Goal: Information Seeking & Learning: Check status

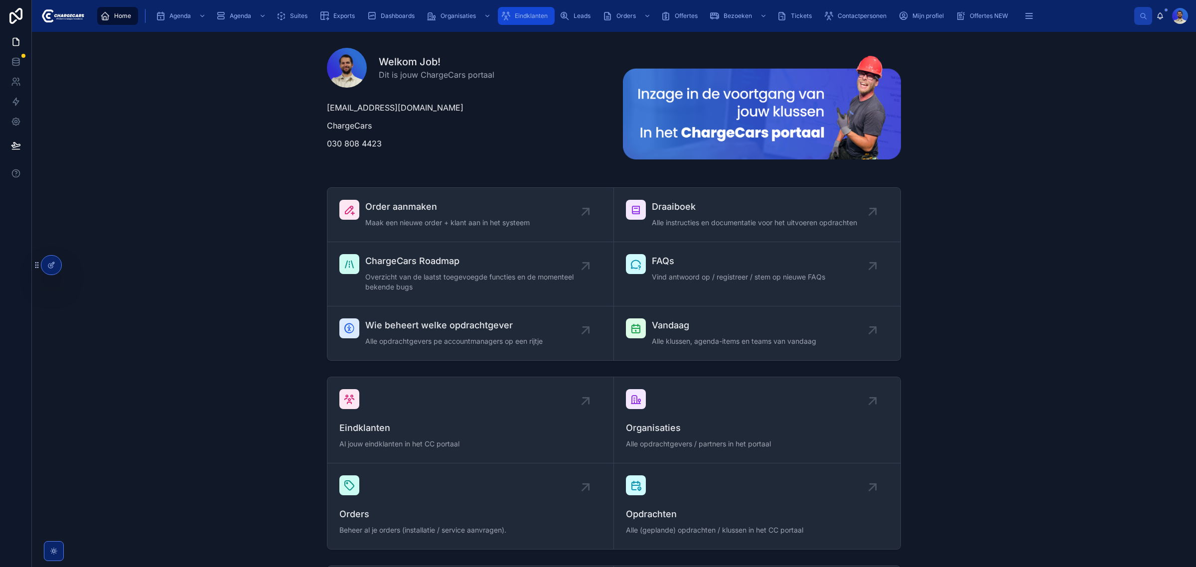
click at [509, 22] on div "Eindklanten" at bounding box center [526, 16] width 51 height 16
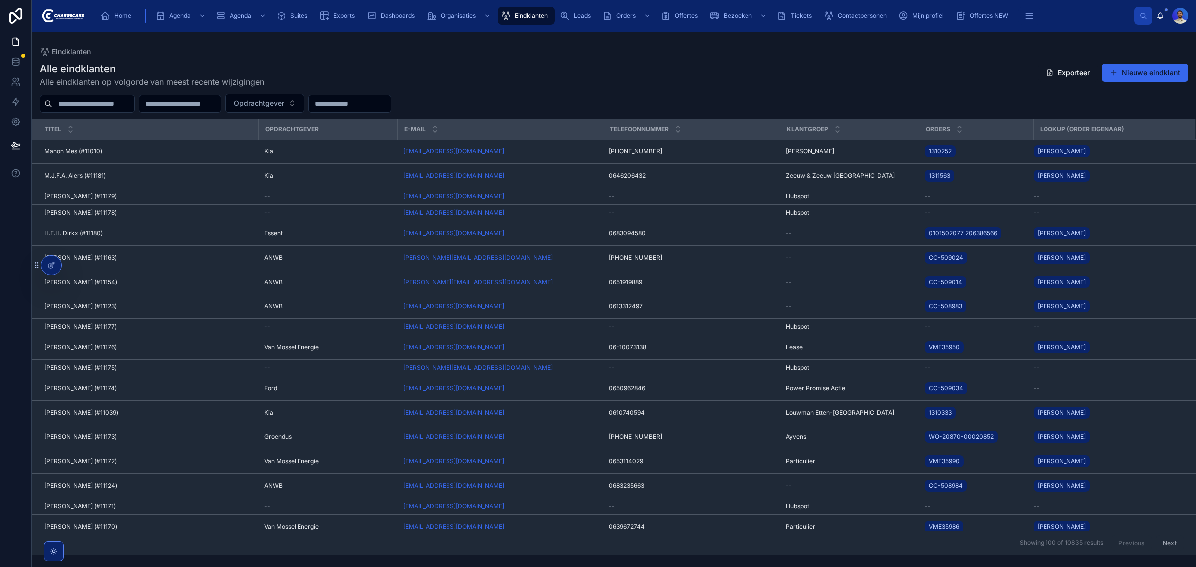
click at [124, 101] on input "text" at bounding box center [93, 104] width 82 height 14
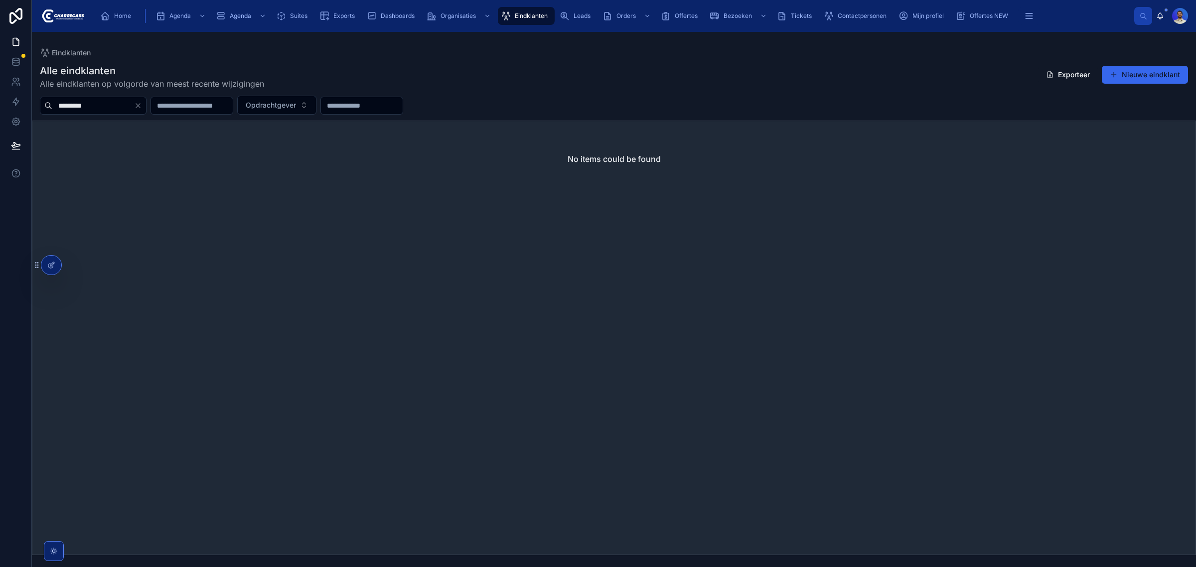
click at [66, 105] on input "*********" at bounding box center [93, 106] width 82 height 14
type input "********"
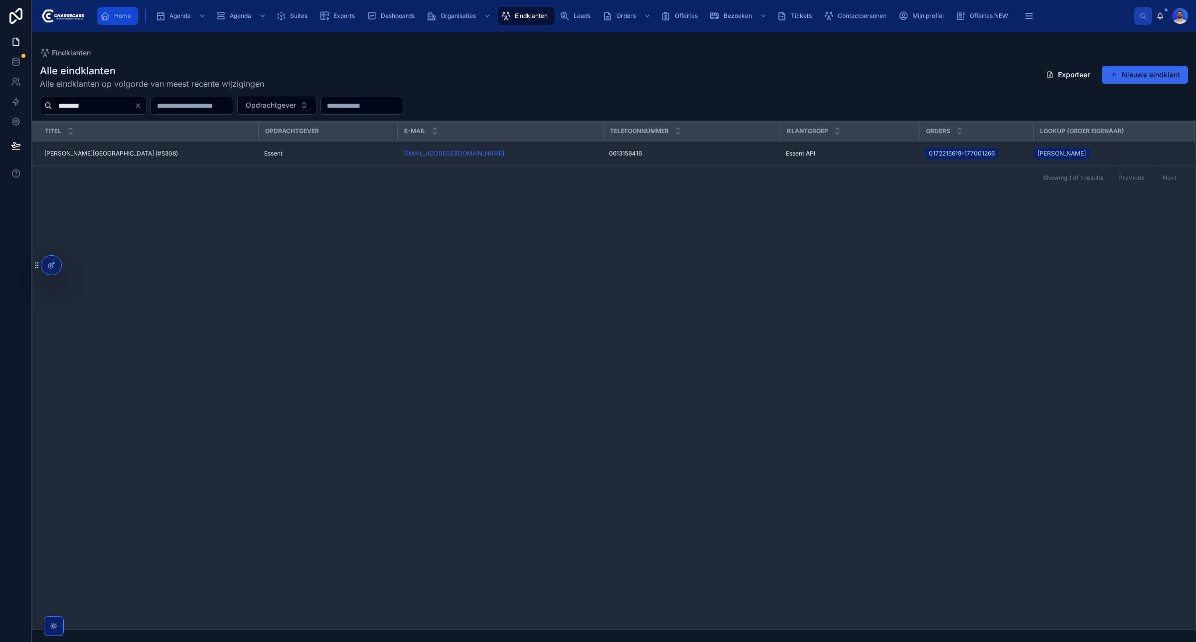
click at [124, 16] on span "Home" at bounding box center [122, 16] width 17 height 8
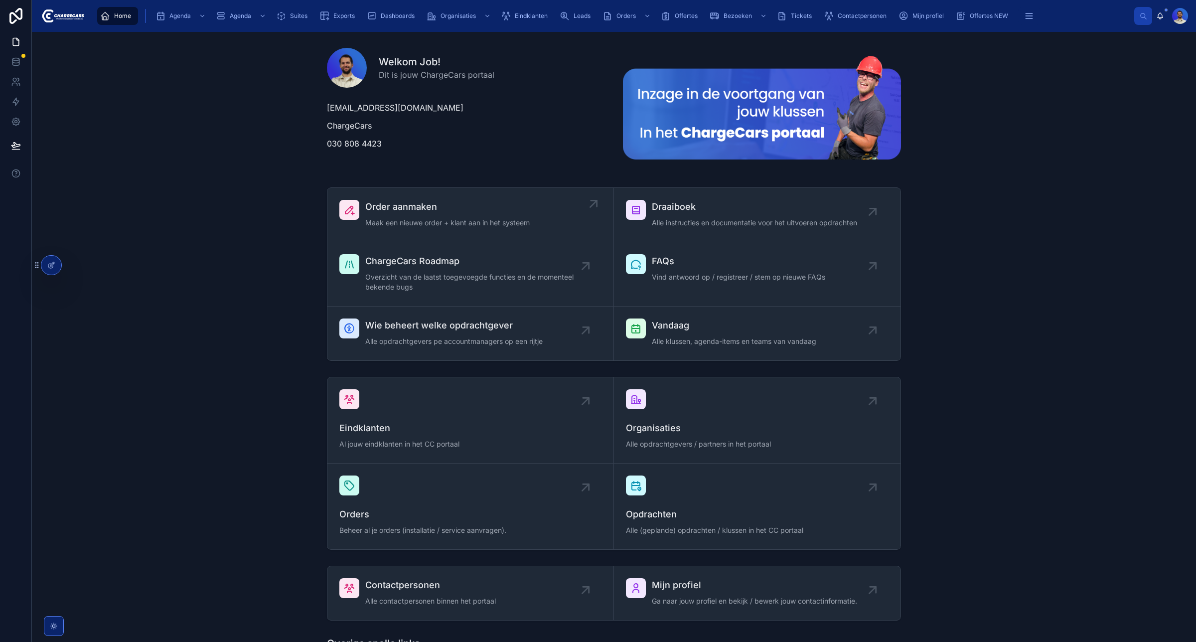
click at [457, 198] on link "Order aanmaken Maak een nieuwe order + klant aan in het systeem" at bounding box center [470, 215] width 287 height 54
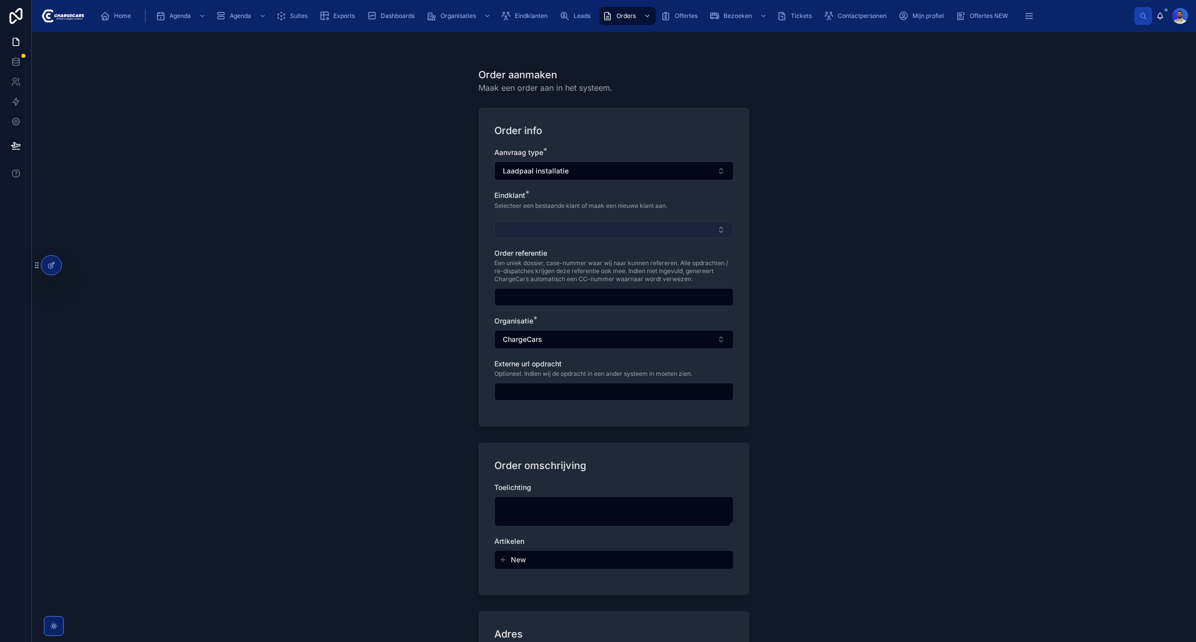
click at [536, 229] on button "Select Button" at bounding box center [613, 229] width 239 height 17
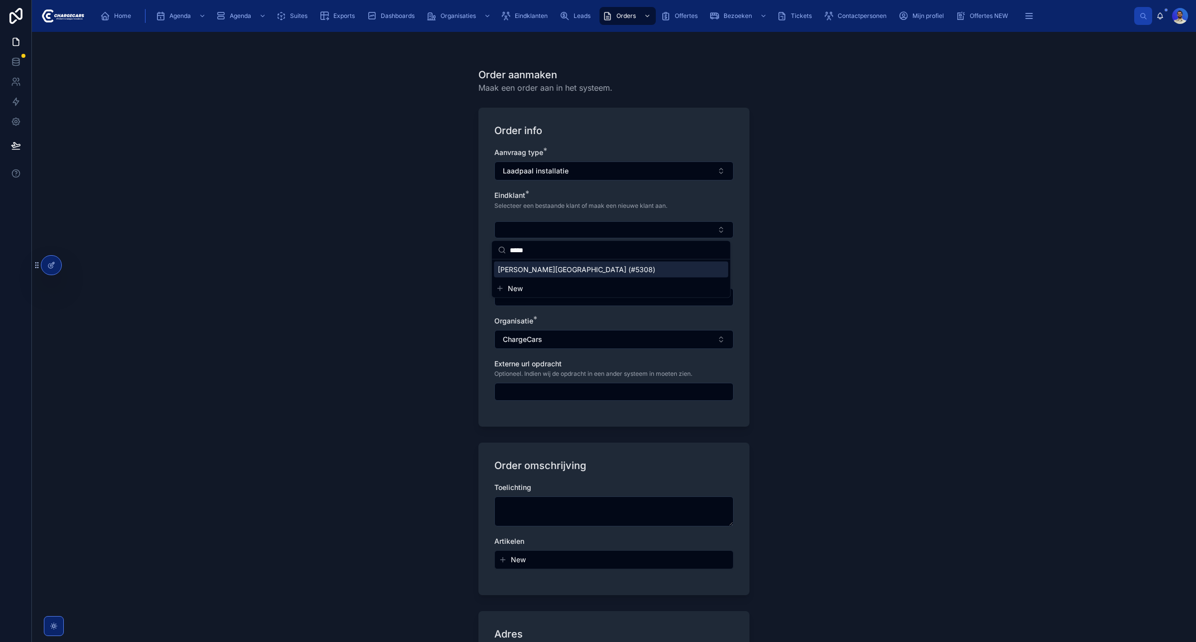
type input "*****"
click at [522, 288] on span "New" at bounding box center [515, 289] width 15 height 10
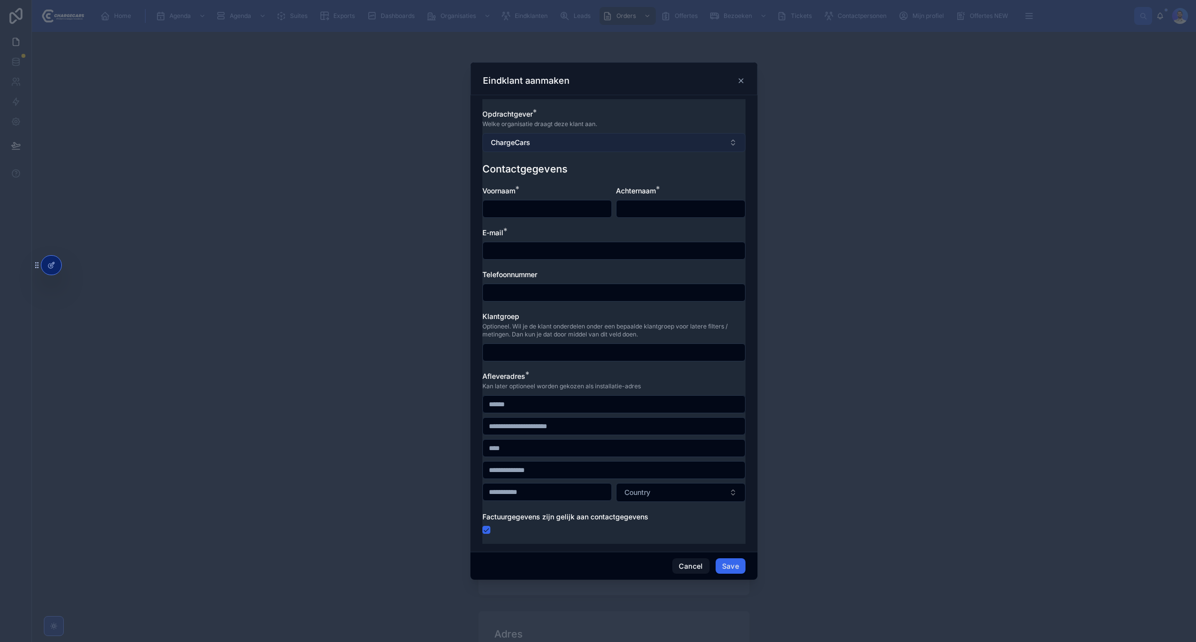
click at [548, 143] on button "ChargeCars" at bounding box center [614, 142] width 263 height 19
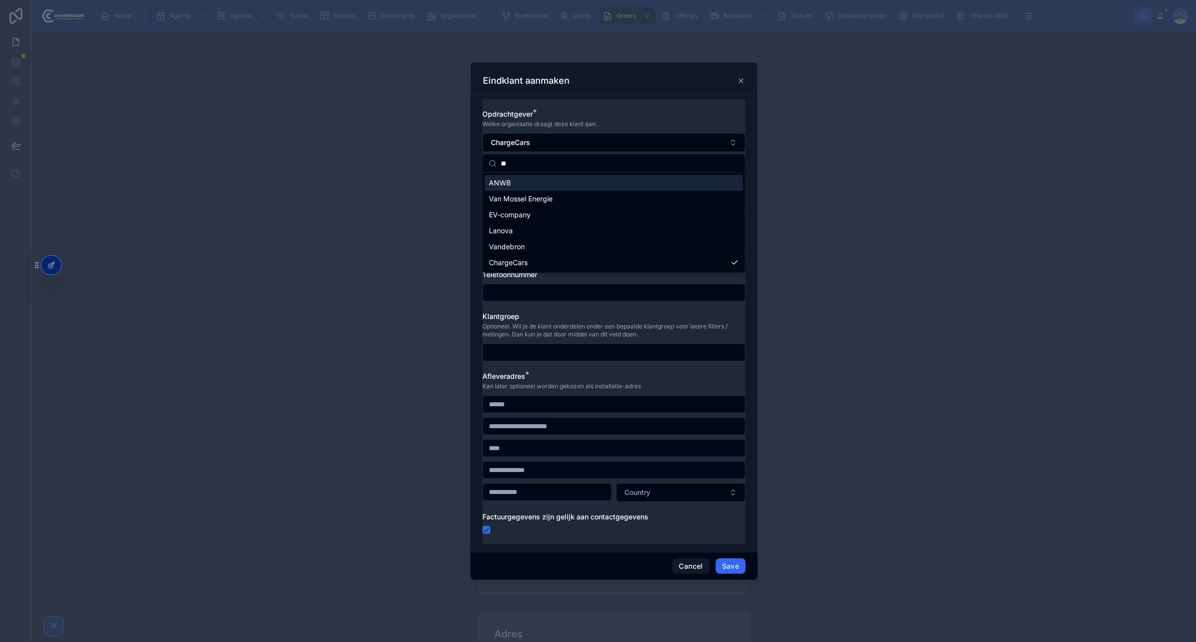
type input "**"
click at [498, 188] on div "ANWB" at bounding box center [614, 183] width 258 height 16
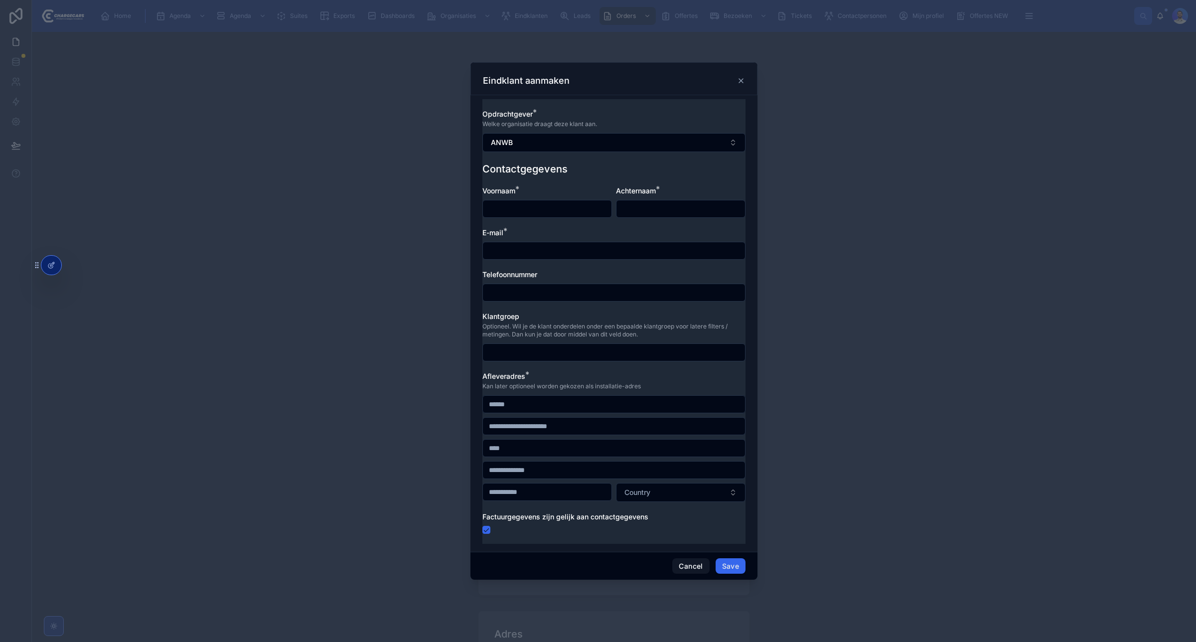
click at [507, 207] on input "text" at bounding box center [547, 209] width 129 height 14
type input "*****"
type input "********"
click at [524, 252] on input "text" at bounding box center [614, 251] width 262 height 14
paste input "**********"
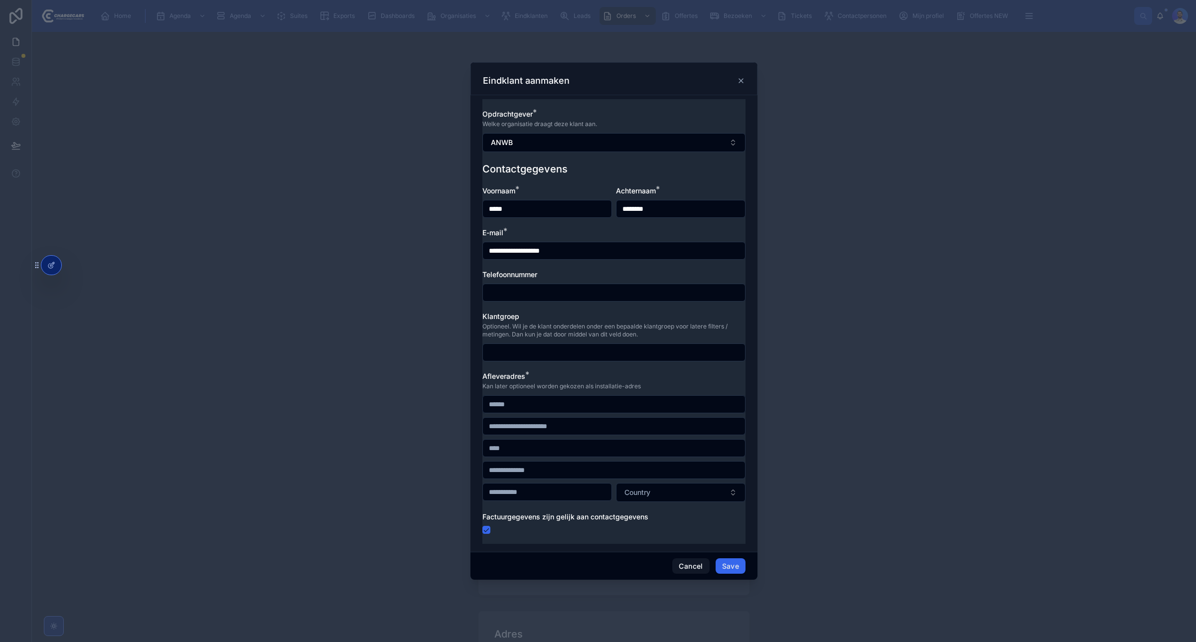
type input "**********"
click at [504, 284] on div at bounding box center [614, 293] width 263 height 18
click at [504, 289] on input "text" at bounding box center [614, 293] width 262 height 14
paste input "**********"
type input "**********"
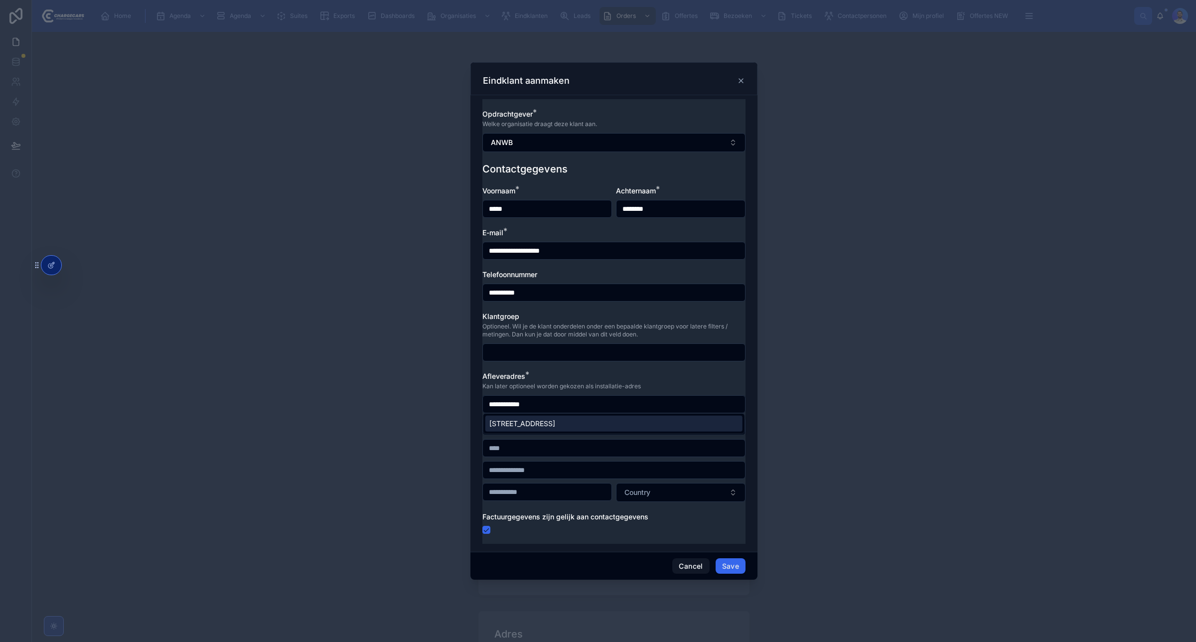
click at [572, 427] on div "Doarpswei 9, Greonterp, Nederland" at bounding box center [614, 424] width 257 height 16
type input "**********"
type input "*********"
type input "*******"
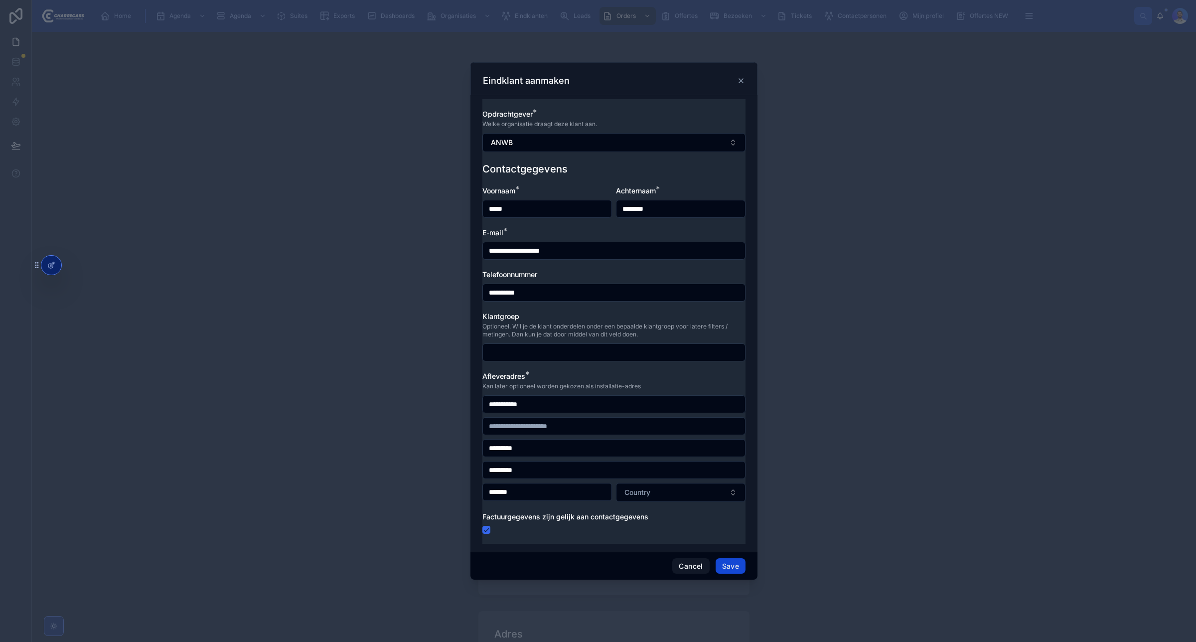
type input "**********"
click at [738, 567] on button "Save" at bounding box center [731, 566] width 30 height 16
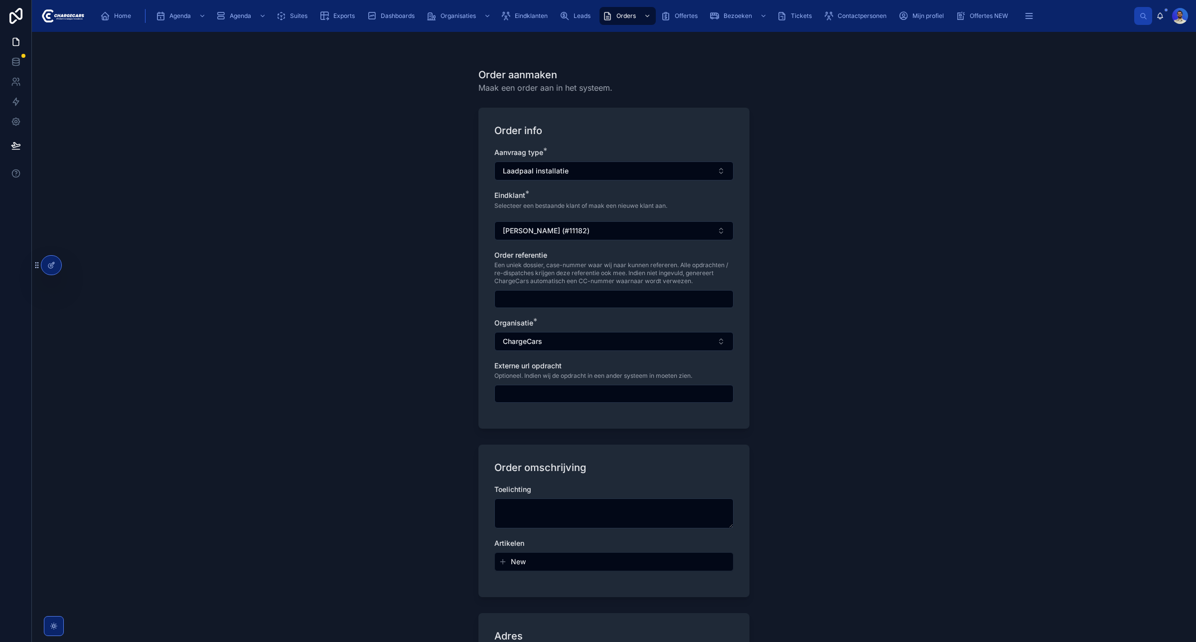
click at [554, 299] on input "text" at bounding box center [614, 299] width 238 height 14
type input "********"
click at [564, 342] on button "ChargeCars" at bounding box center [613, 341] width 239 height 19
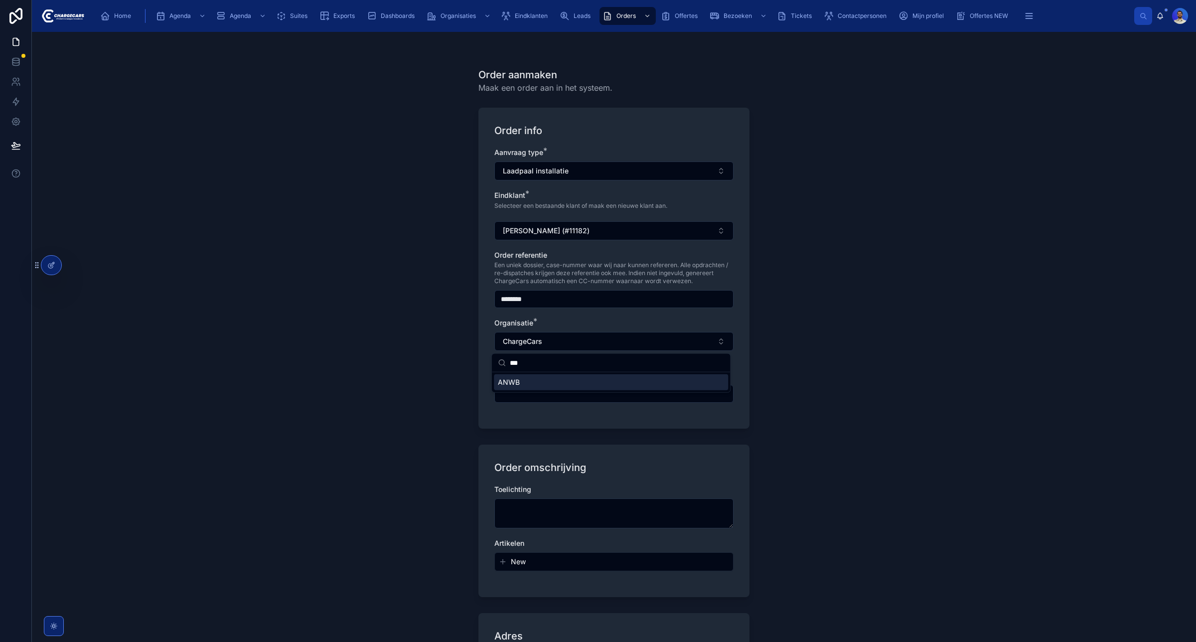
type input "***"
click at [516, 383] on span "ANWB" at bounding box center [509, 382] width 22 height 10
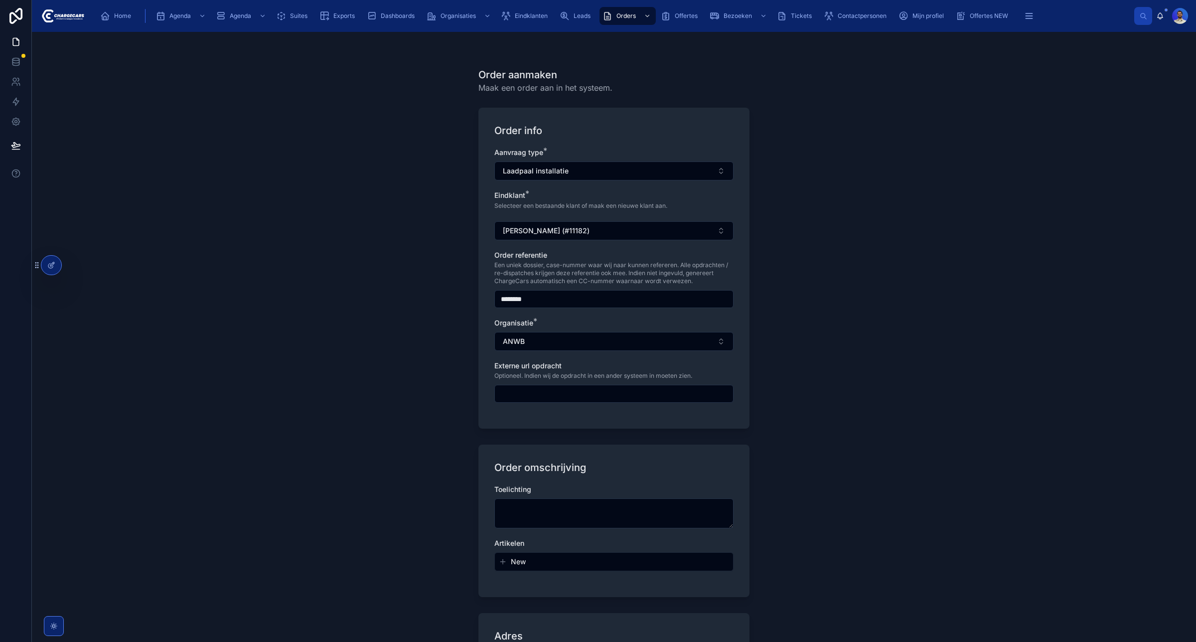
click at [446, 380] on div "Order aanmaken Maak een order aan in het systeem. Order info Aanvraag type * La…" at bounding box center [614, 337] width 1164 height 610
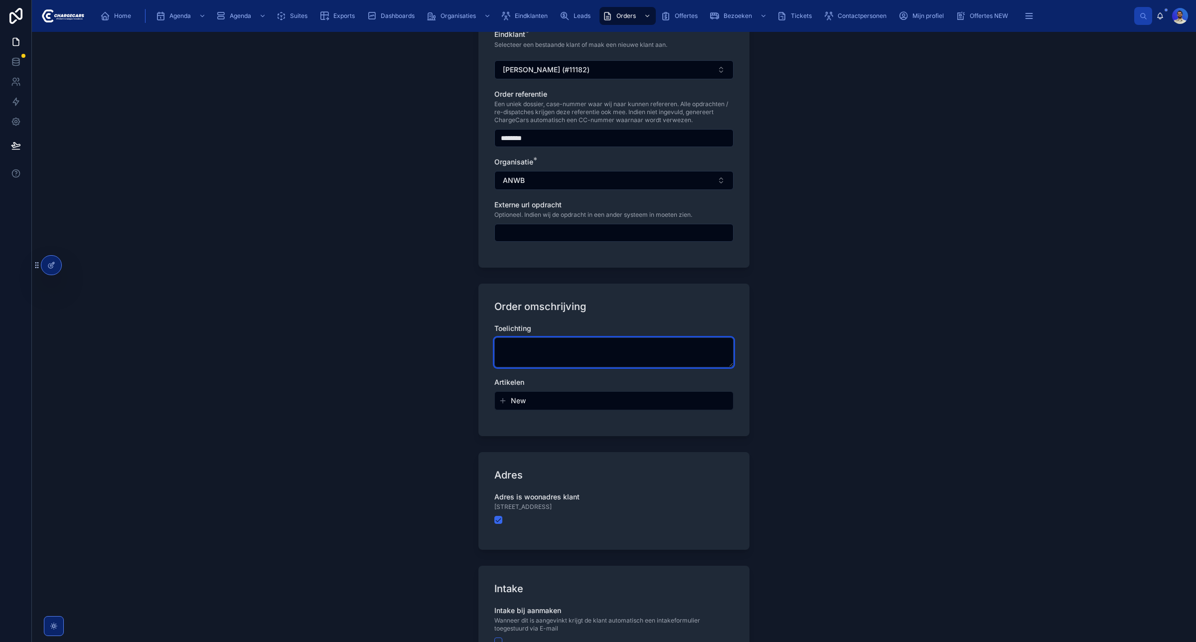
click at [530, 362] on textarea at bounding box center [613, 352] width 239 height 30
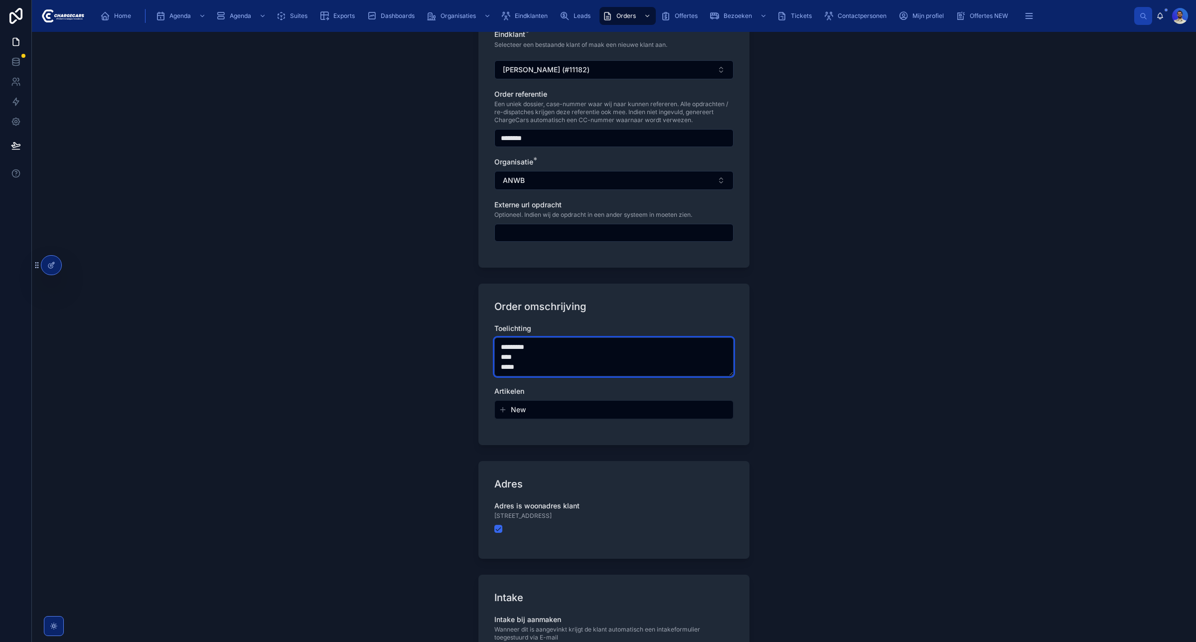
scroll to position [298, 0]
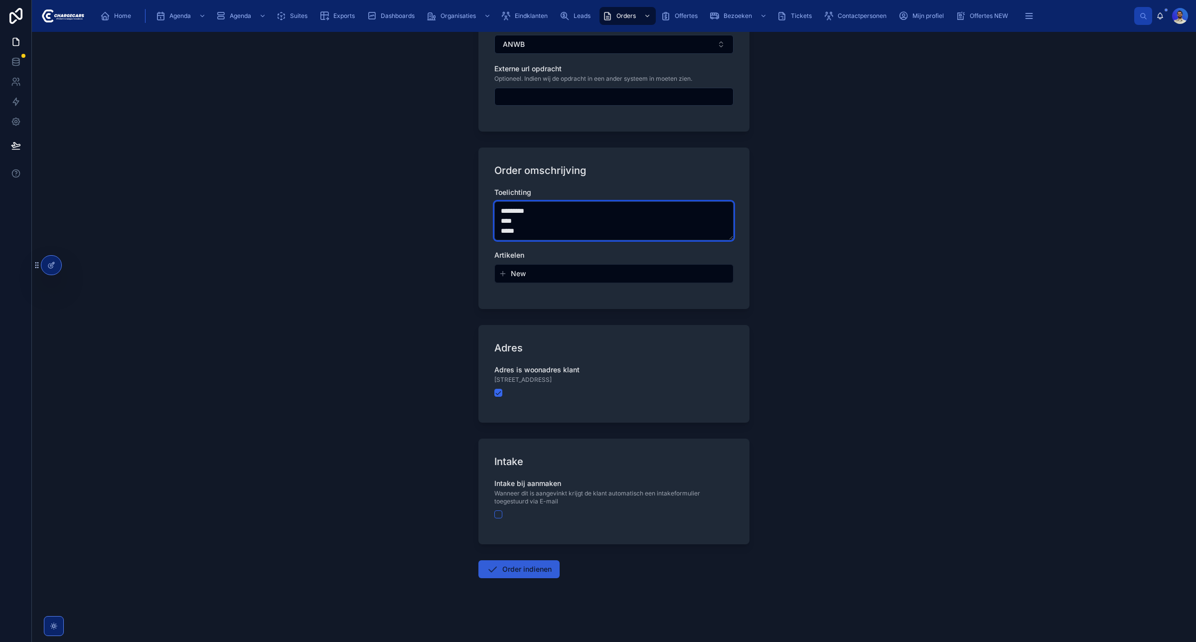
type textarea "********* **** *****"
click at [523, 567] on button "Order indienen" at bounding box center [519, 569] width 81 height 18
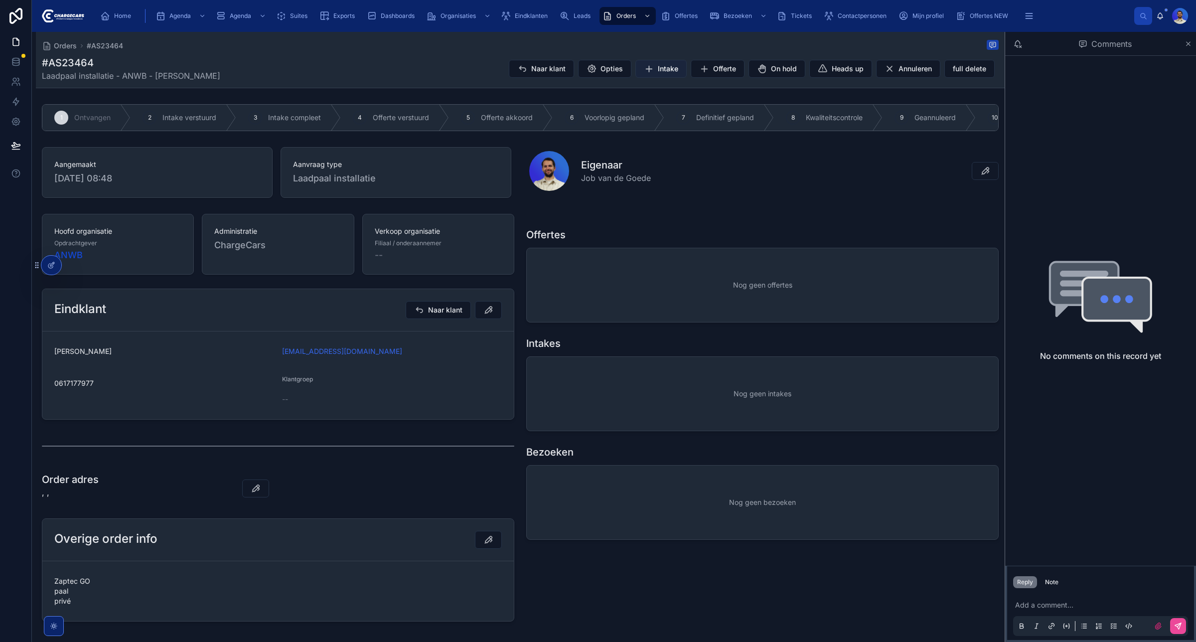
click at [658, 71] on span "Intake" at bounding box center [668, 69] width 20 height 10
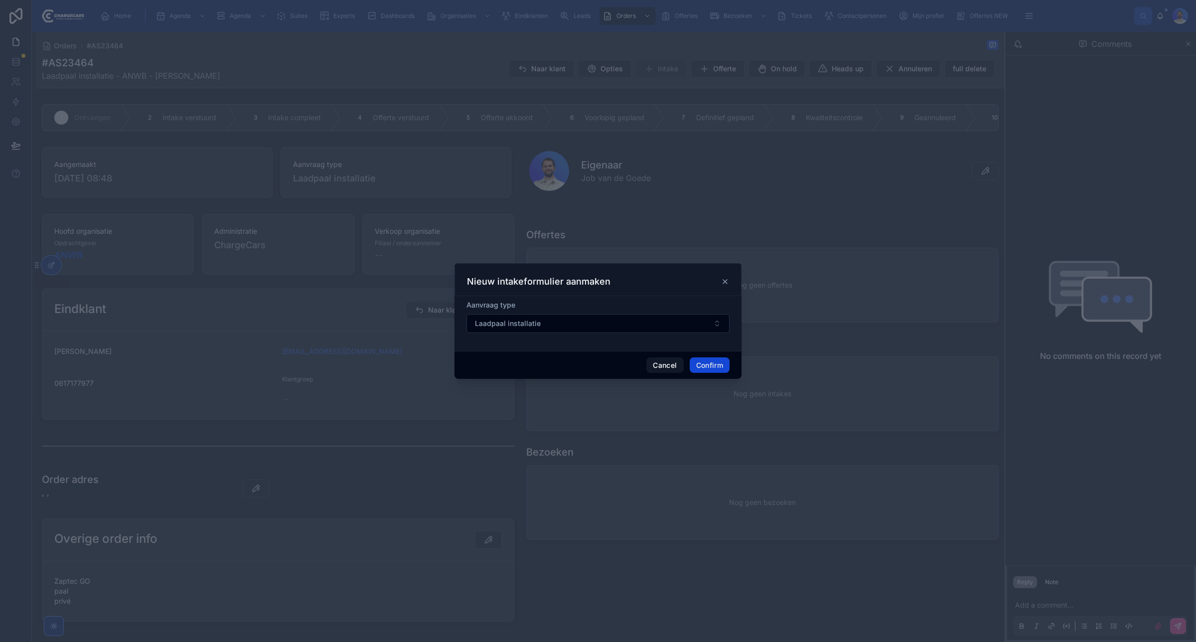
click at [694, 361] on button "Confirm" at bounding box center [710, 365] width 40 height 16
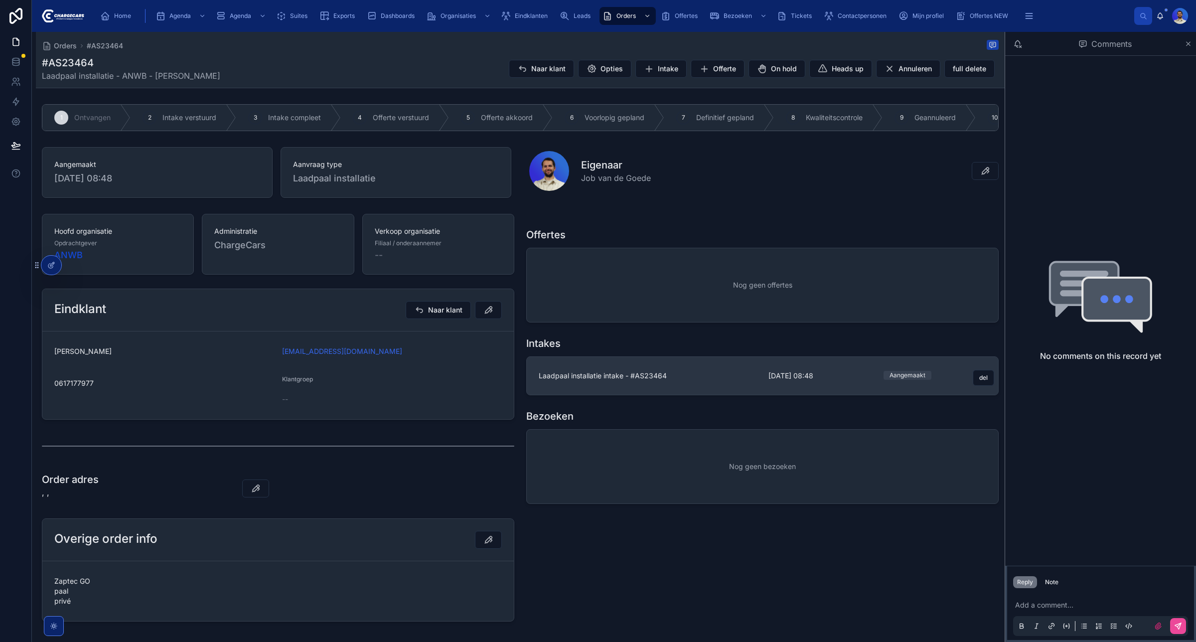
click at [839, 381] on span "3-9-2025 08:48" at bounding box center [820, 376] width 103 height 10
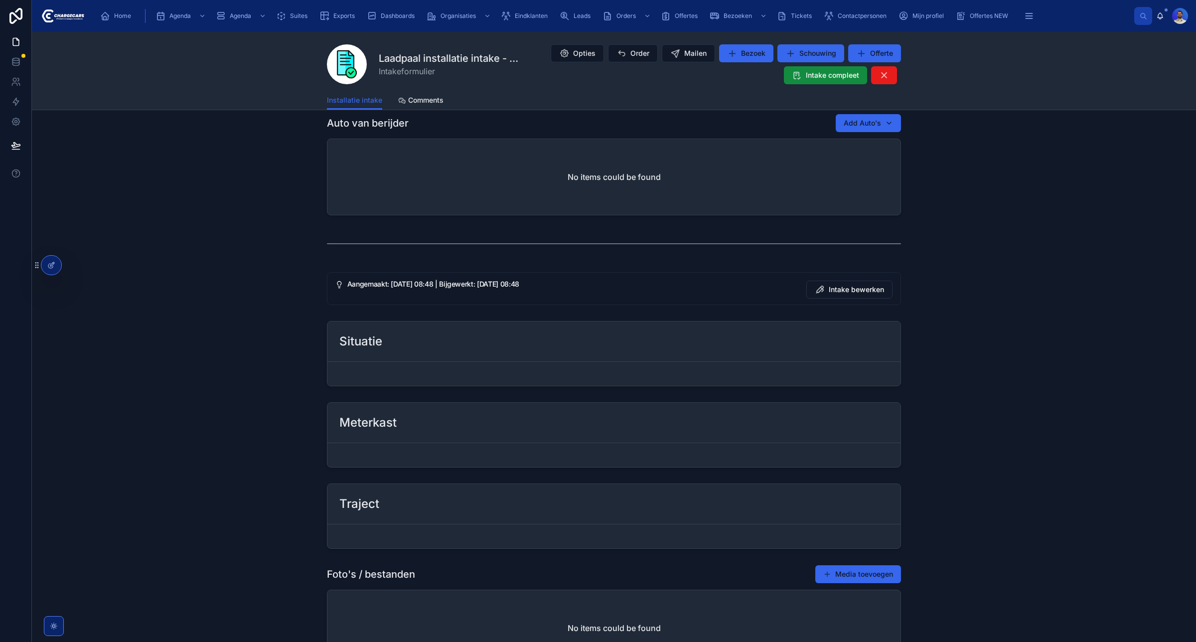
scroll to position [282, 0]
click at [829, 284] on span "Intake bewerken" at bounding box center [856, 288] width 55 height 10
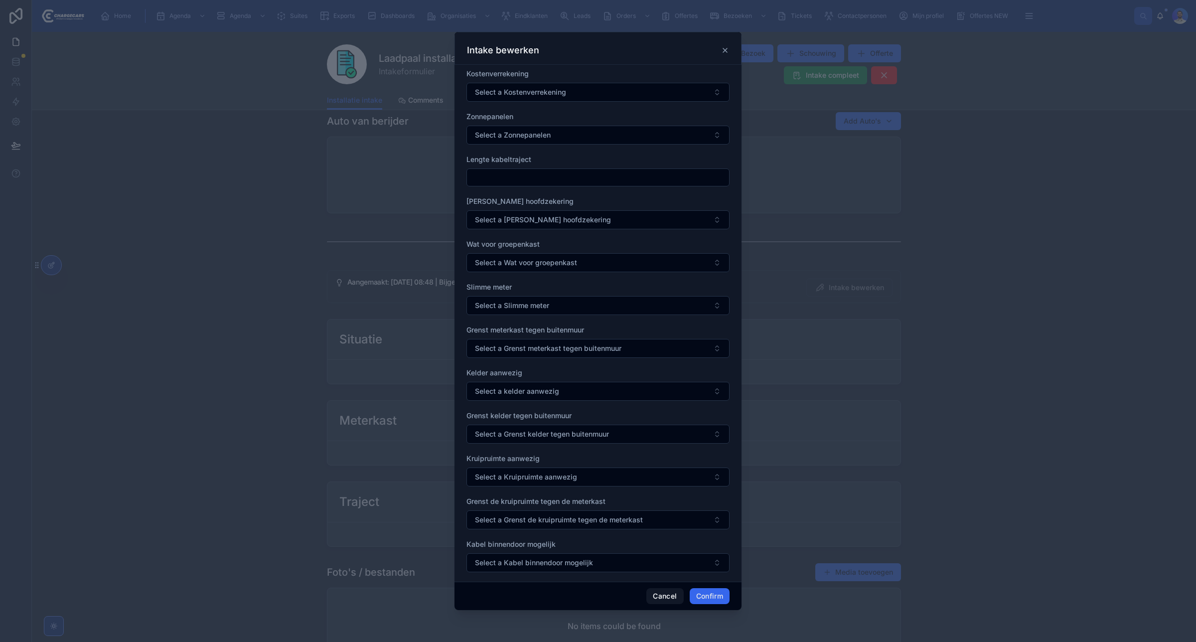
scroll to position [494, 0]
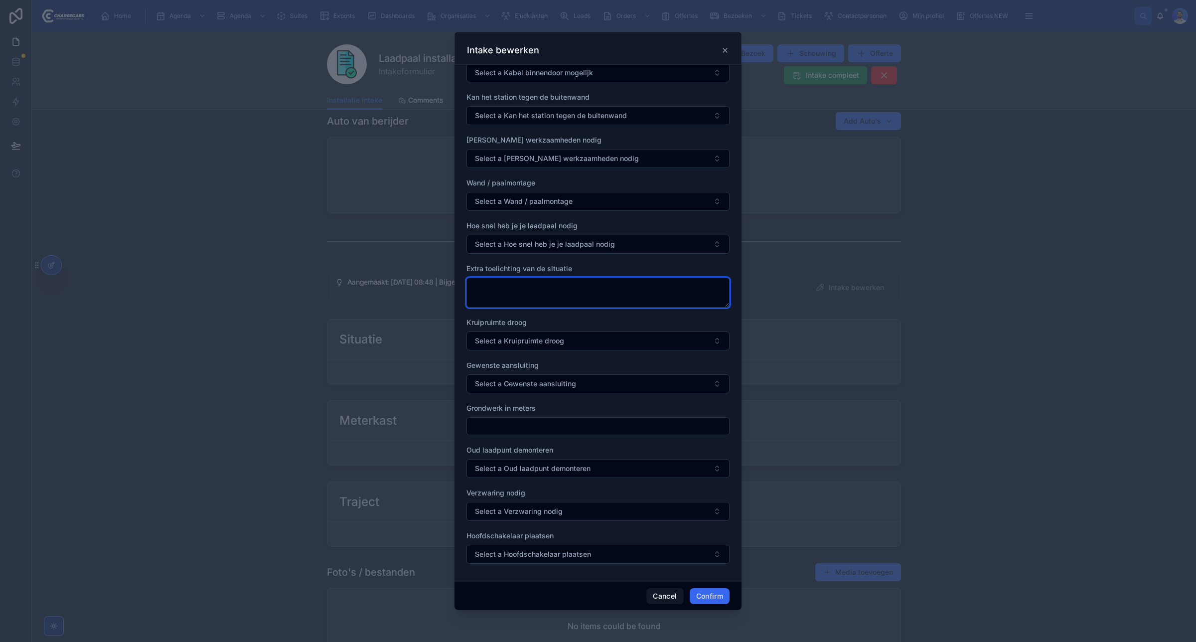
click at [493, 281] on textarea at bounding box center [598, 293] width 263 height 30
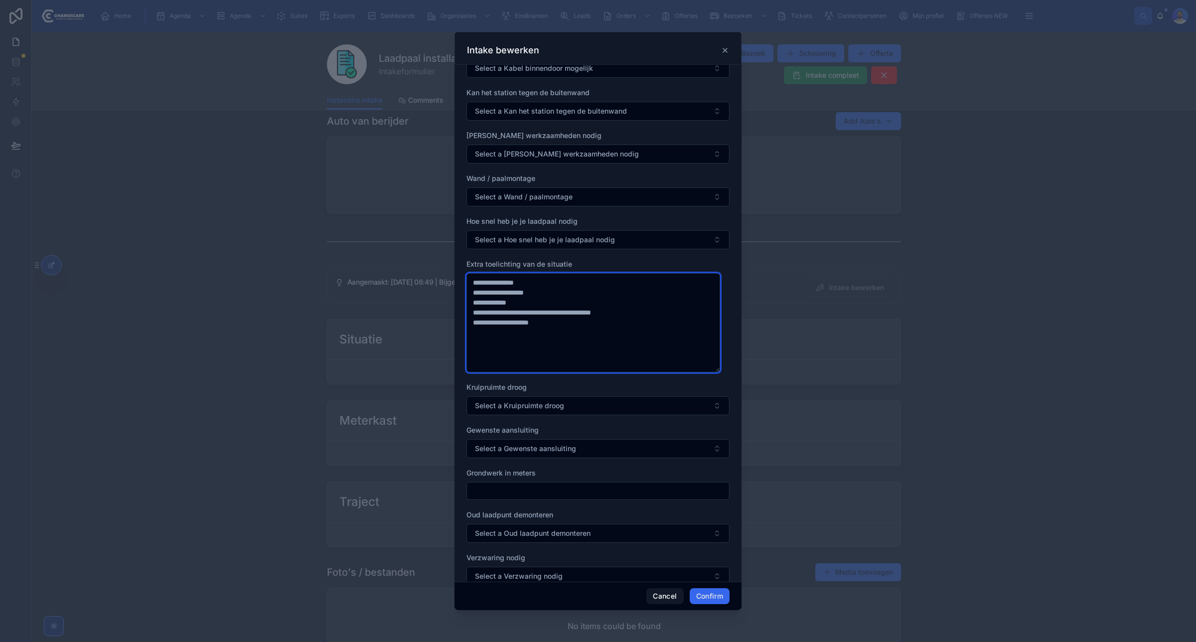
scroll to position [564, 0]
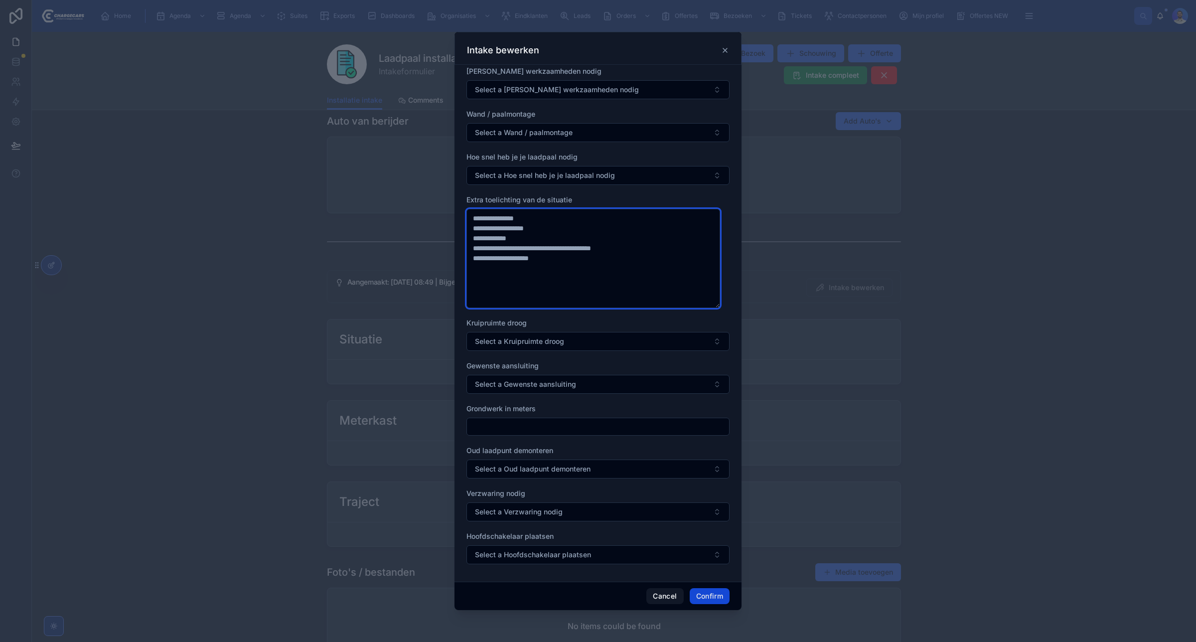
type textarea "**********"
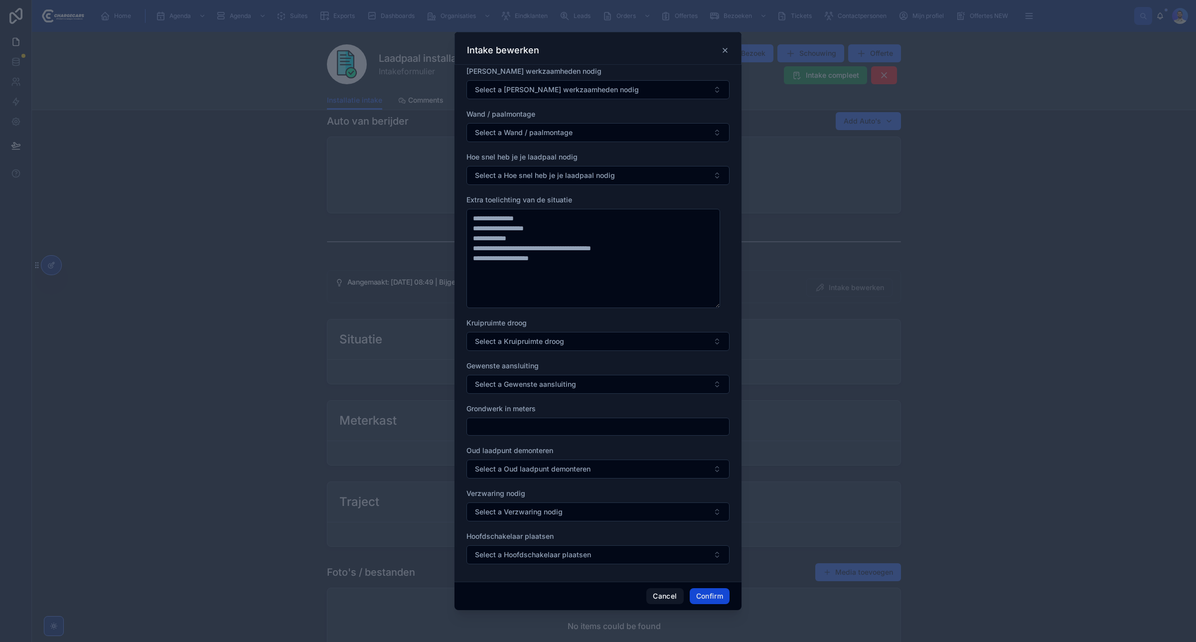
click at [712, 567] on button "Confirm" at bounding box center [710, 596] width 40 height 16
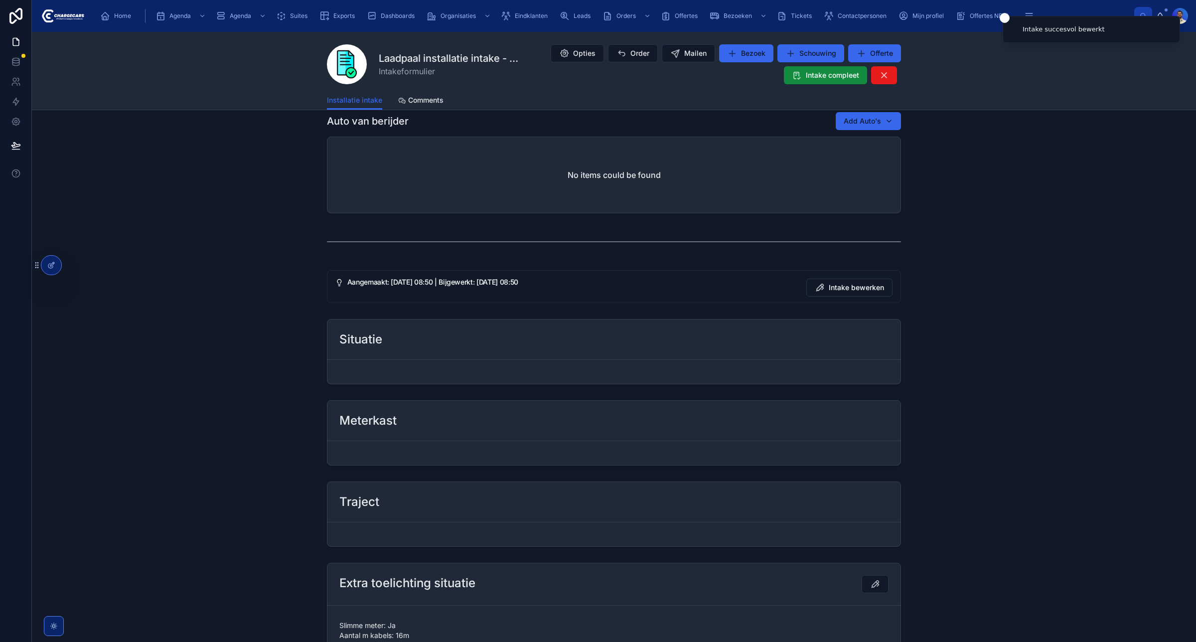
scroll to position [586, 0]
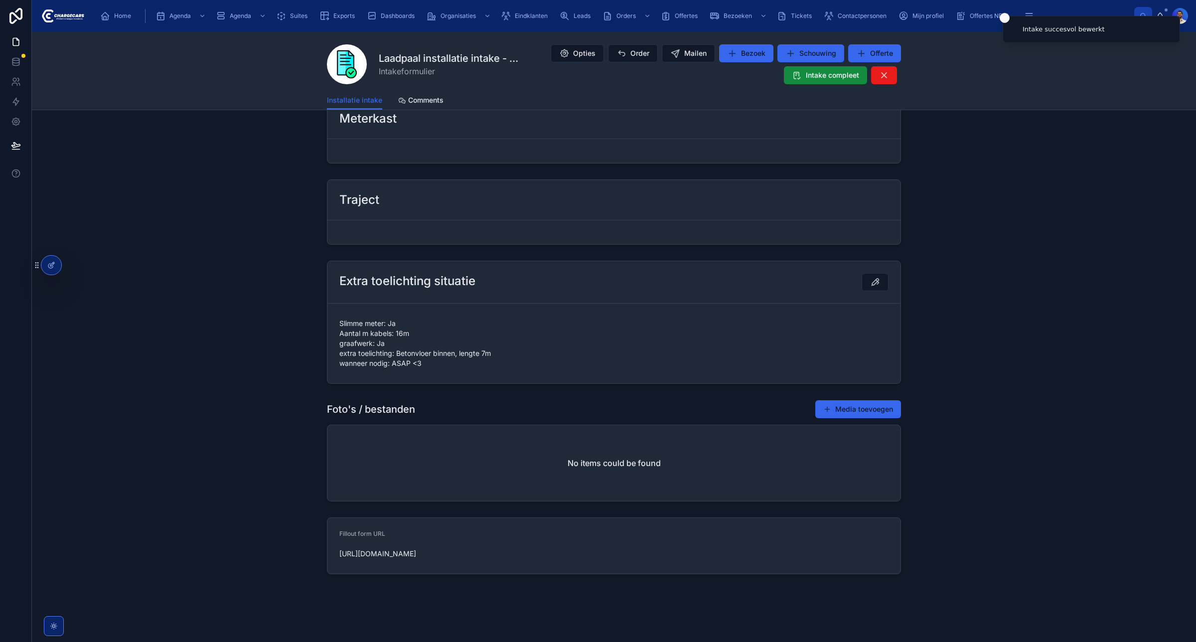
click at [864, 436] on div "No items could be found" at bounding box center [613, 463] width 573 height 76
click at [848, 414] on button "Media toevoegen" at bounding box center [858, 409] width 86 height 18
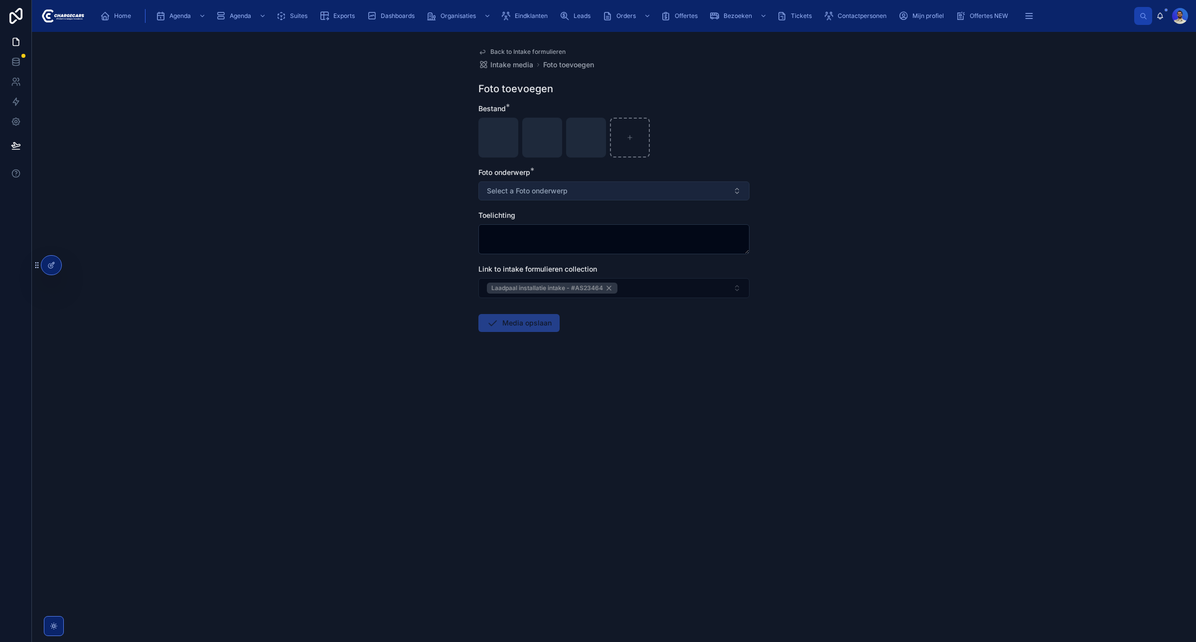
click at [598, 193] on button "Select a Foto onderwerp" at bounding box center [614, 190] width 271 height 19
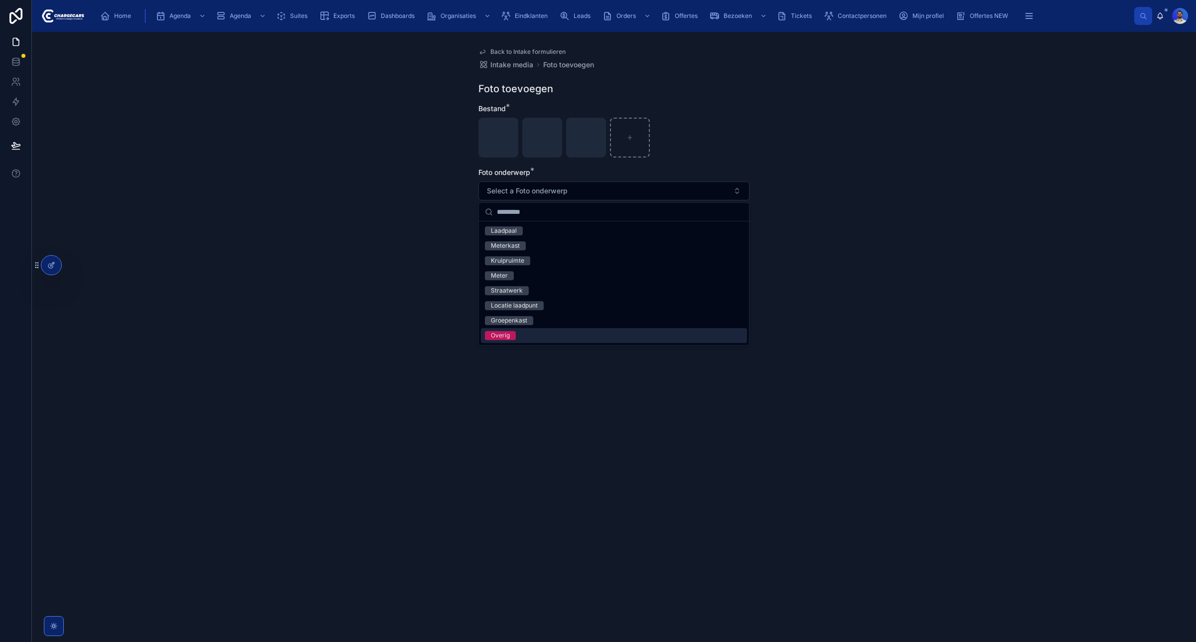
click at [517, 337] on div "Overig" at bounding box center [614, 335] width 266 height 15
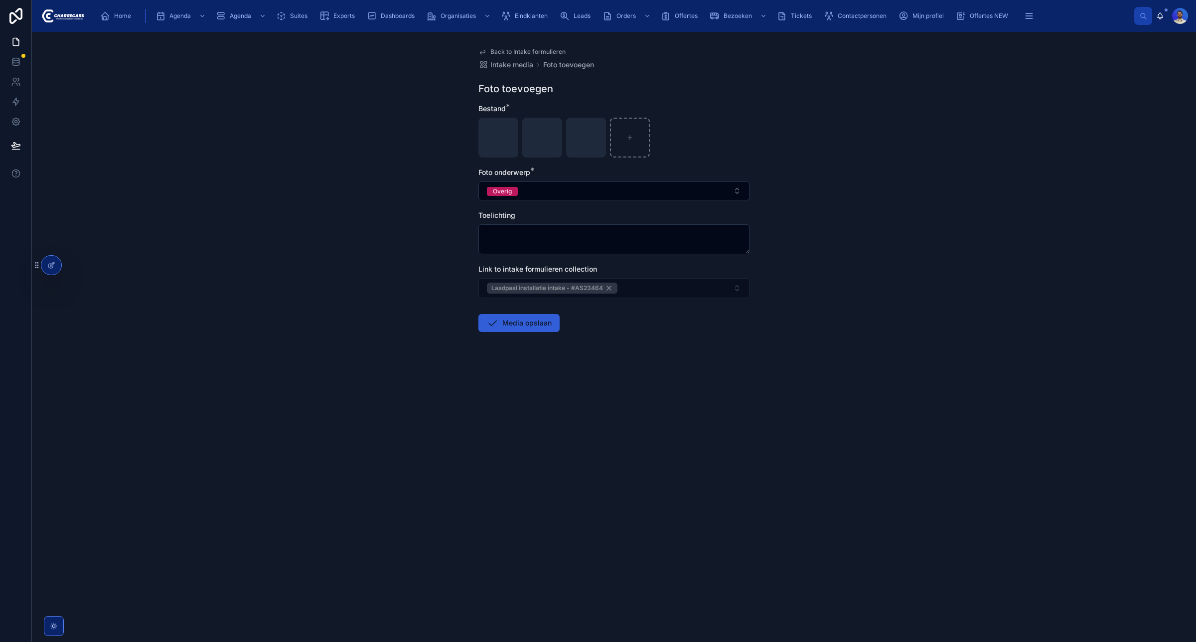
click at [522, 329] on button "Media opslaan" at bounding box center [519, 323] width 81 height 18
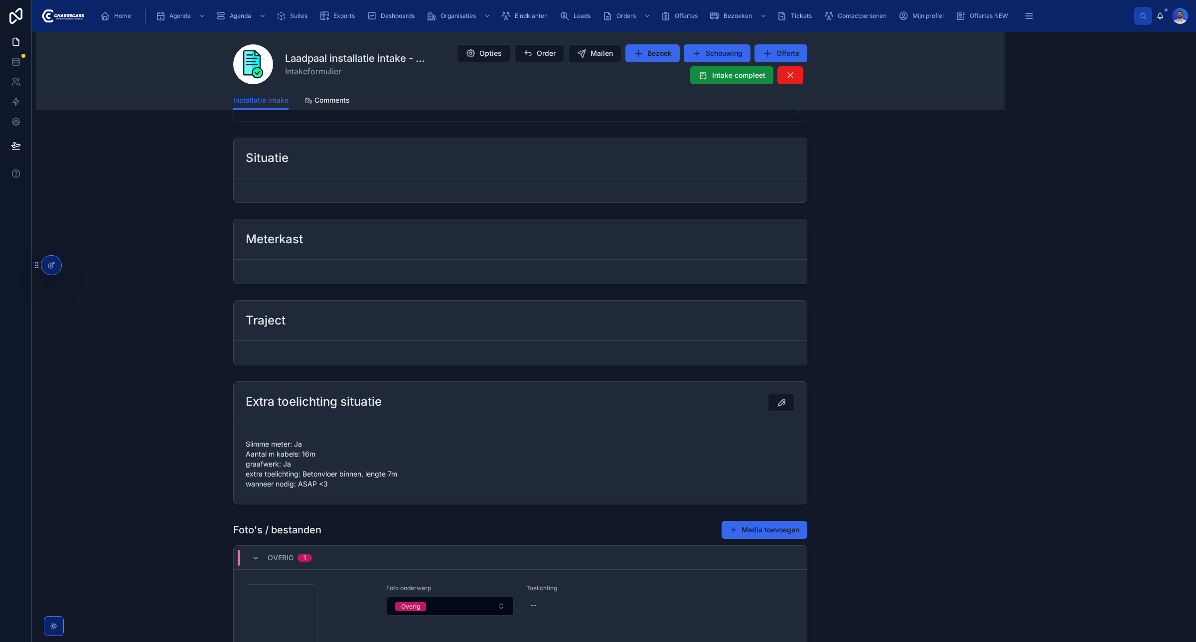
scroll to position [455, 0]
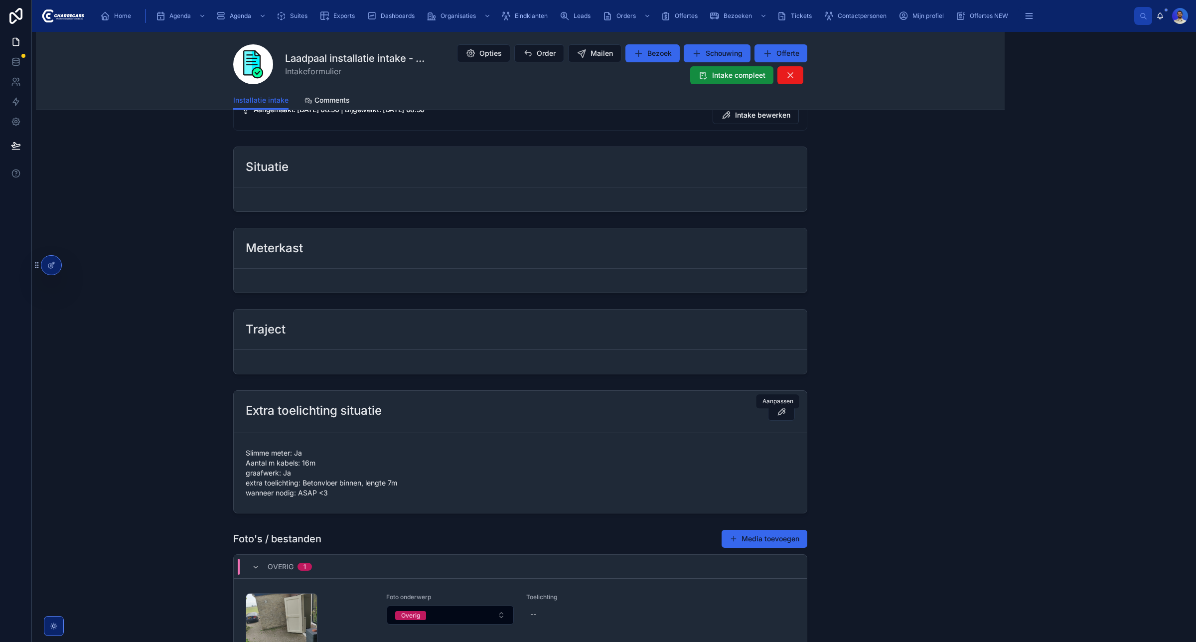
click at [785, 407] on div "Aanpassen Aanpassen" at bounding box center [778, 401] width 43 height 14
click at [783, 409] on button at bounding box center [781, 412] width 27 height 18
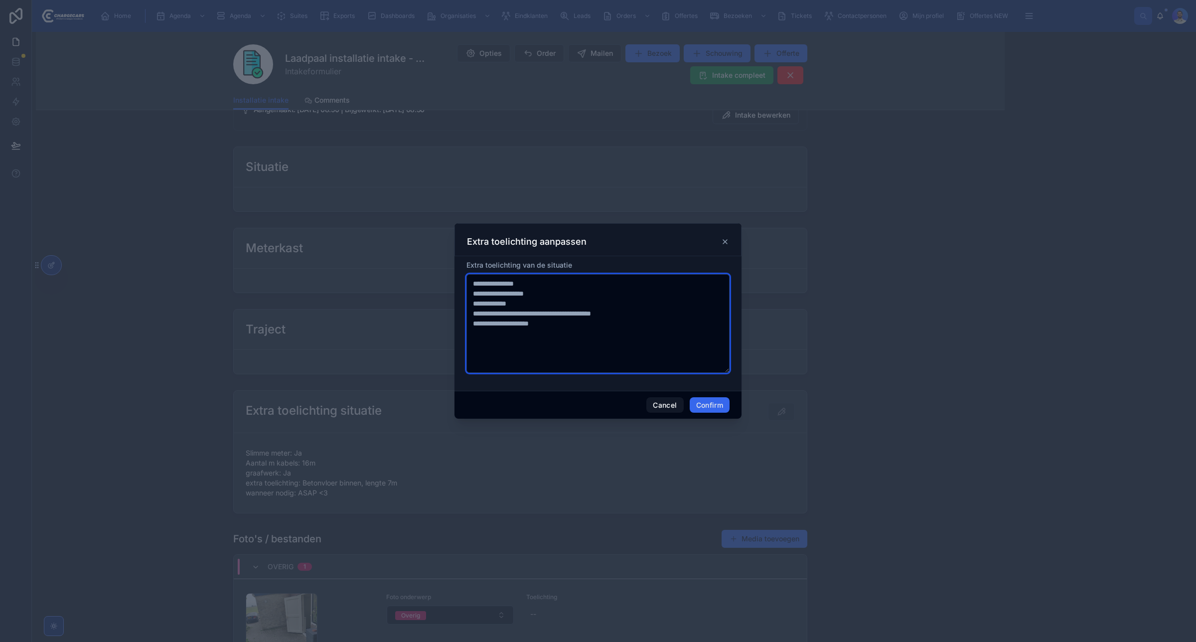
click at [607, 347] on textarea "**********" at bounding box center [598, 323] width 263 height 99
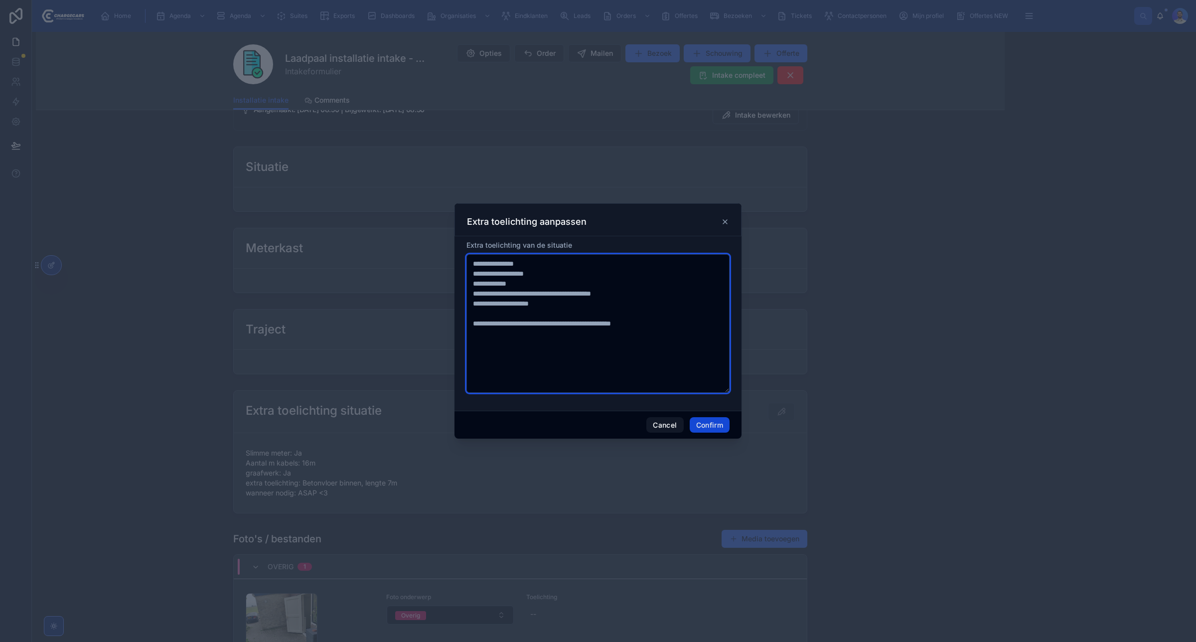
type textarea "**********"
click at [718, 423] on button "Confirm" at bounding box center [710, 425] width 40 height 16
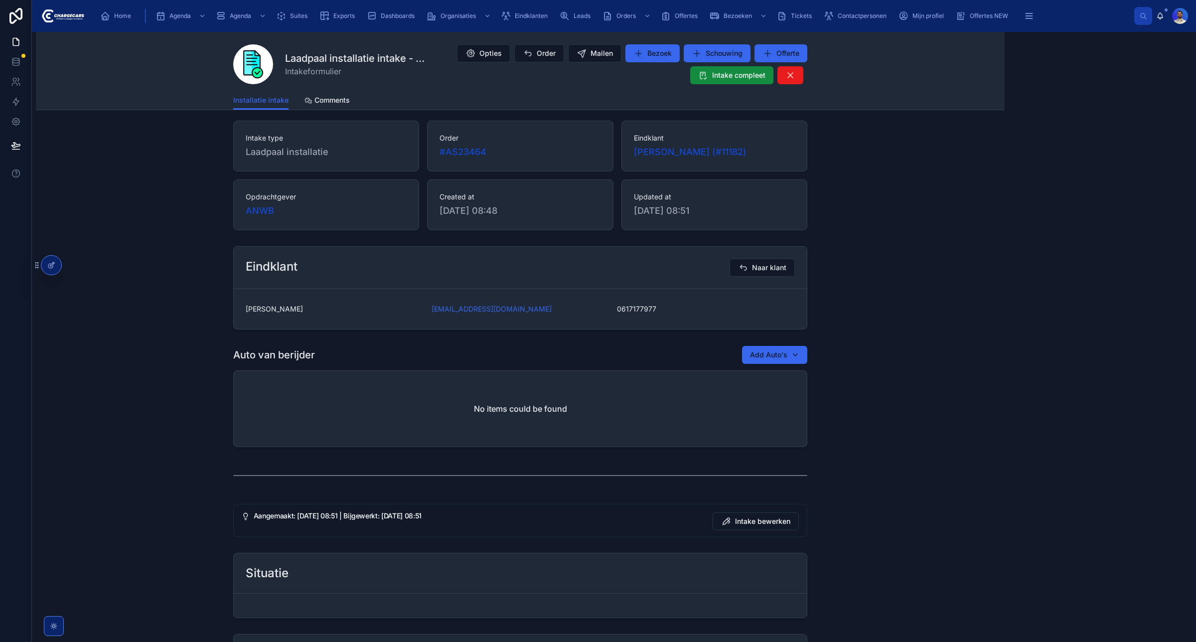
scroll to position [0, 0]
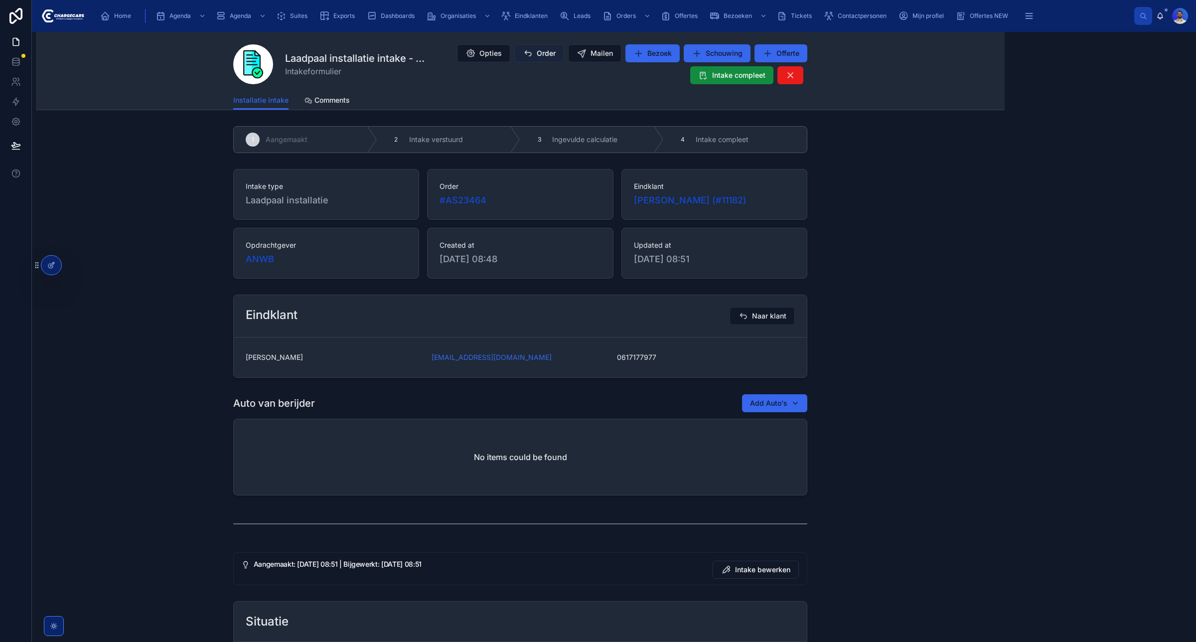
click at [539, 50] on span "Order" at bounding box center [546, 53] width 19 height 10
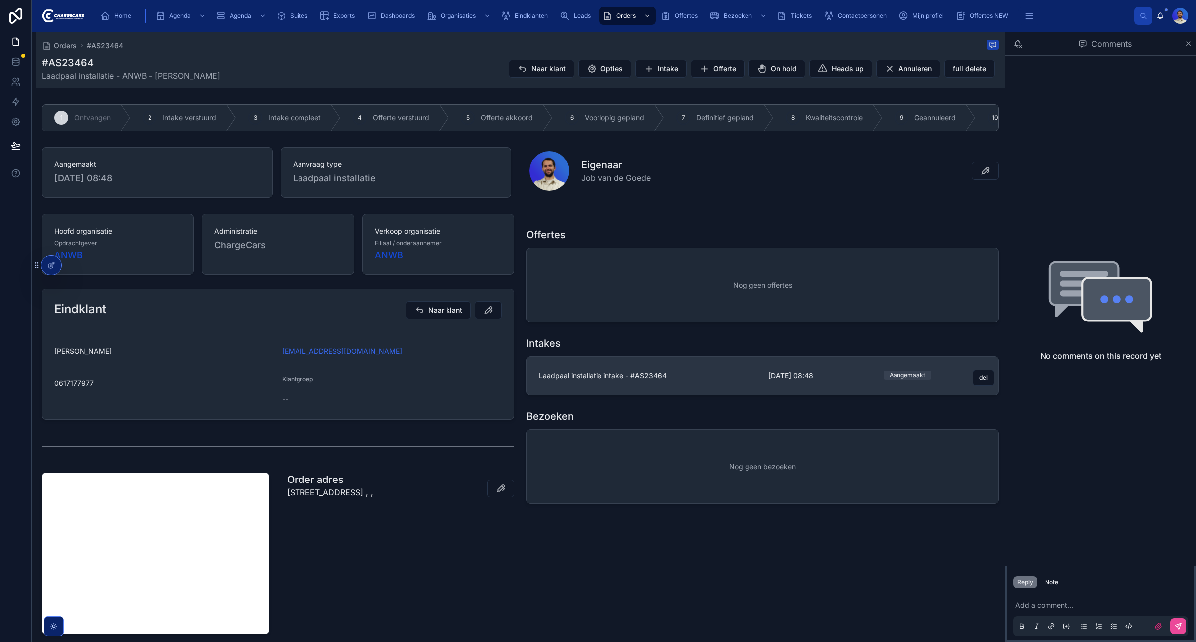
click at [714, 389] on link "Laadpaal installatie intake - #AS23464 3-9-2025 08:48 Aangemaakt del" at bounding box center [763, 376] width 472 height 38
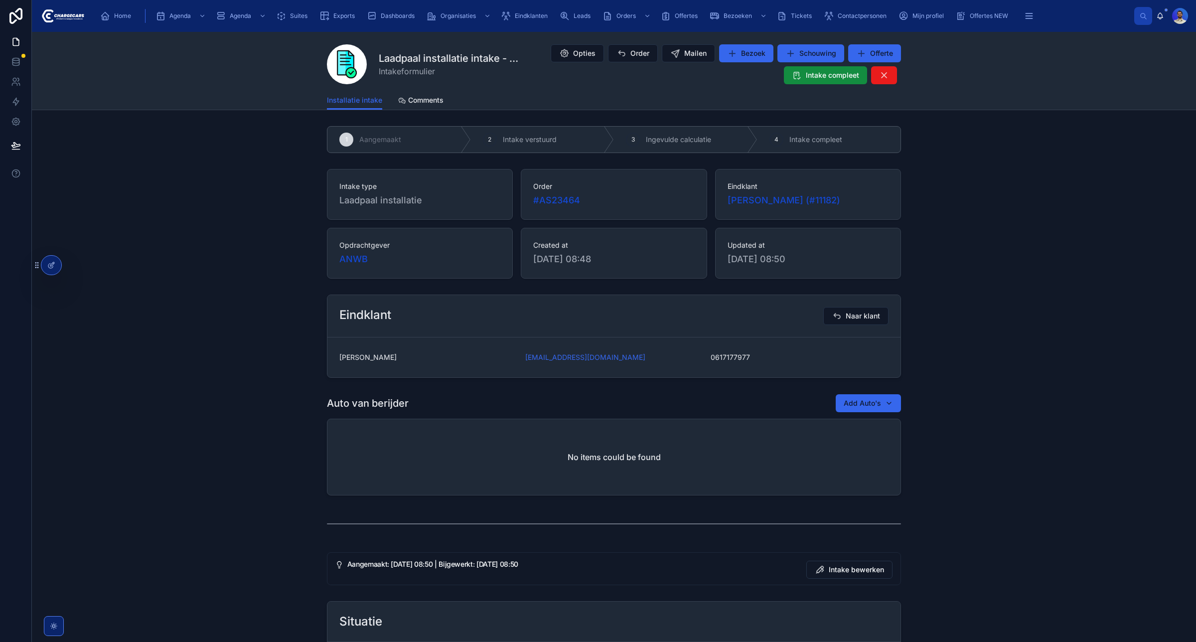
click at [809, 85] on div "Laadpaal installatie intake - #AS23464 Intakeformulier Opties Order Mailen Bezo…" at bounding box center [614, 61] width 574 height 59
click at [806, 78] on span "Intake compleet" at bounding box center [832, 75] width 53 height 10
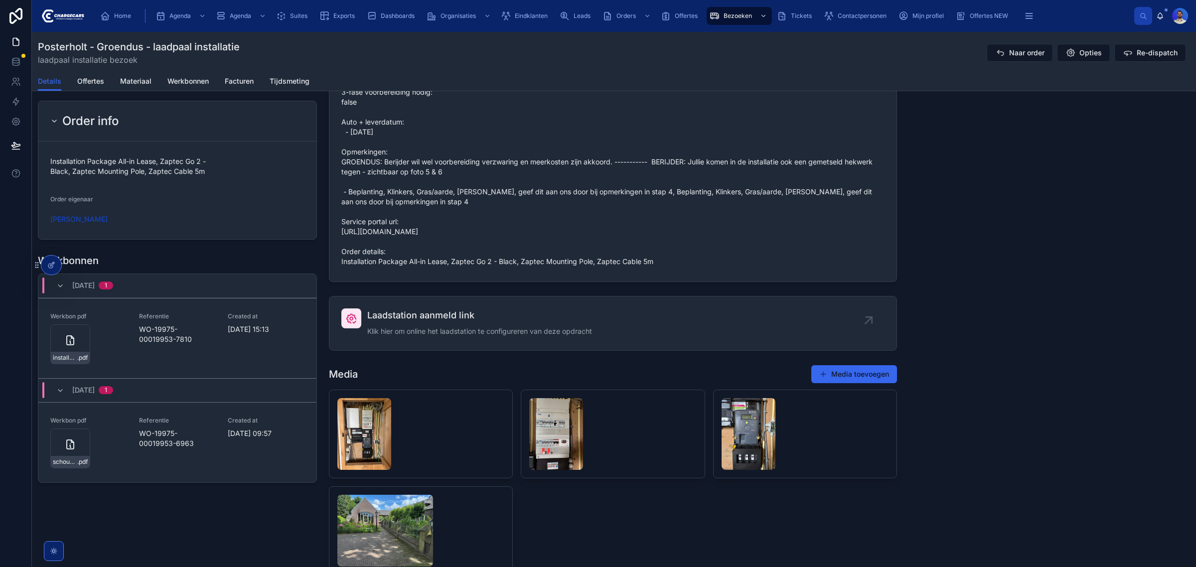
scroll to position [996, 0]
click at [437, 336] on span "Klik hier om online het laadstation te configureren van deze opdracht" at bounding box center [479, 331] width 225 height 10
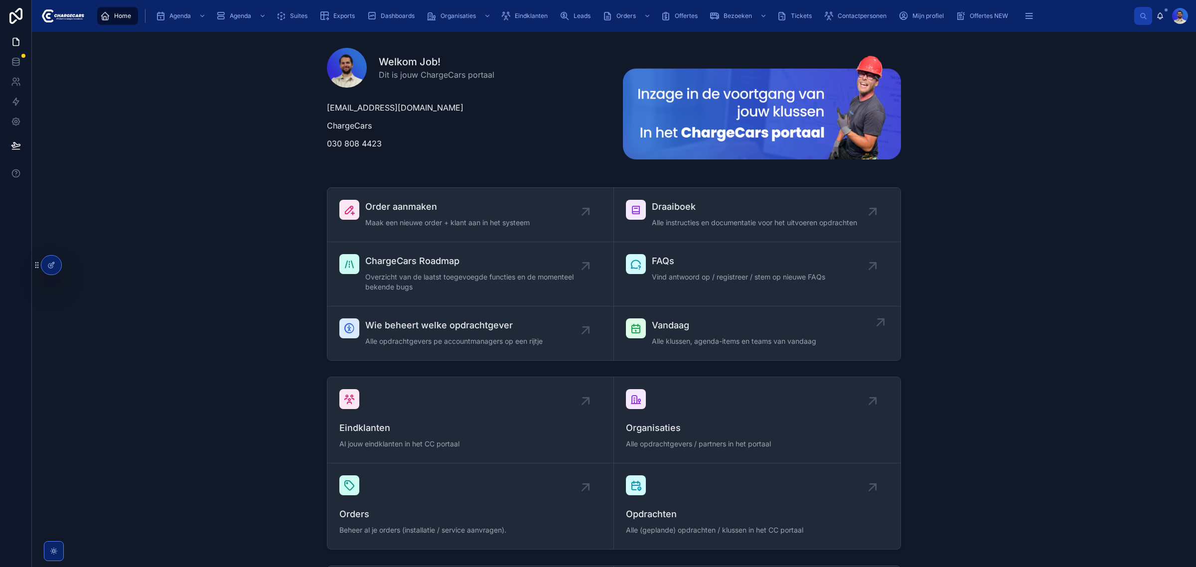
click at [764, 342] on span "Alle klussen, agenda-items en teams van vandaag" at bounding box center [734, 341] width 164 height 10
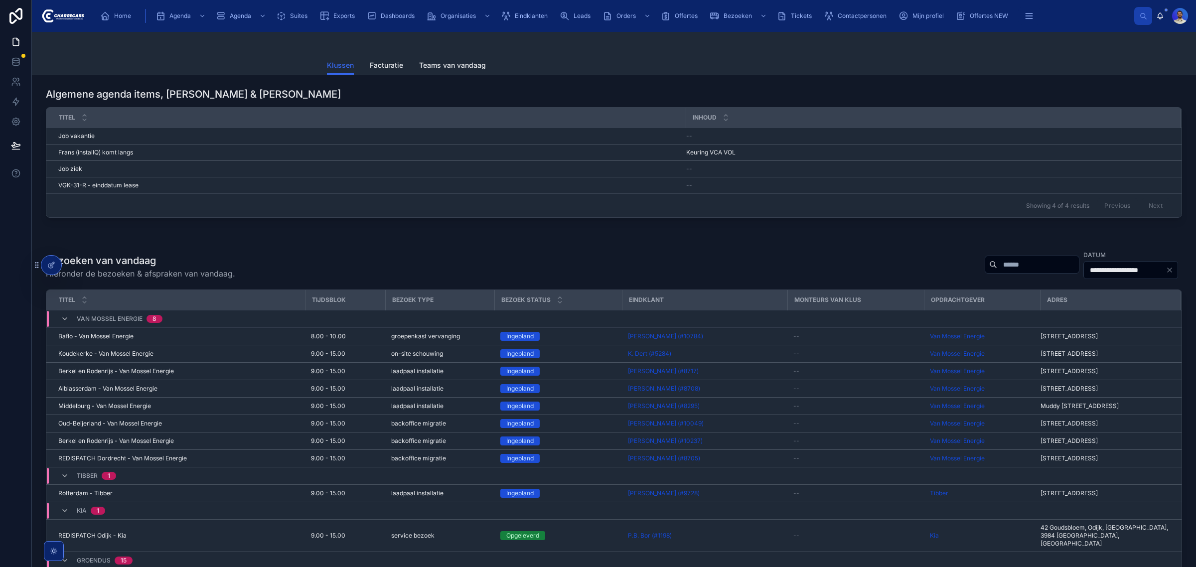
click at [977, 276] on div "**********" at bounding box center [1079, 265] width 205 height 30
click at [977, 253] on div "**********" at bounding box center [1079, 265] width 205 height 30
click at [997, 258] on input "text" at bounding box center [1038, 265] width 82 height 14
type input "******"
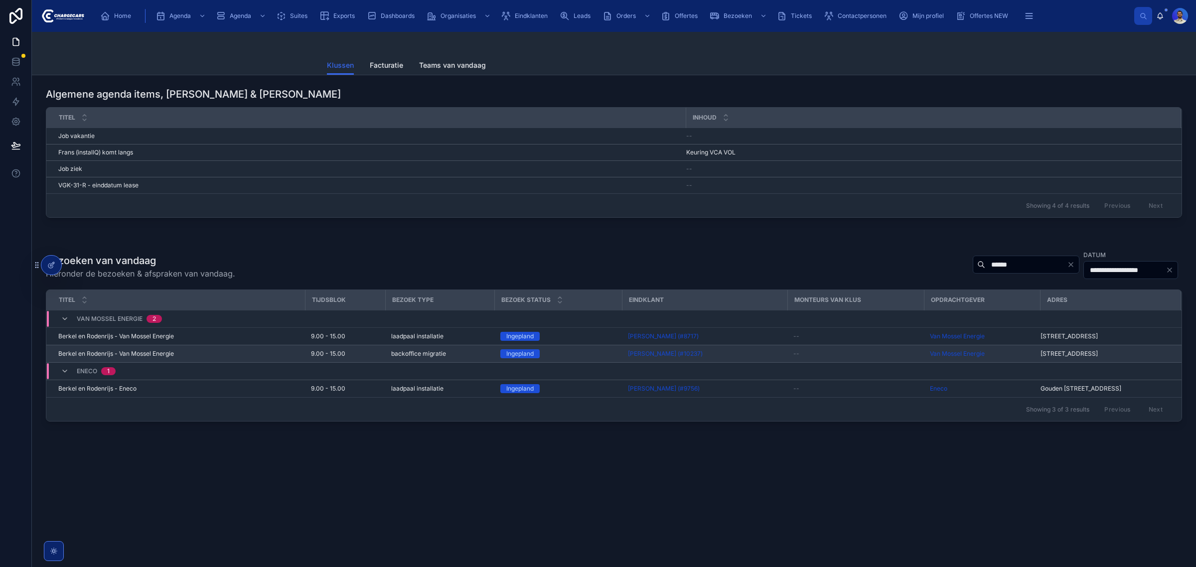
click at [108, 358] on span "Berkel en Rodenrijs - Van Mossel Energie" at bounding box center [116, 354] width 116 height 8
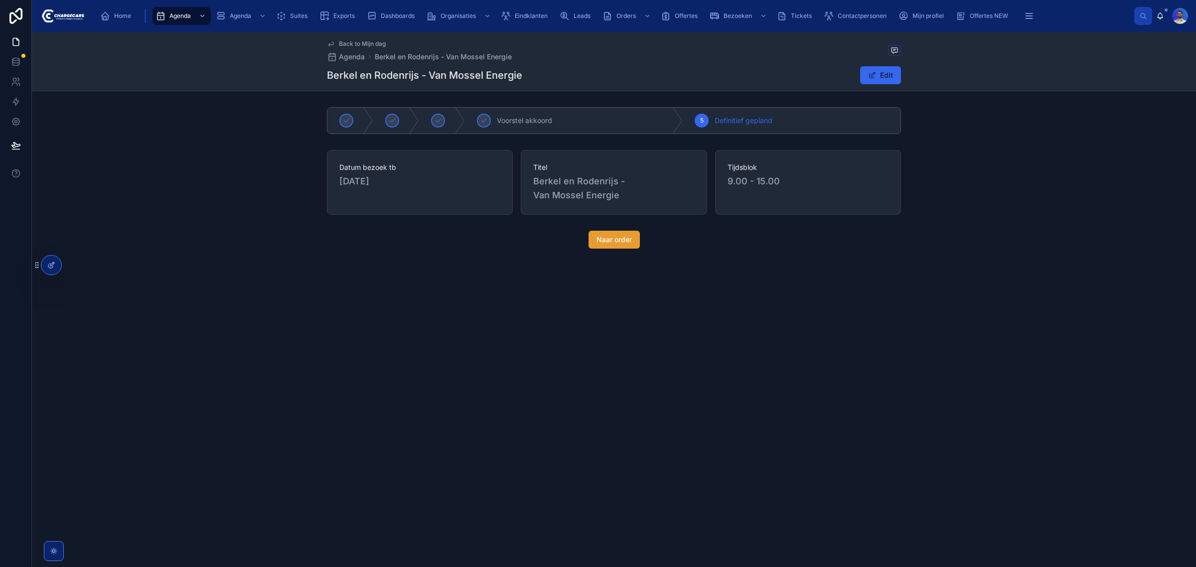
click at [627, 239] on span "Naar order" at bounding box center [614, 240] width 35 height 10
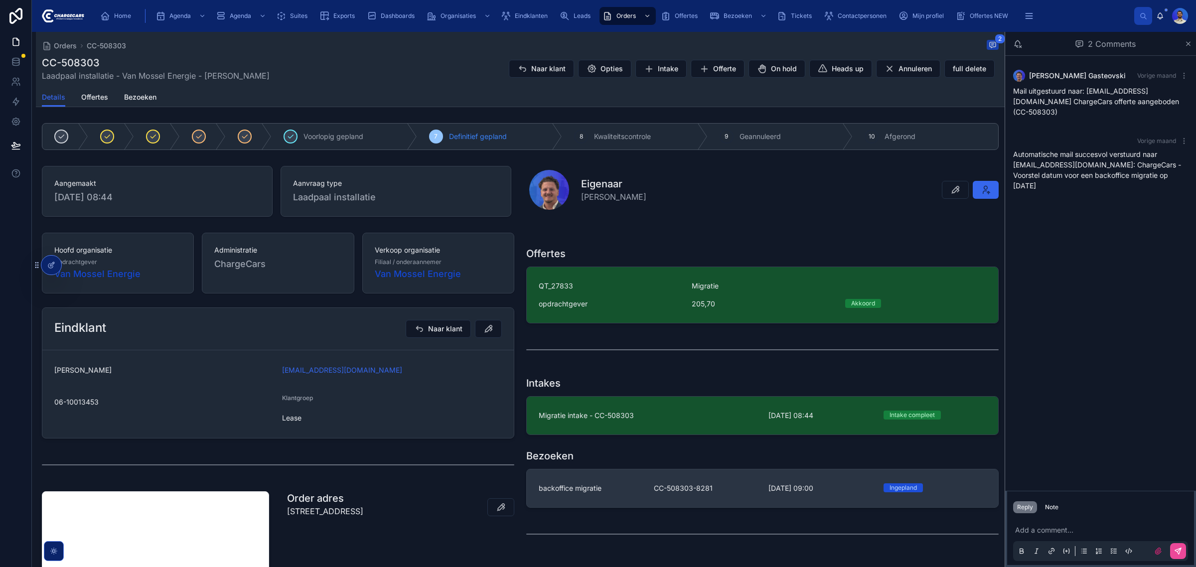
click at [643, 496] on link "backoffice migratie CC-508303-8281 3-9-2025 09:00 Ingepland" at bounding box center [763, 489] width 472 height 38
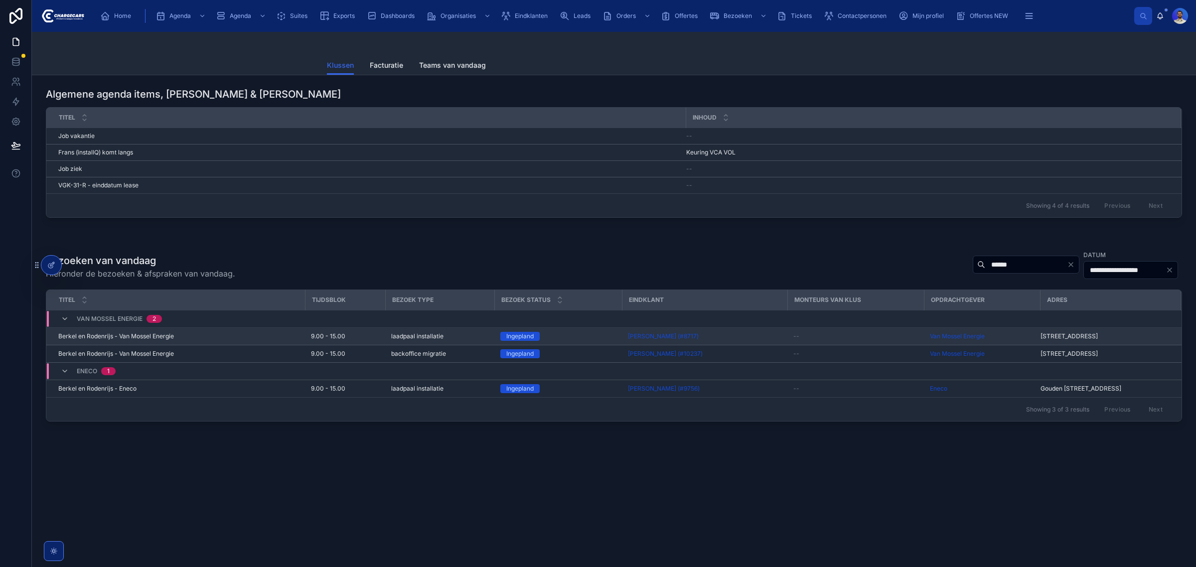
click at [736, 344] on td "Sander Bruin (#8717)" at bounding box center [704, 336] width 165 height 17
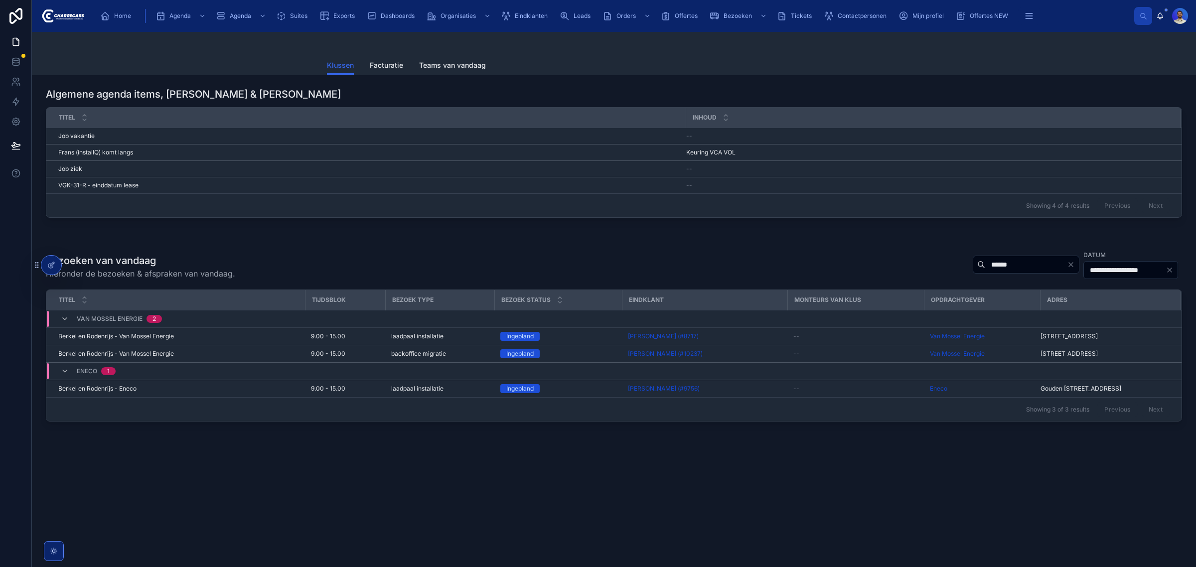
click at [581, 338] on div "Ingepland" at bounding box center [558, 336] width 116 height 9
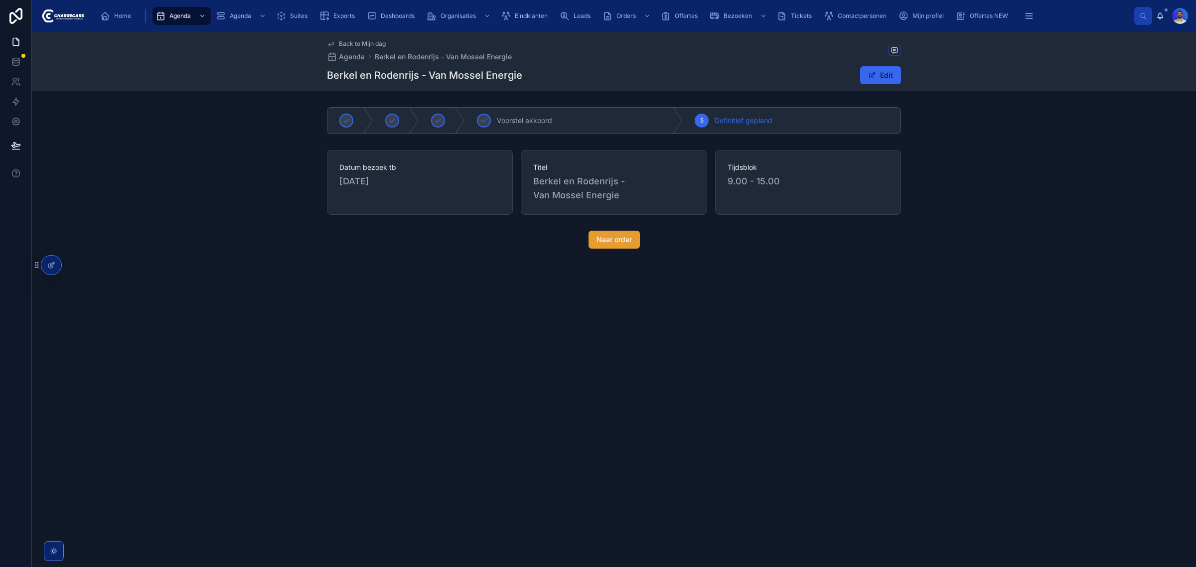
click at [614, 241] on span "Naar order" at bounding box center [614, 240] width 35 height 10
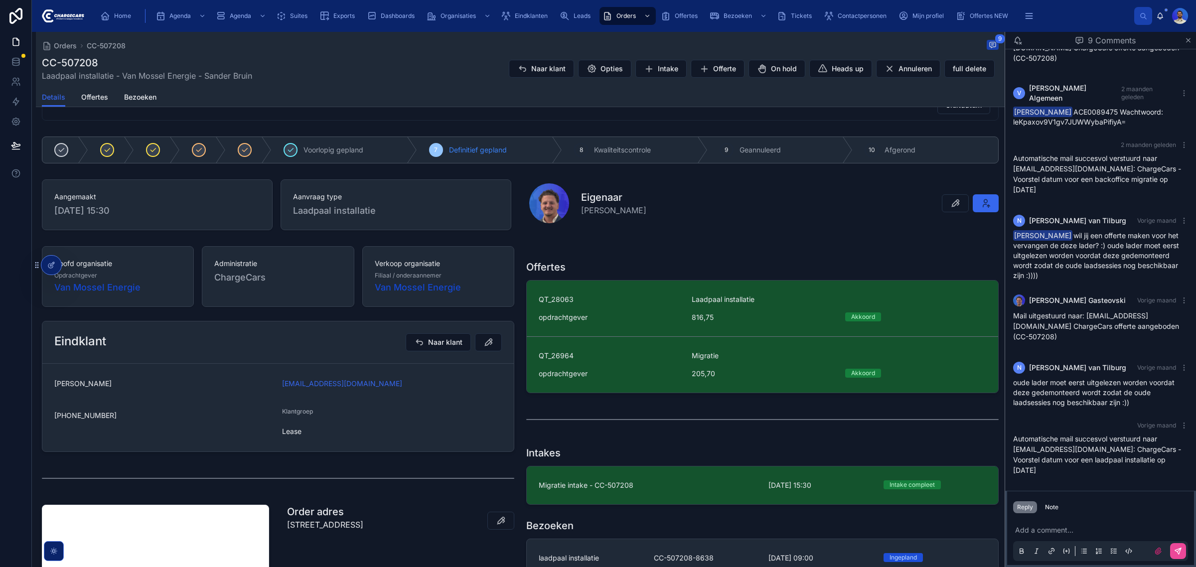
scroll to position [187, 0]
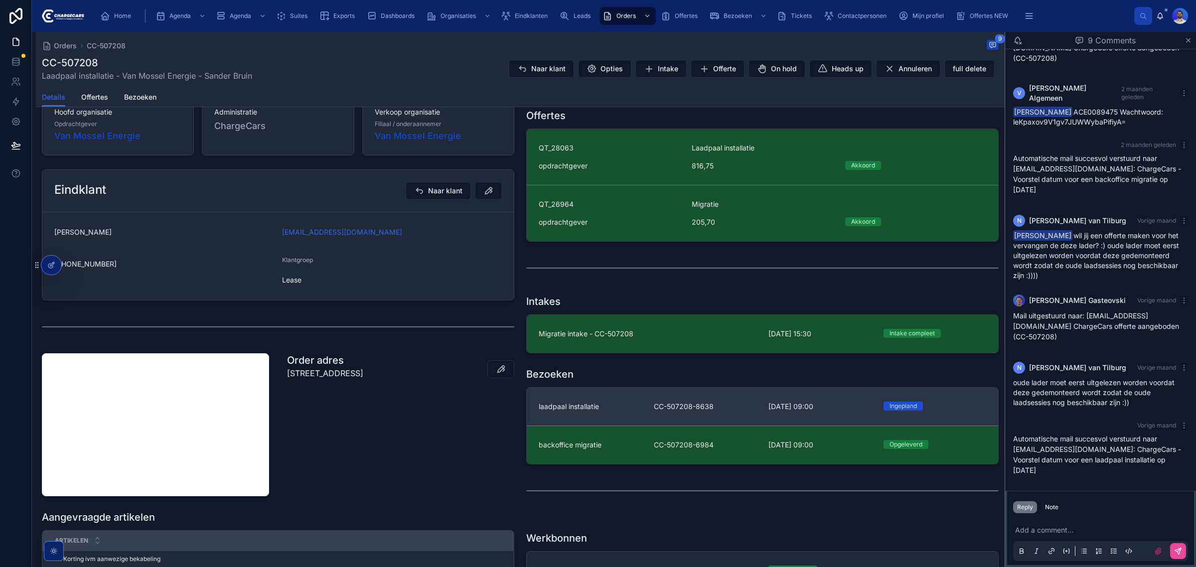
click at [647, 411] on div "laadpaal installatie CC-507208-8638 3-9-2025 09:00 Ingepland" at bounding box center [763, 407] width 448 height 10
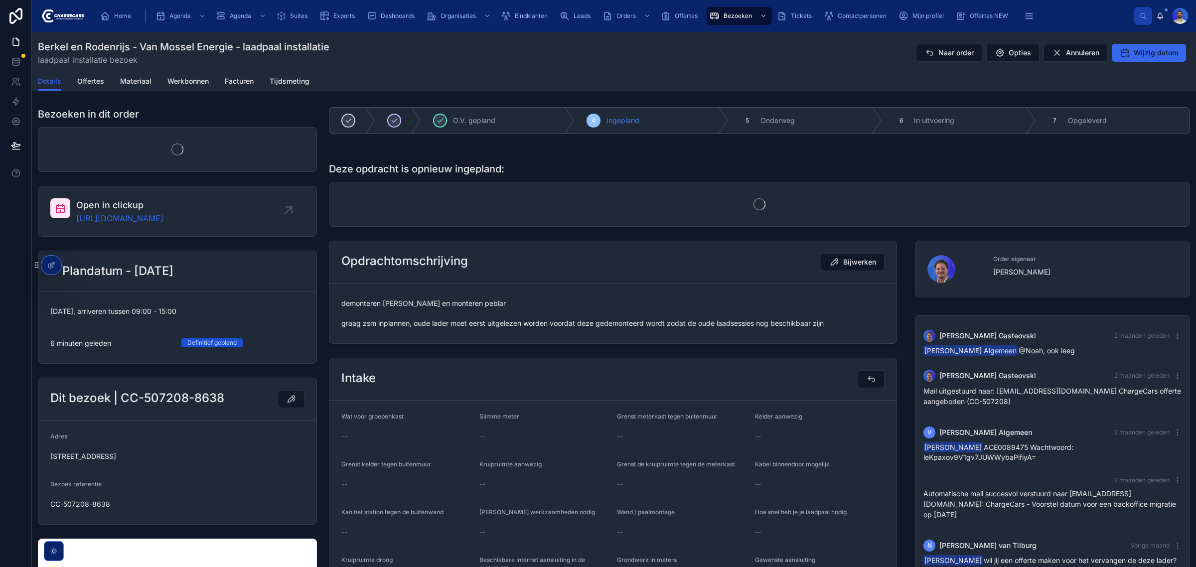
scroll to position [134, 0]
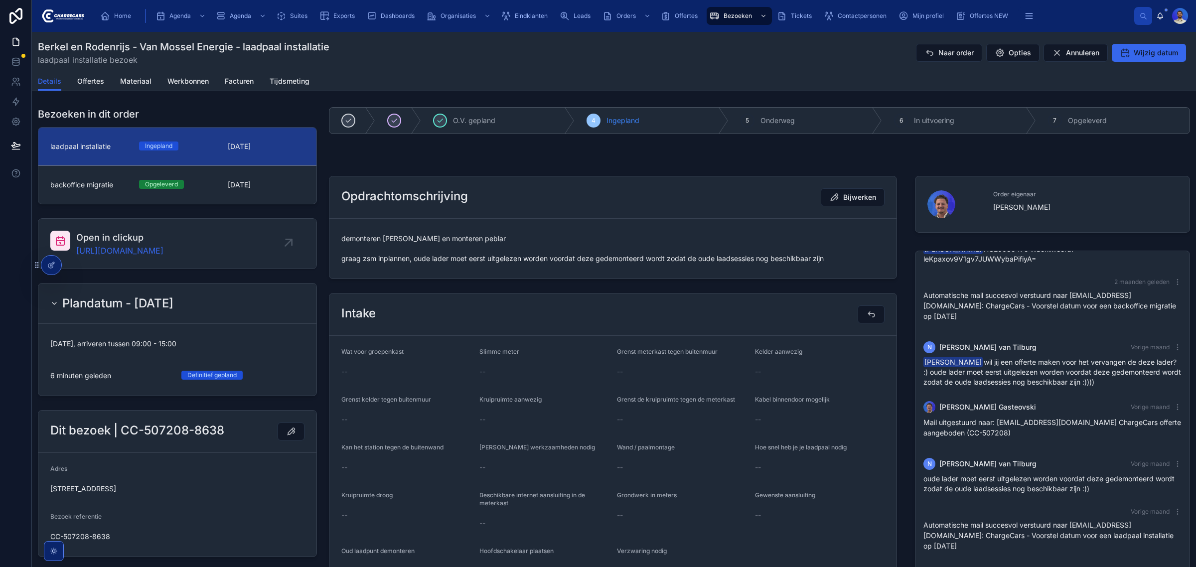
click at [489, 260] on span "demonteren alfen en monteren peblar graag zsm inplannen, oude lader moet eerst …" at bounding box center [612, 249] width 543 height 30
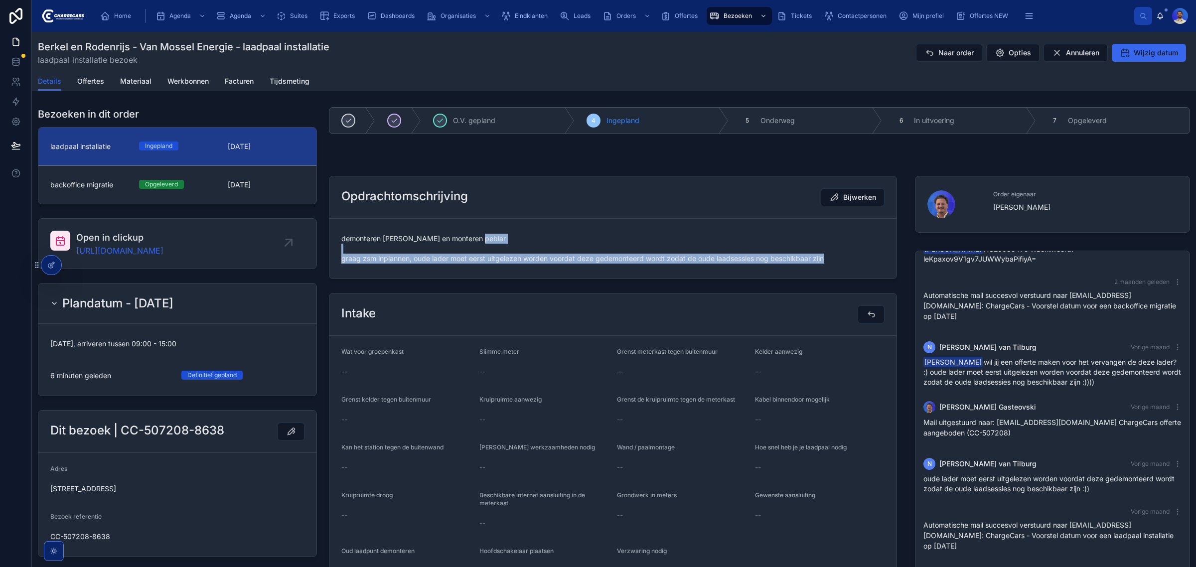
click at [489, 260] on span "demonteren alfen en monteren peblar graag zsm inplannen, oude lader moet eerst …" at bounding box center [612, 249] width 543 height 30
click at [490, 260] on span "demonteren alfen en monteren peblar graag zsm inplannen, oude lader moet eerst …" at bounding box center [612, 249] width 543 height 30
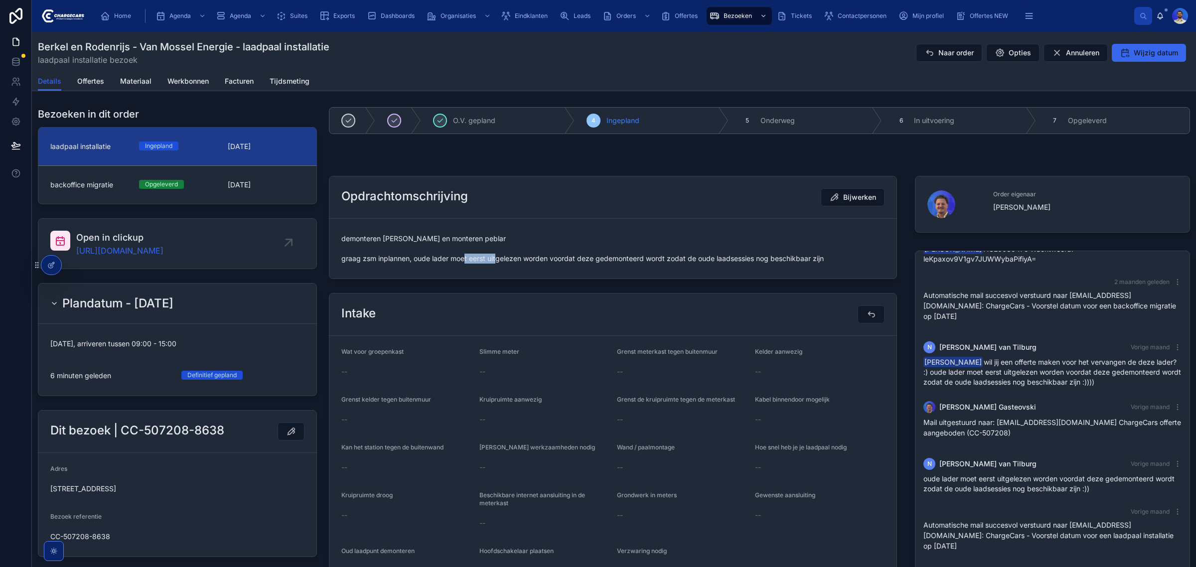
click at [490, 260] on span "demonteren alfen en monteren peblar graag zsm inplannen, oude lader moet eerst …" at bounding box center [612, 249] width 543 height 30
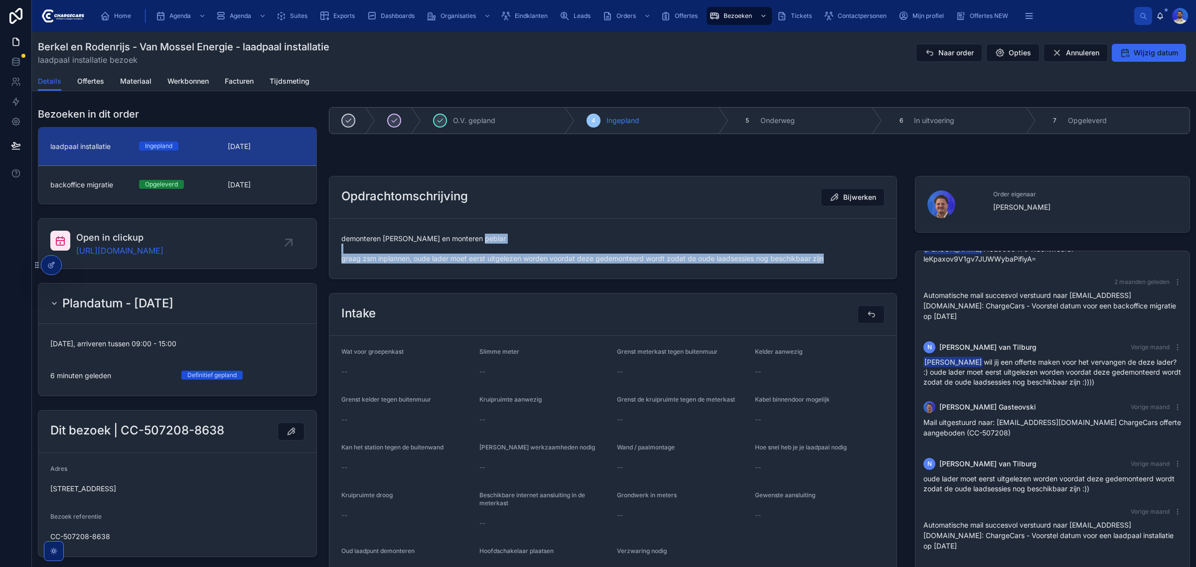
click at [490, 260] on span "demonteren alfen en monteren peblar graag zsm inplannen, oude lader moet eerst …" at bounding box center [612, 249] width 543 height 30
click at [92, 85] on span "Offertes" at bounding box center [90, 81] width 27 height 10
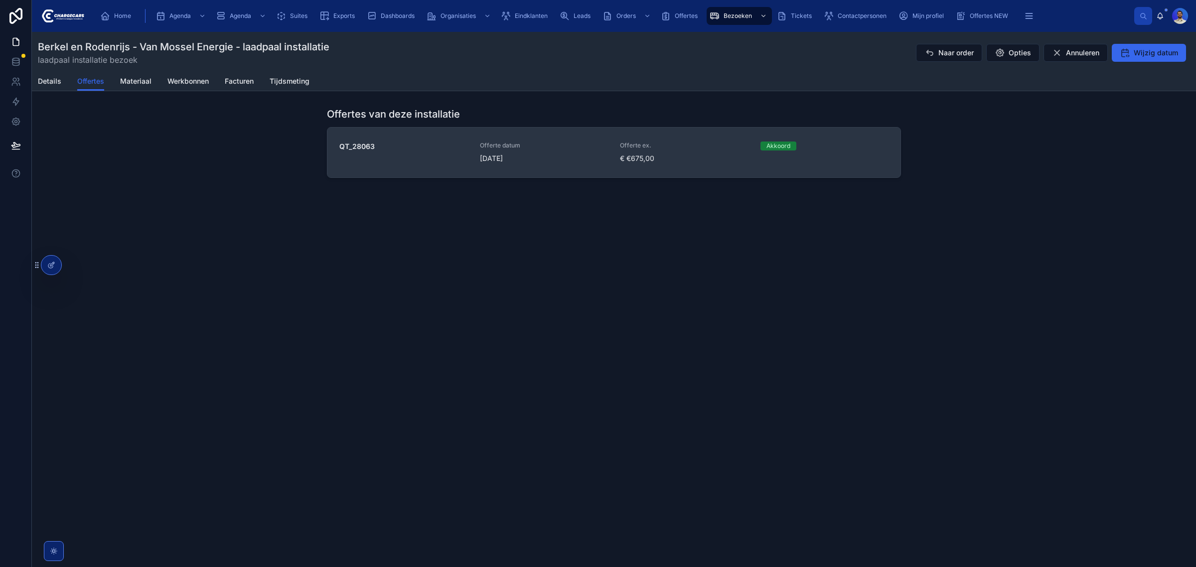
click at [629, 128] on link "QT_28063 Offerte datum 25-8-2025 Offerte ex. € €675,00 Akkoord" at bounding box center [613, 153] width 573 height 50
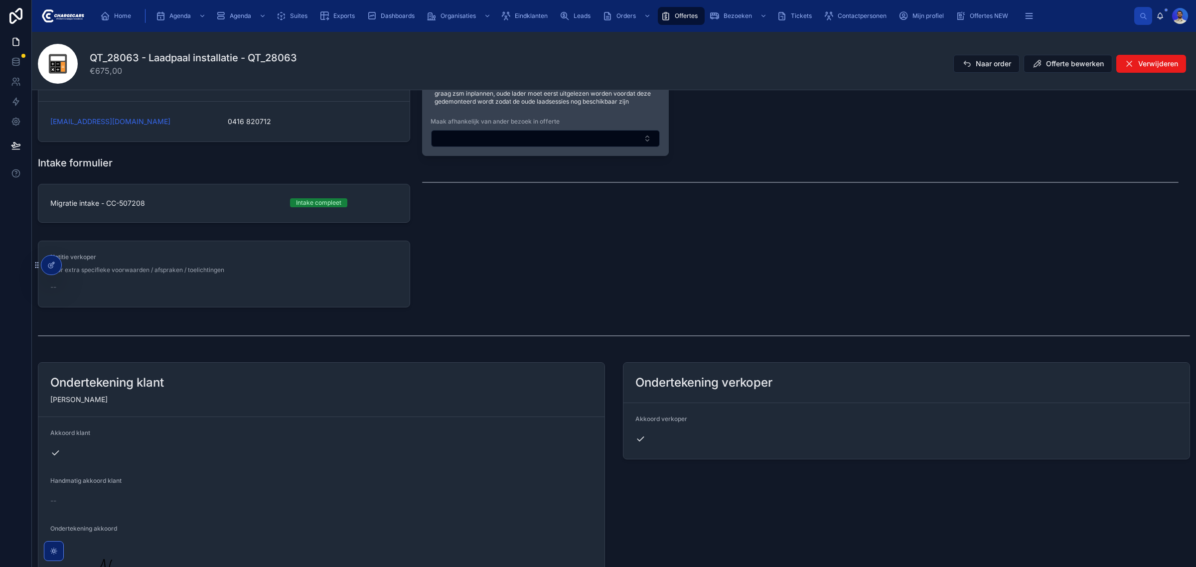
scroll to position [200, 0]
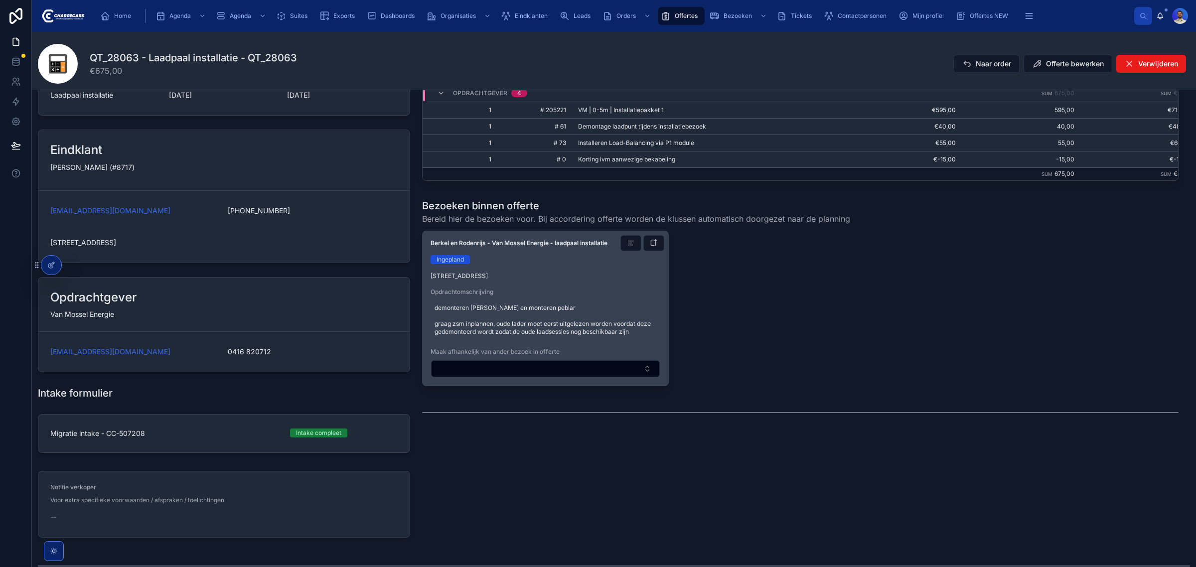
click at [509, 316] on span "demonteren alfen en monteren peblar graag zsm inplannen, oude lader moet eerst …" at bounding box center [546, 320] width 222 height 32
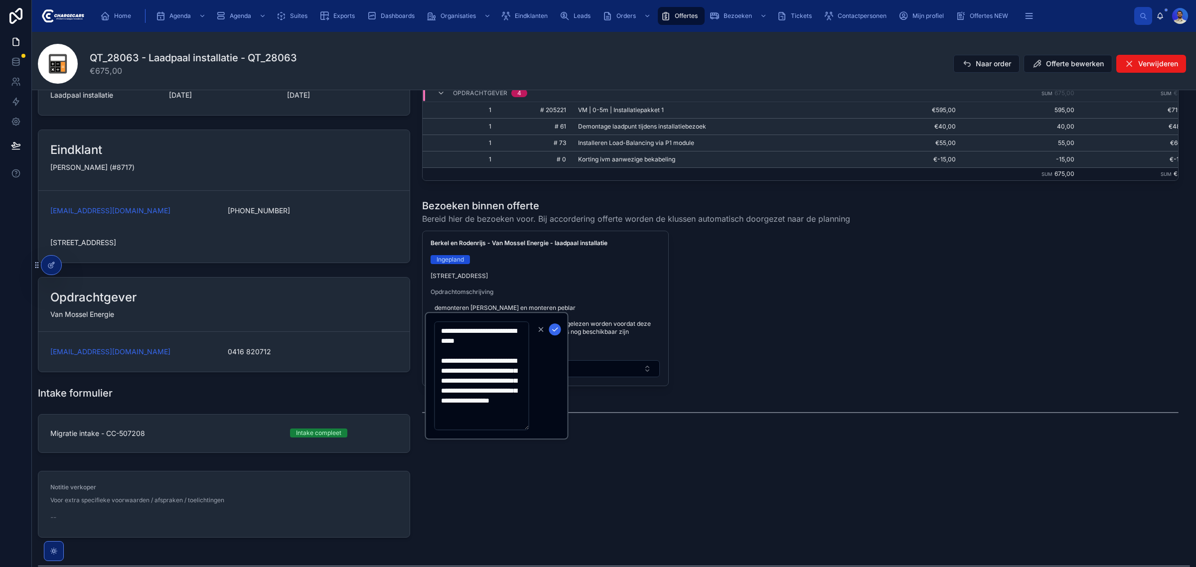
click at [943, 332] on div "Berkel en Rodenrijs - Van Mossel Energie - laadpaal installatie Ingepland Burge…" at bounding box center [800, 309] width 757 height 156
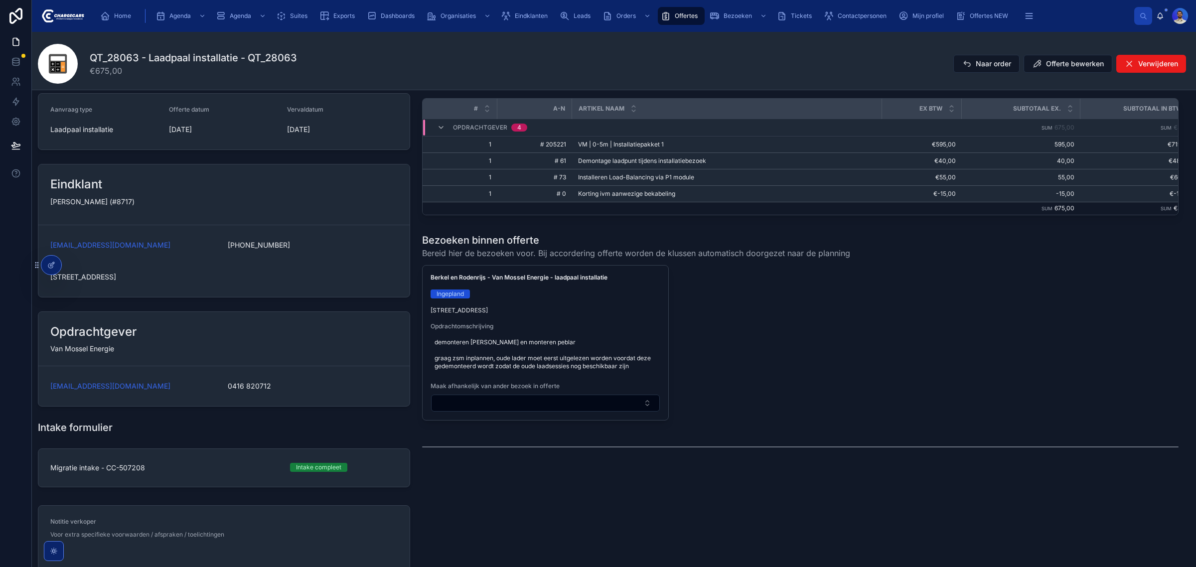
scroll to position [75, 0]
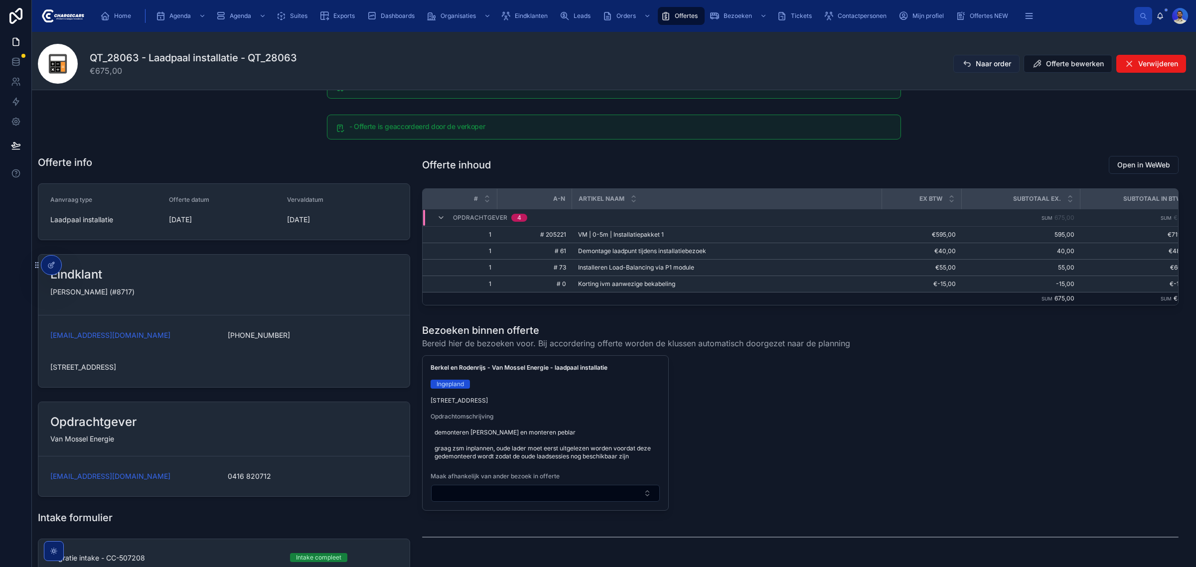
click at [976, 64] on span "Naar order" at bounding box center [993, 64] width 35 height 10
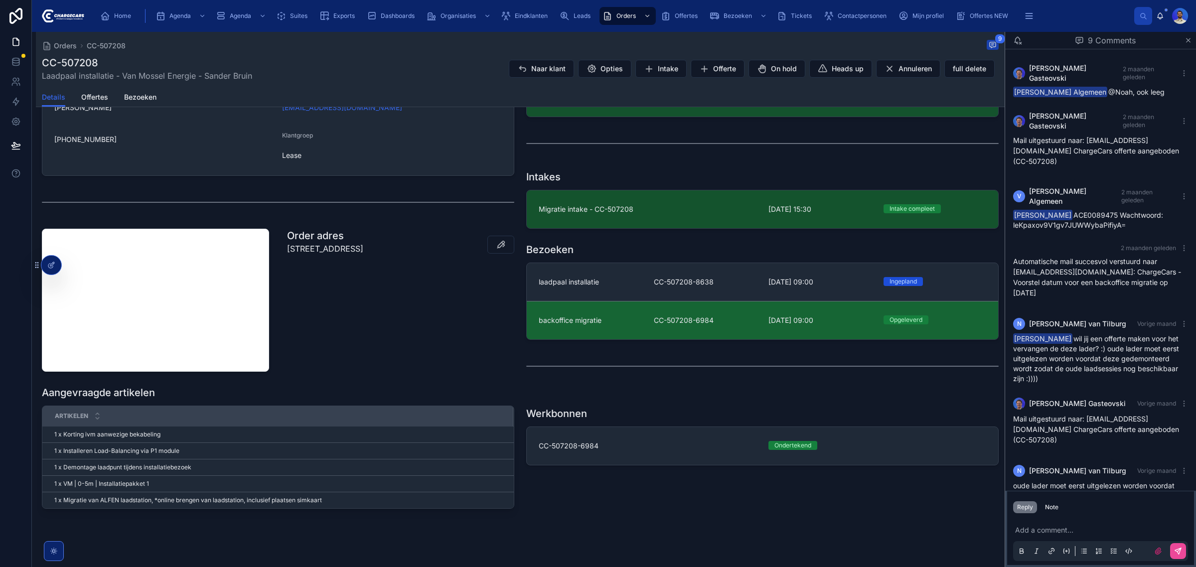
scroll to position [103, 0]
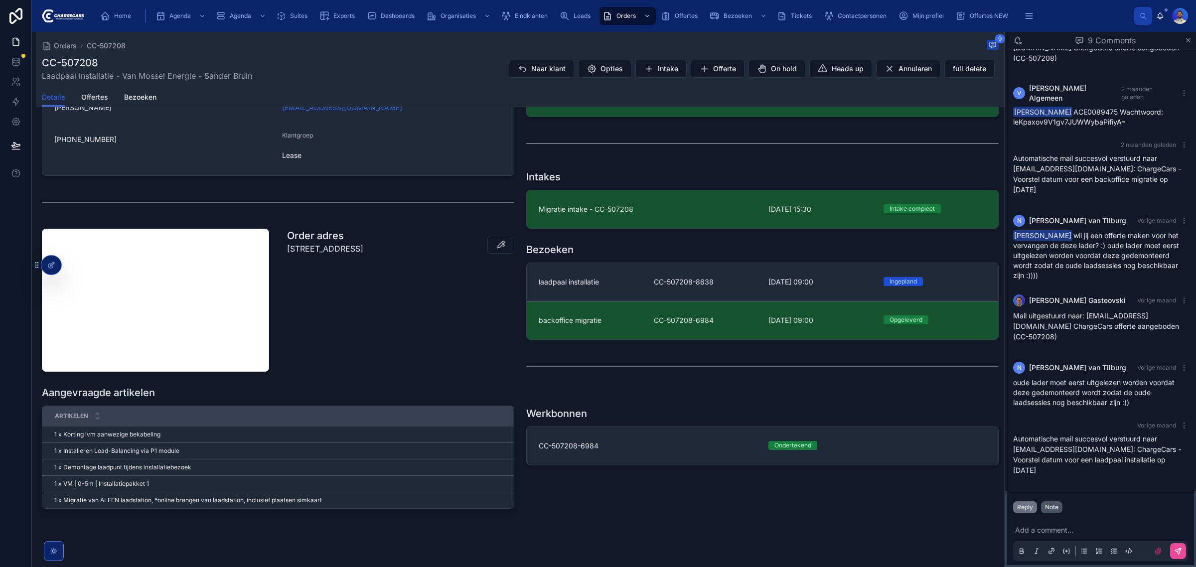
click at [1055, 506] on div "Note" at bounding box center [1051, 507] width 13 height 8
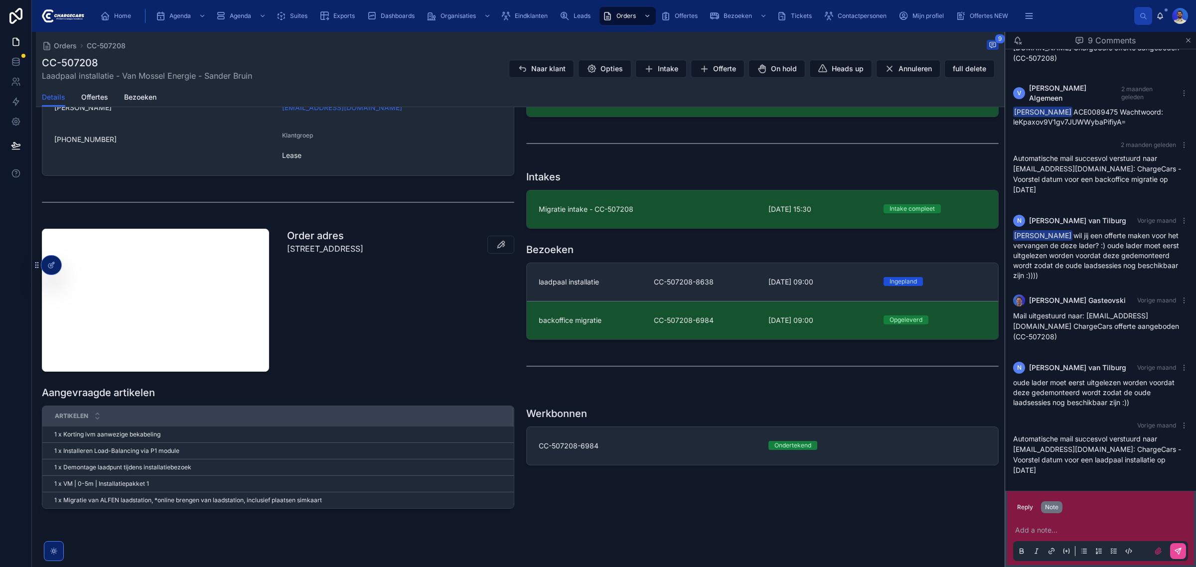
click at [1047, 533] on p at bounding box center [1102, 530] width 175 height 10
click at [1160, 551] on icon at bounding box center [1158, 551] width 6 height 6
click at [0, 0] on input "file" at bounding box center [0, 0] width 0 height 0
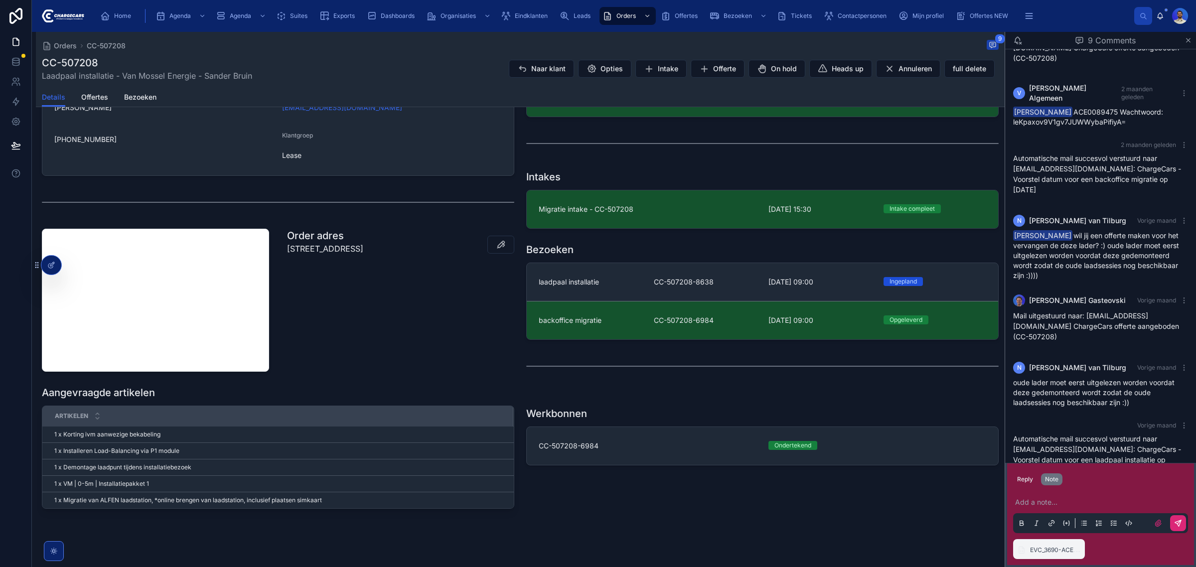
click at [1176, 524] on icon at bounding box center [1178, 523] width 8 height 8
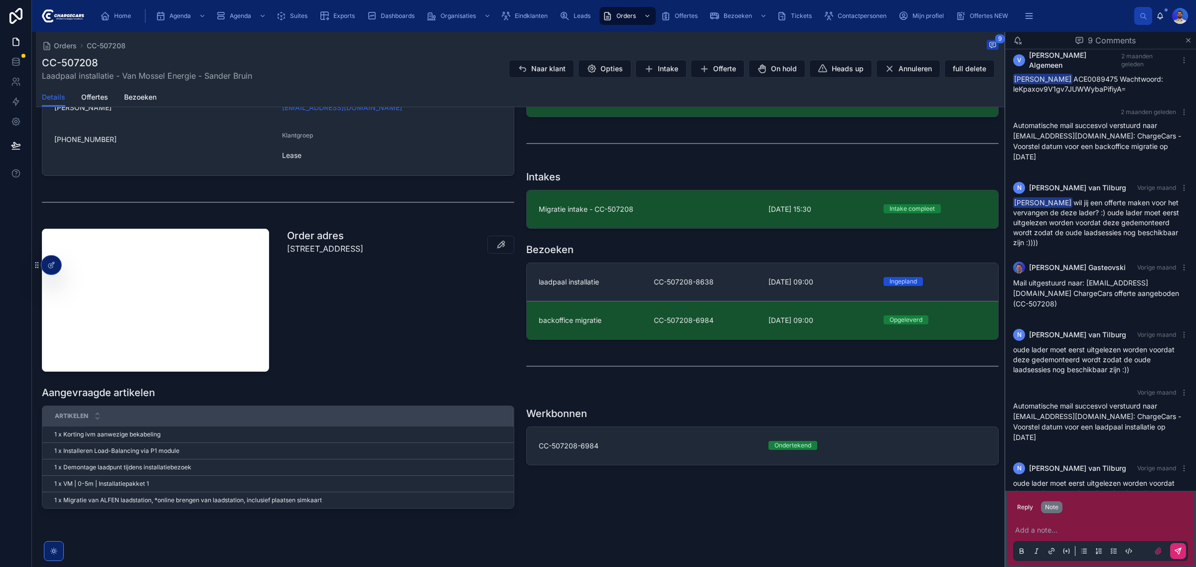
scroll to position [166, 0]
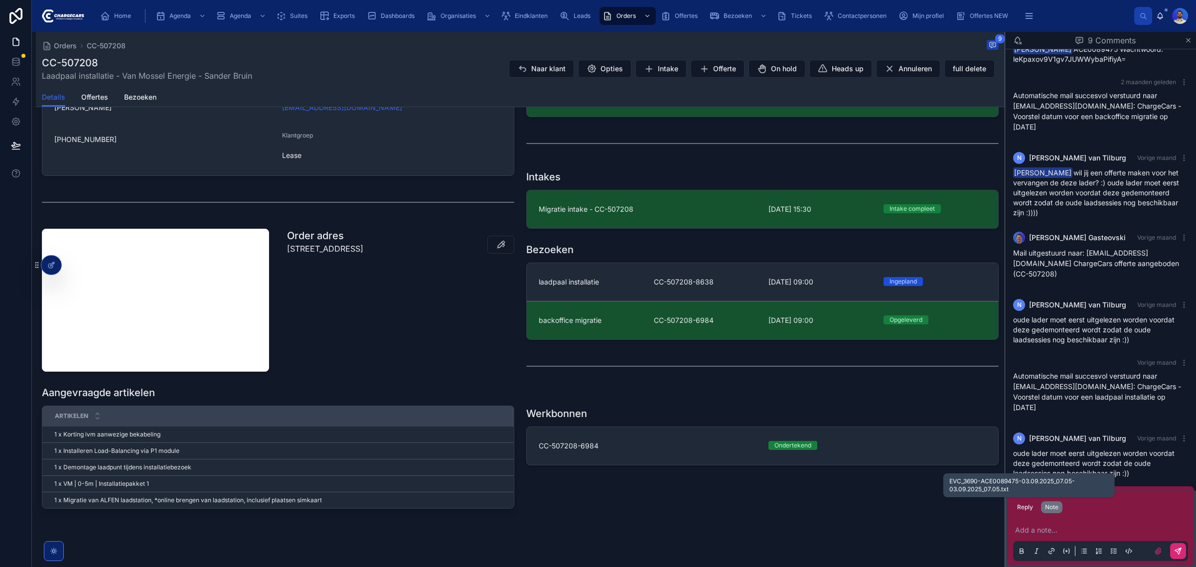
click at [1029, 530] on span "EVC_3690-ACE0089475-03.09.2025_07.05-03.09.2025_07.05" at bounding box center [1025, 534] width 18 height 8
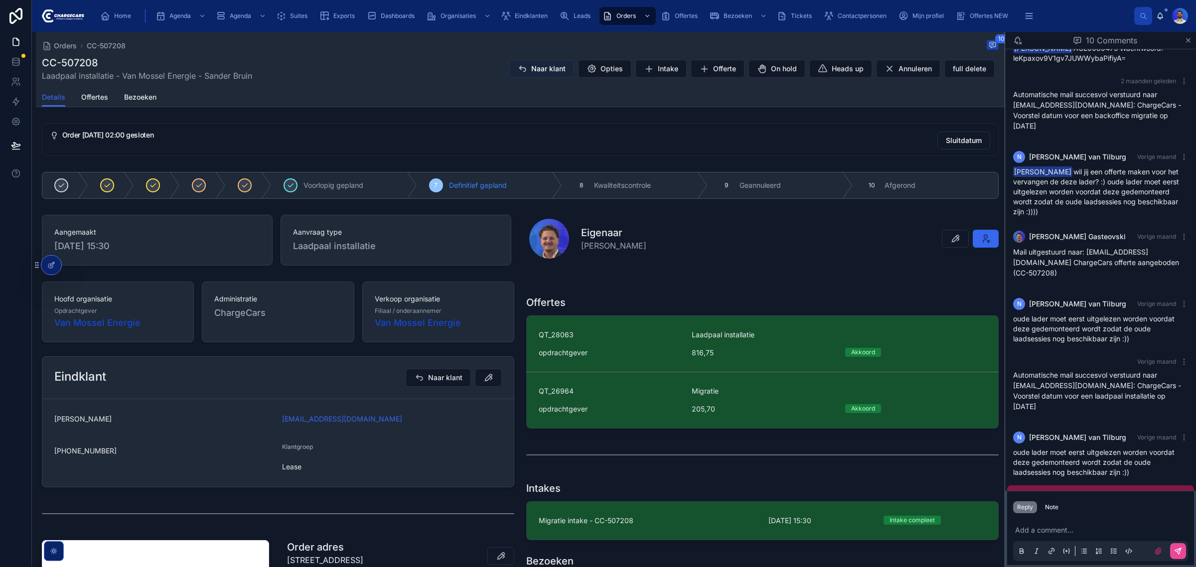
click at [534, 67] on span "Naar klant" at bounding box center [548, 69] width 34 height 10
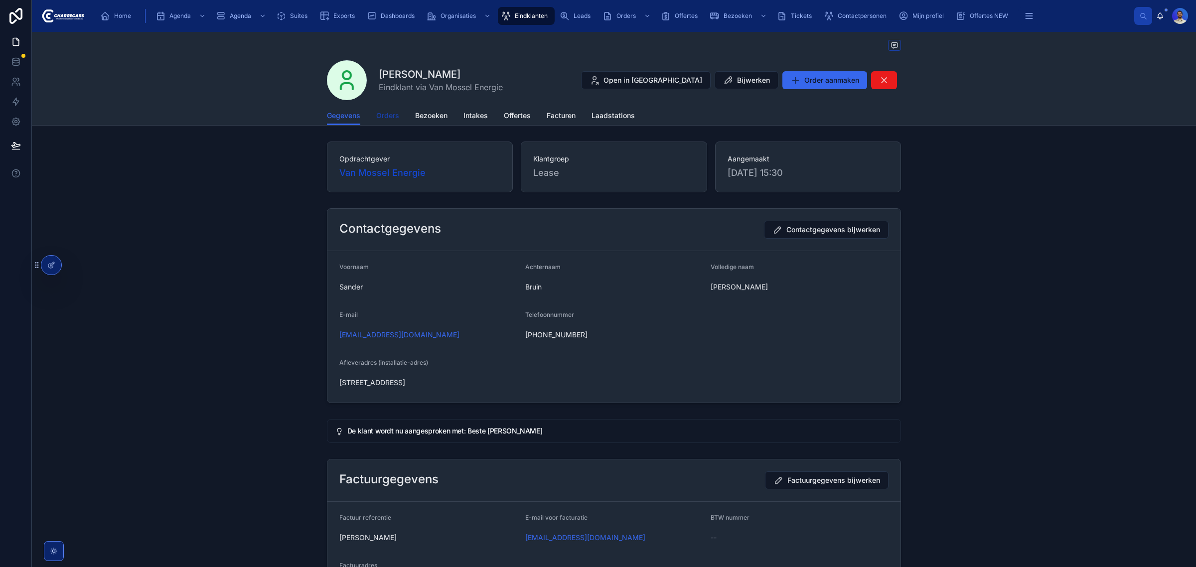
click at [378, 114] on span "Orders" at bounding box center [387, 116] width 23 height 10
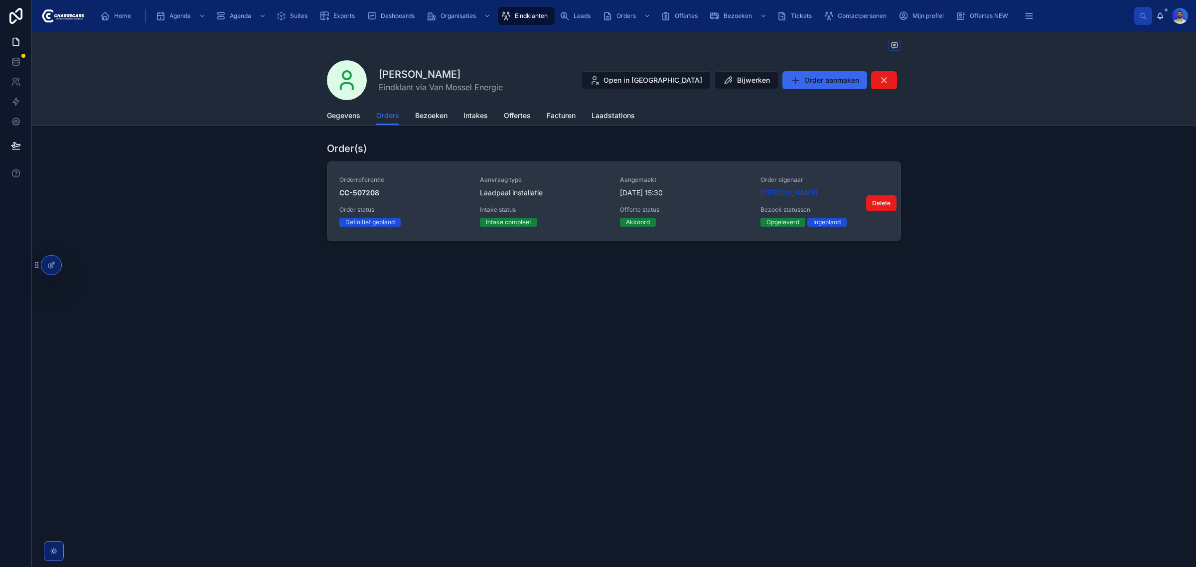
click at [441, 166] on link "Orderreferentie CC-507208 Aanvraag type Laadpaal installatie Aangemaakt 4-7-202…" at bounding box center [613, 201] width 573 height 79
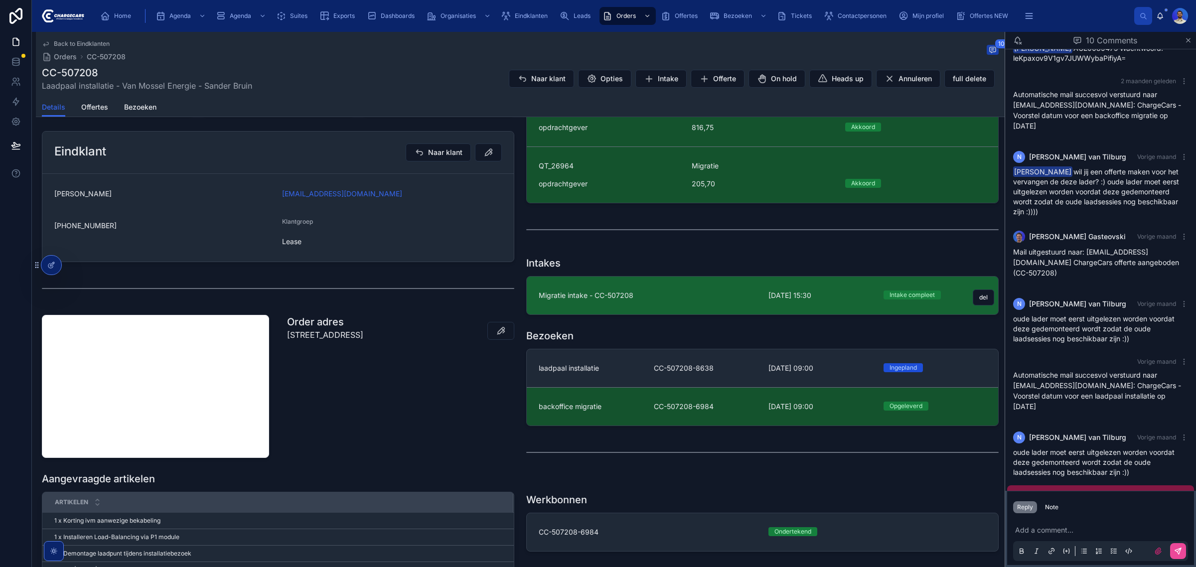
scroll to position [332, 0]
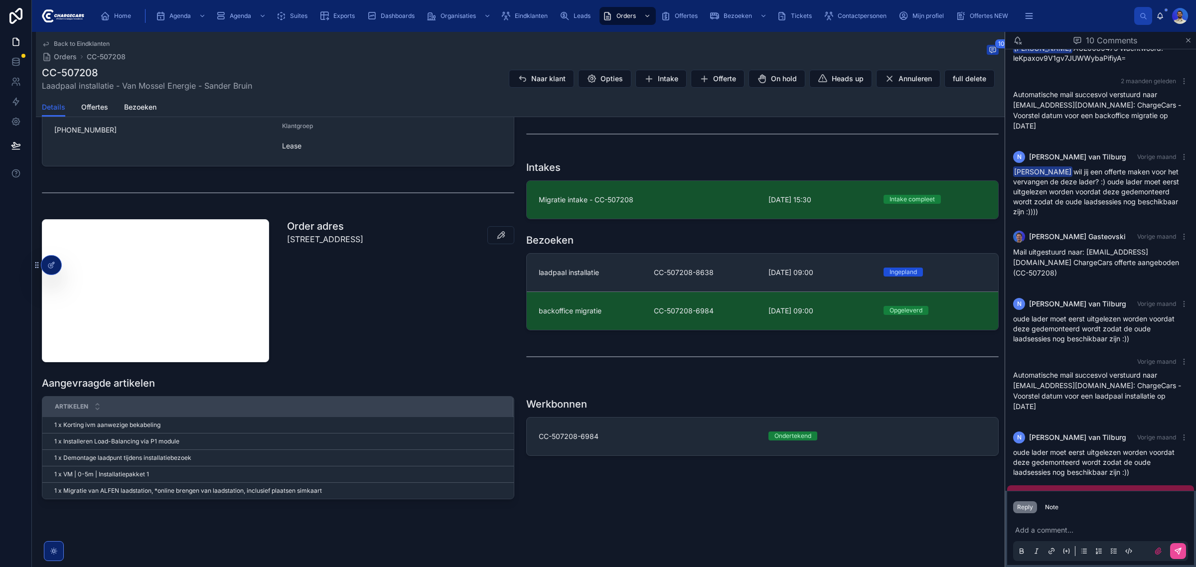
drag, startPoint x: 352, startPoint y: 246, endPoint x: 278, endPoint y: 240, distance: 75.0
click at [278, 240] on div "Hoofd organisatie Opdrachtgever Van Mossel Energie Administratie ChargeCars Ver…" at bounding box center [278, 230] width 485 height 547
click at [657, 529] on div "Back to Eindklanten Orders CC-507208 10 CC-507208 Laadpaal installatie - Van Mo…" at bounding box center [520, 134] width 969 height 866
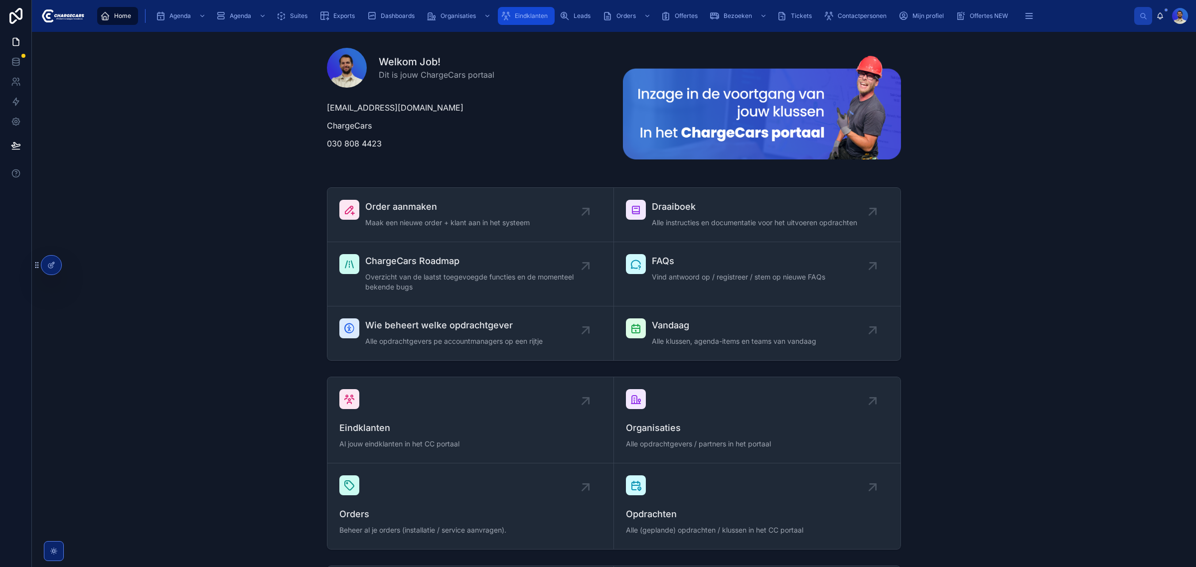
click at [517, 20] on div "Eindklanten" at bounding box center [526, 16] width 51 height 16
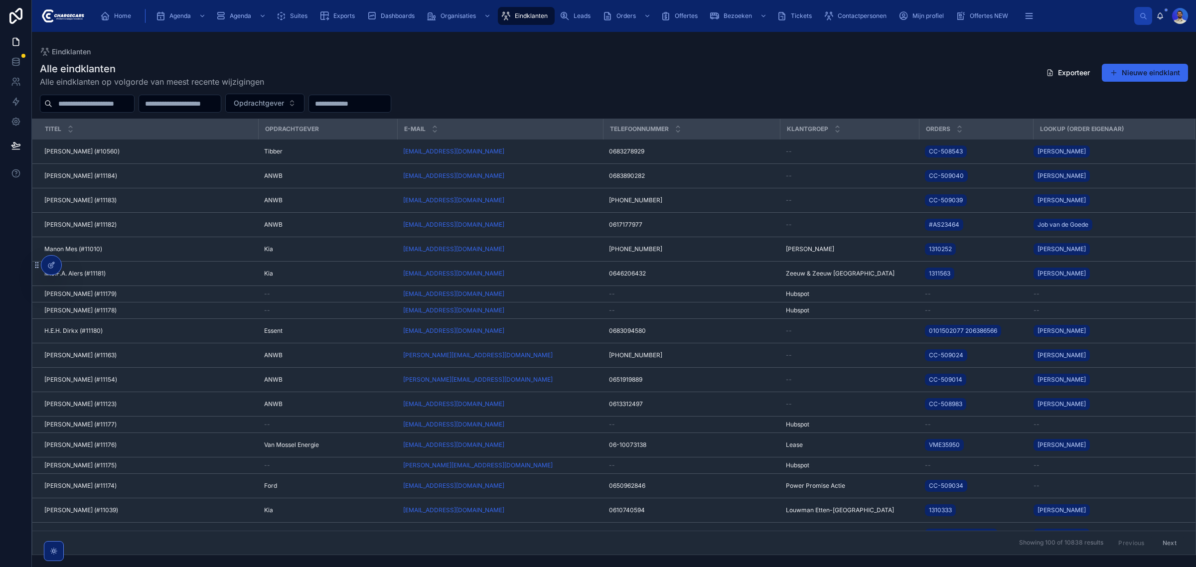
click at [86, 101] on input "text" at bounding box center [93, 104] width 82 height 14
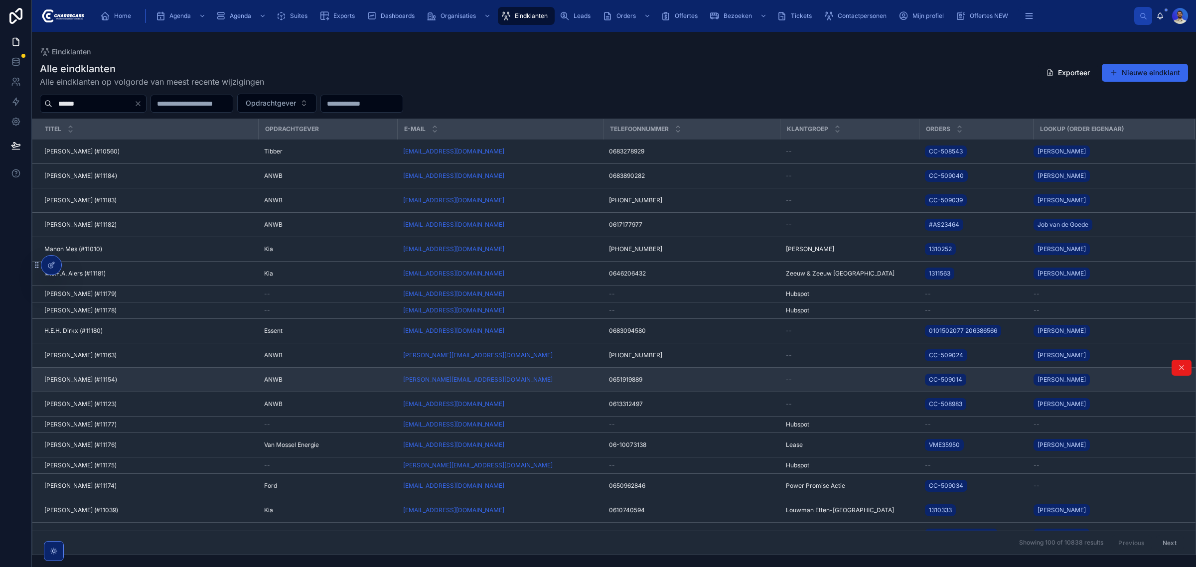
type input "******"
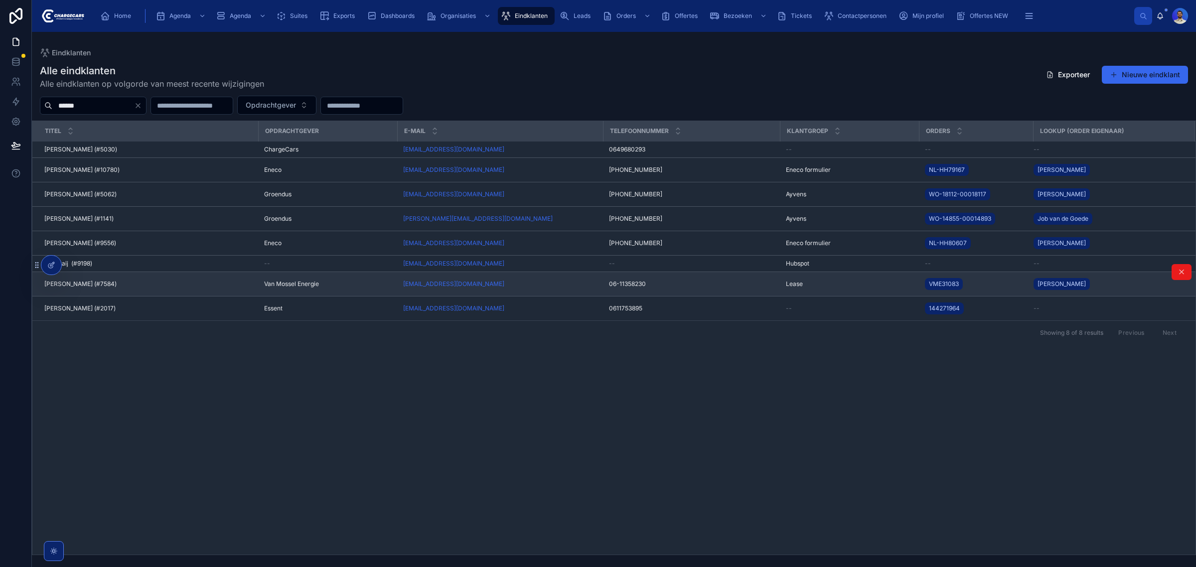
click at [124, 288] on div "[PERSON_NAME] (#7584) [PERSON_NAME] (#7584)" at bounding box center [148, 284] width 208 height 8
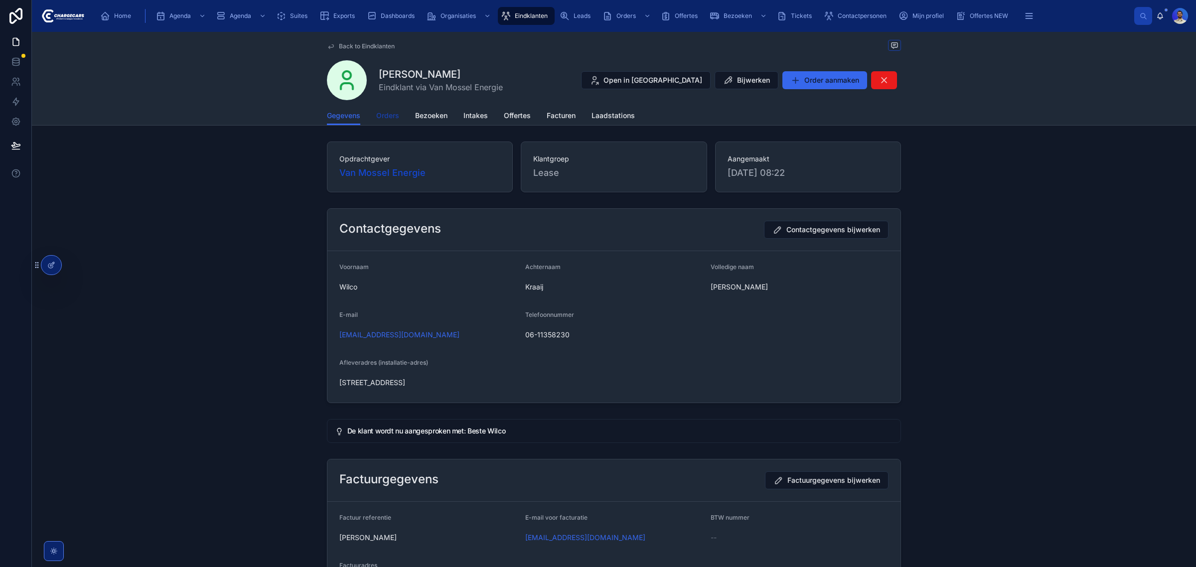
click at [388, 116] on span "Orders" at bounding box center [387, 116] width 23 height 10
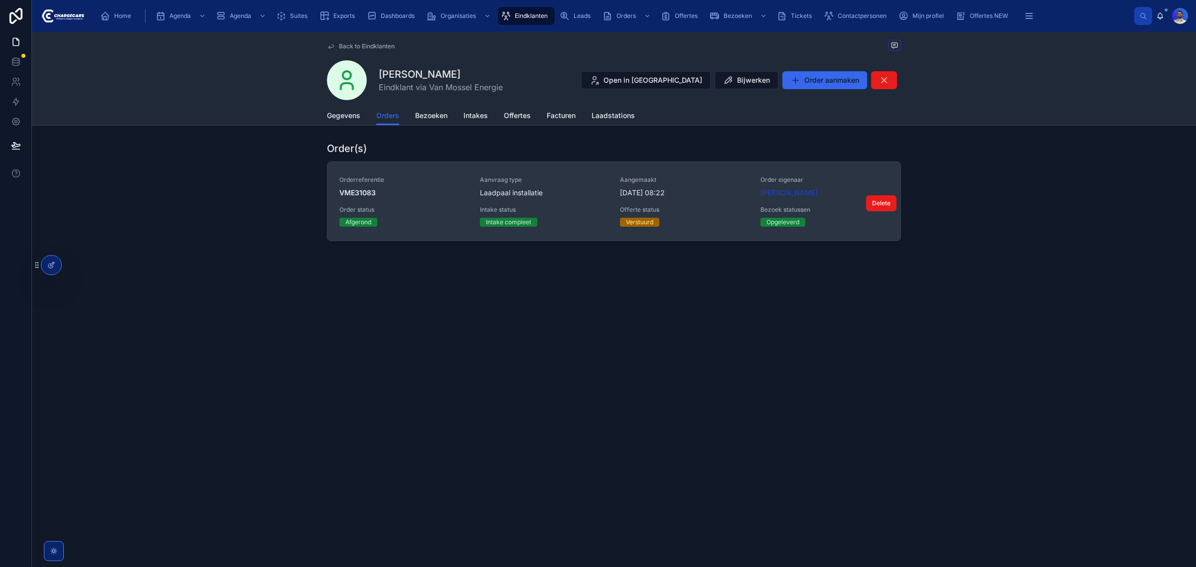
click at [578, 205] on div "Orderreferentie VME31083 Aanvraag type Laadpaal installatie Aangemaakt [DATE] 0…" at bounding box center [613, 201] width 549 height 51
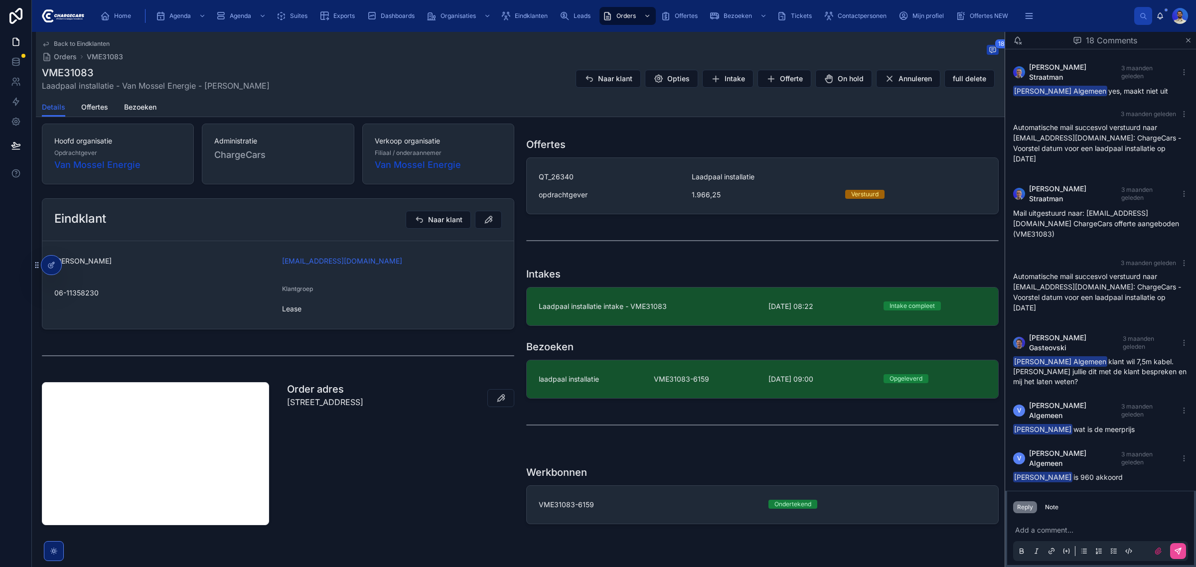
scroll to position [244, 0]
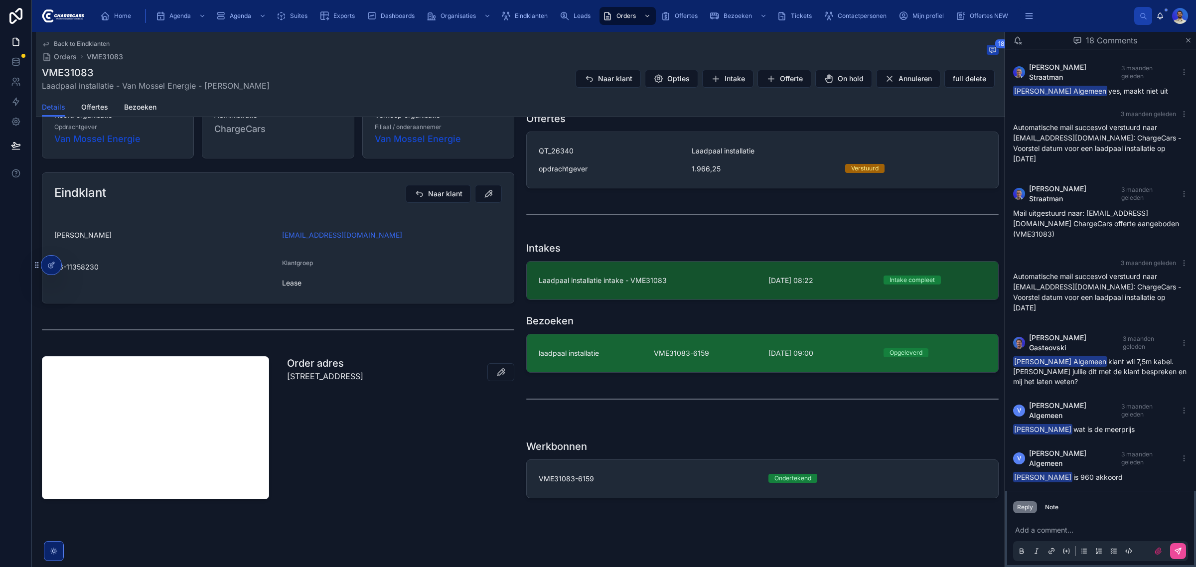
click at [611, 357] on div "laadpaal installatie" at bounding box center [590, 353] width 103 height 10
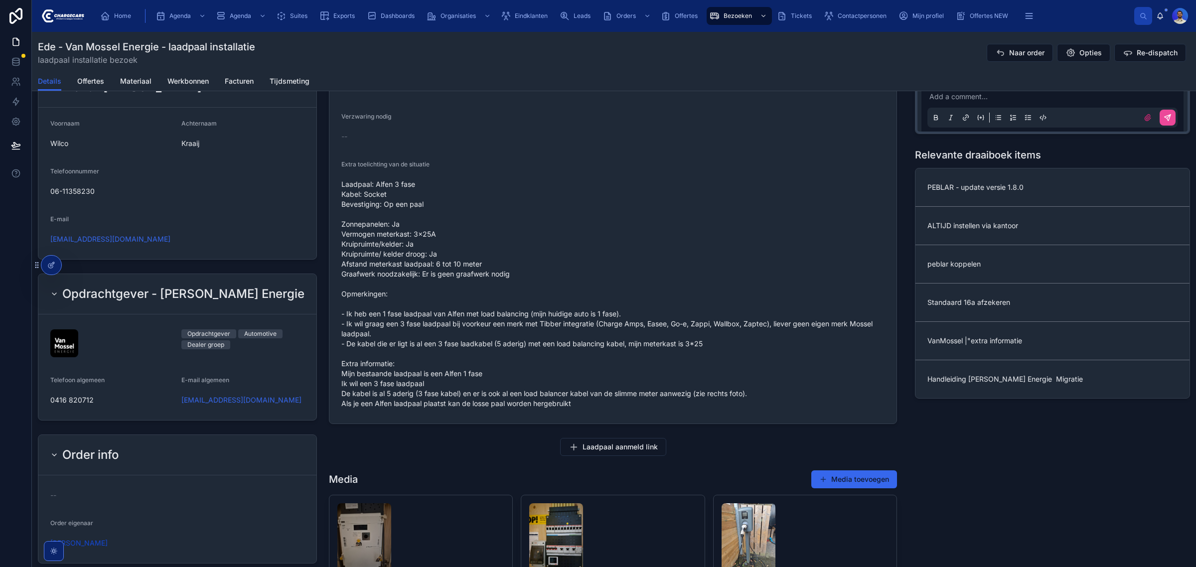
scroll to position [983, 0]
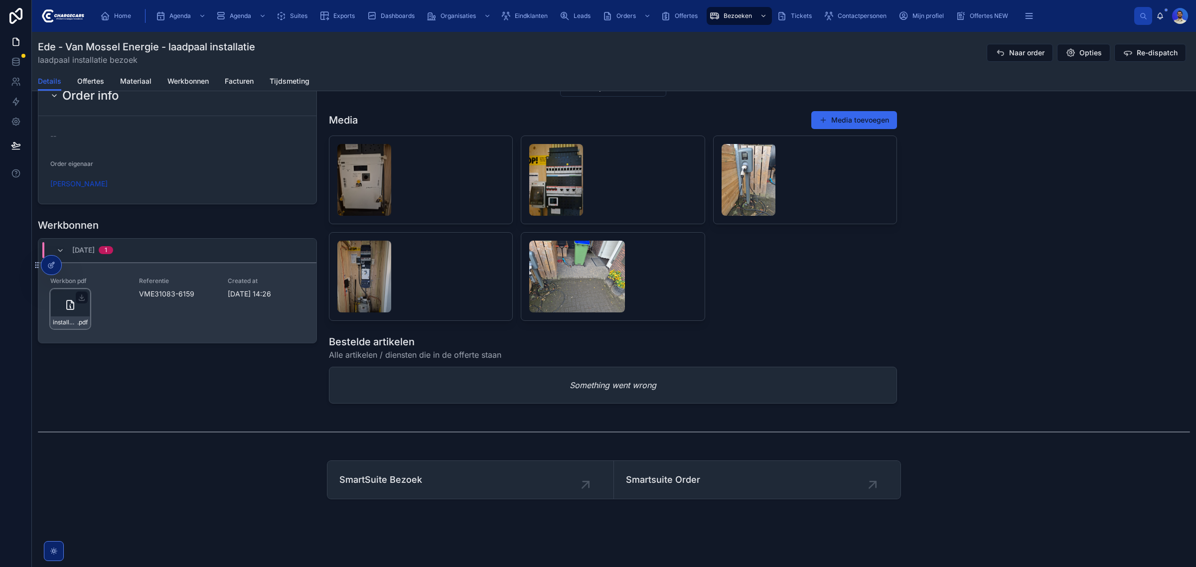
click at [82, 320] on span ".pdf" at bounding box center [82, 323] width 10 height 8
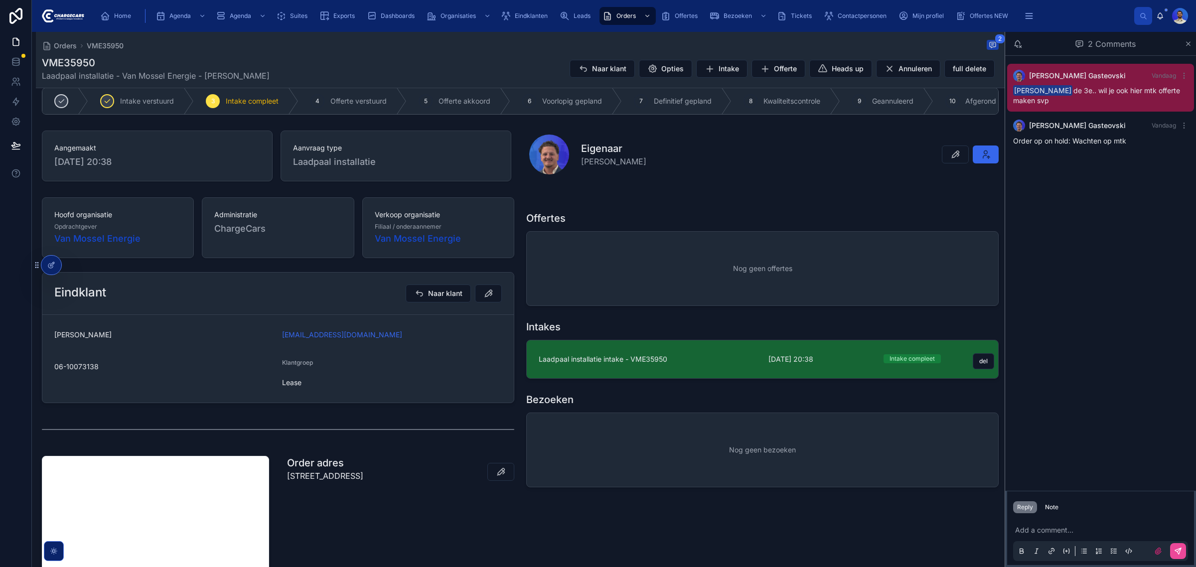
scroll to position [125, 0]
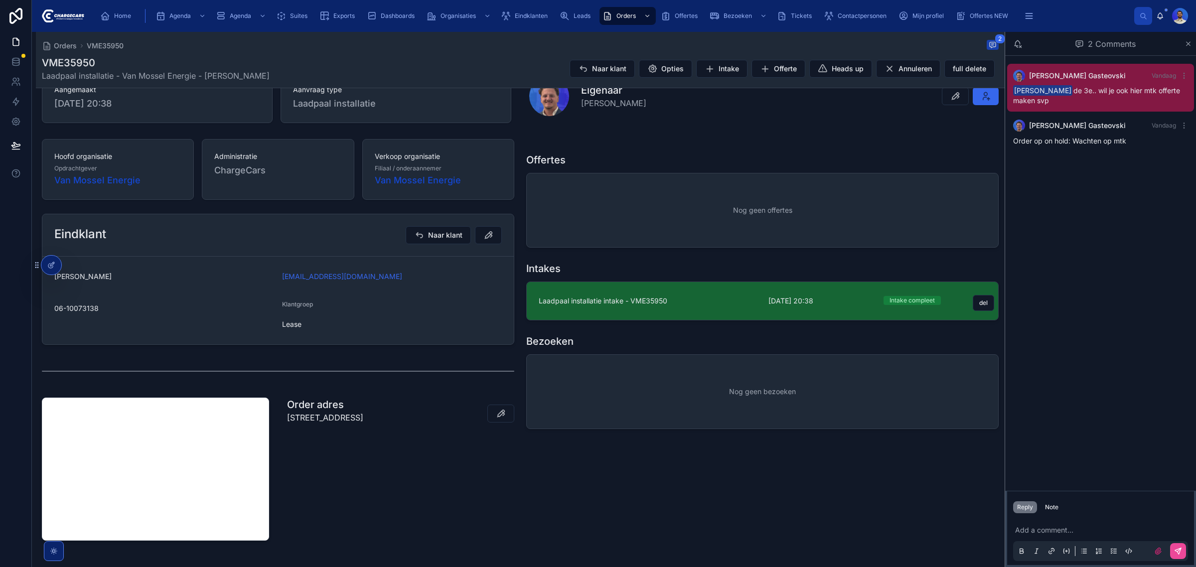
click at [619, 306] on span "Laadpaal installatie intake - VME35950" at bounding box center [648, 301] width 218 height 10
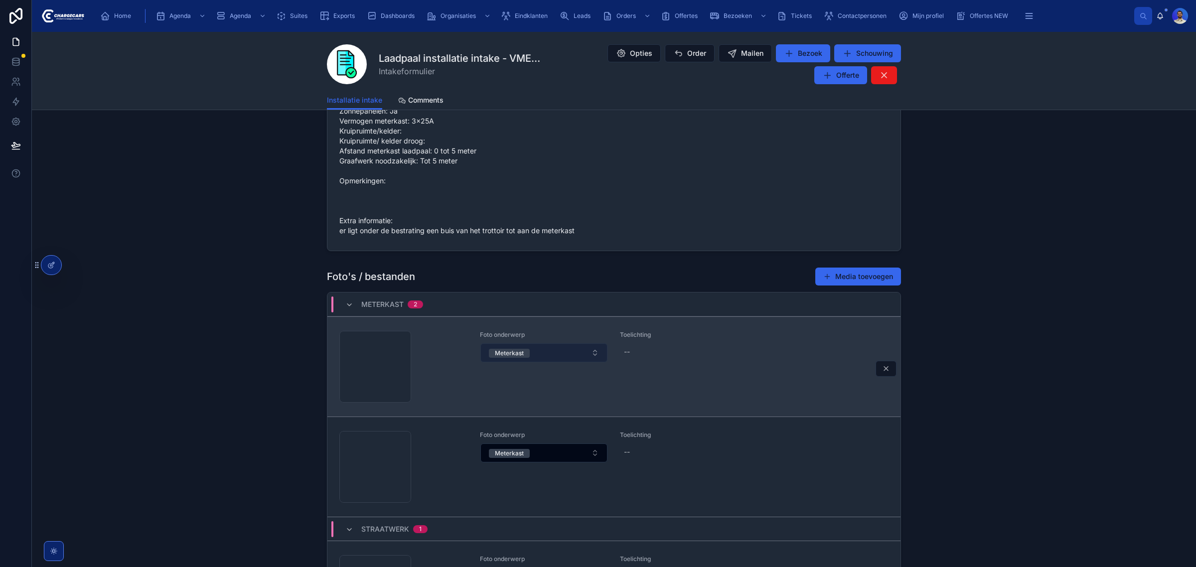
scroll to position [997, 0]
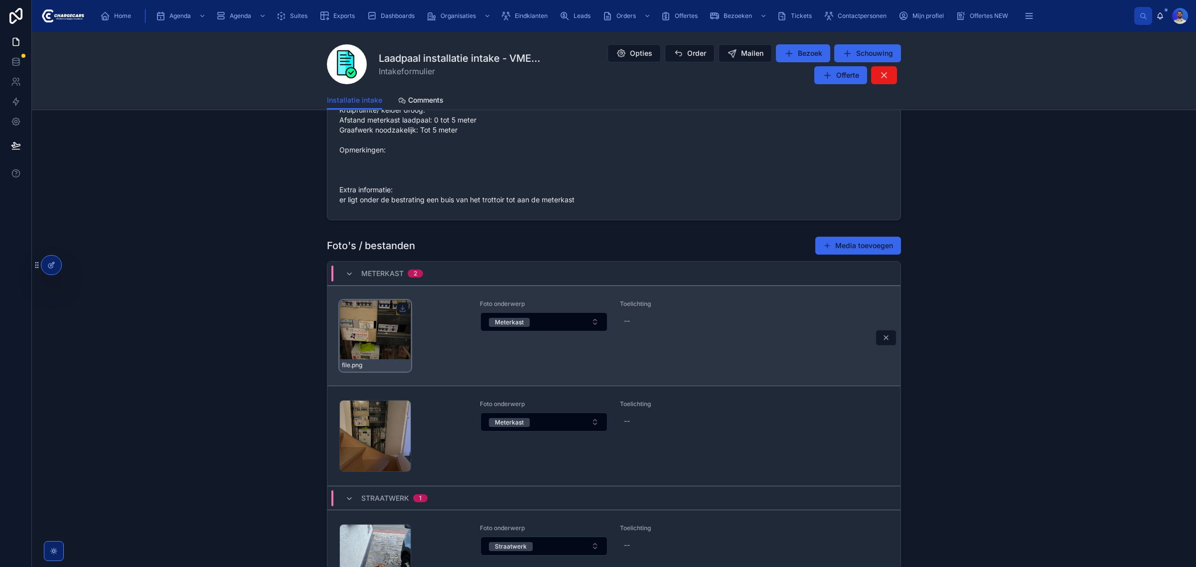
click at [342, 350] on div "file .png" at bounding box center [375, 336] width 72 height 72
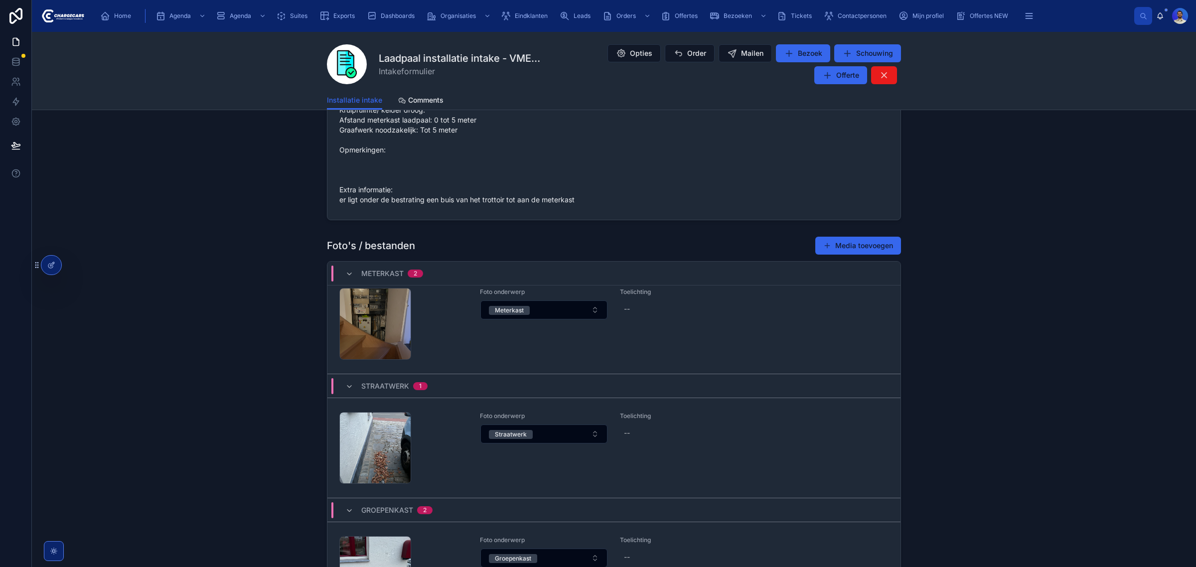
scroll to position [149, 0]
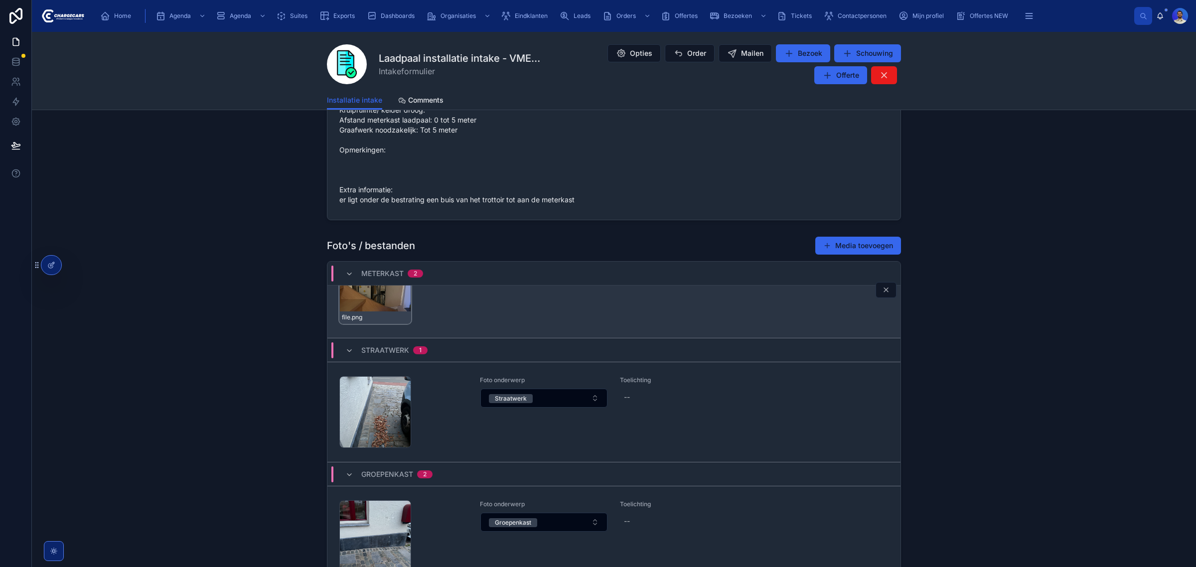
click at [385, 312] on div "file .png" at bounding box center [375, 288] width 72 height 72
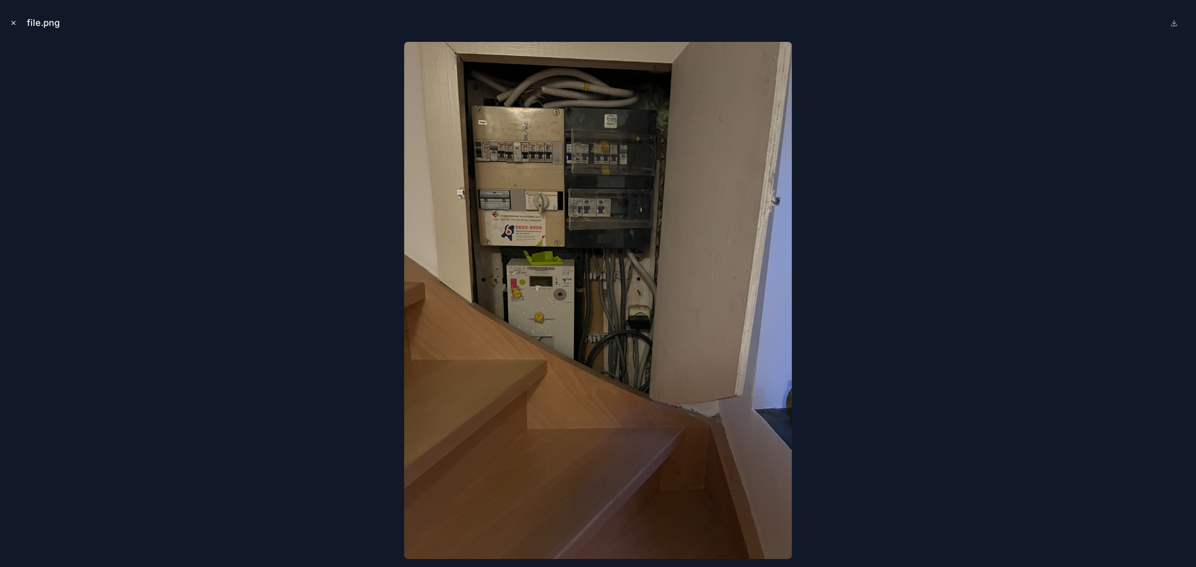
click at [15, 21] on icon "Close modal" at bounding box center [13, 22] width 7 height 7
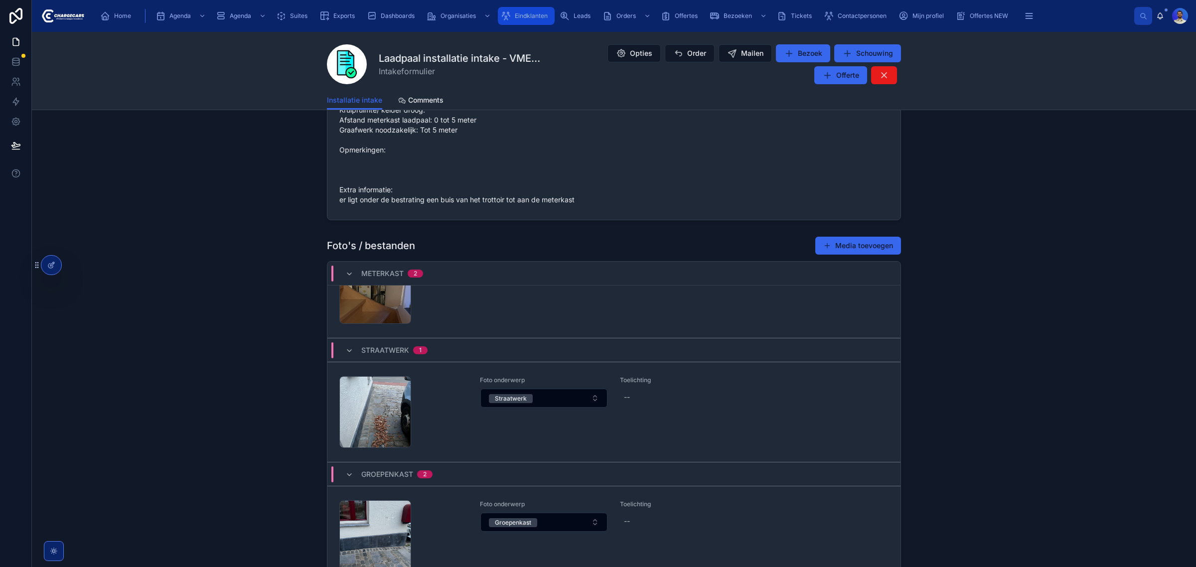
click at [527, 12] on span "Eindklanten" at bounding box center [531, 16] width 33 height 8
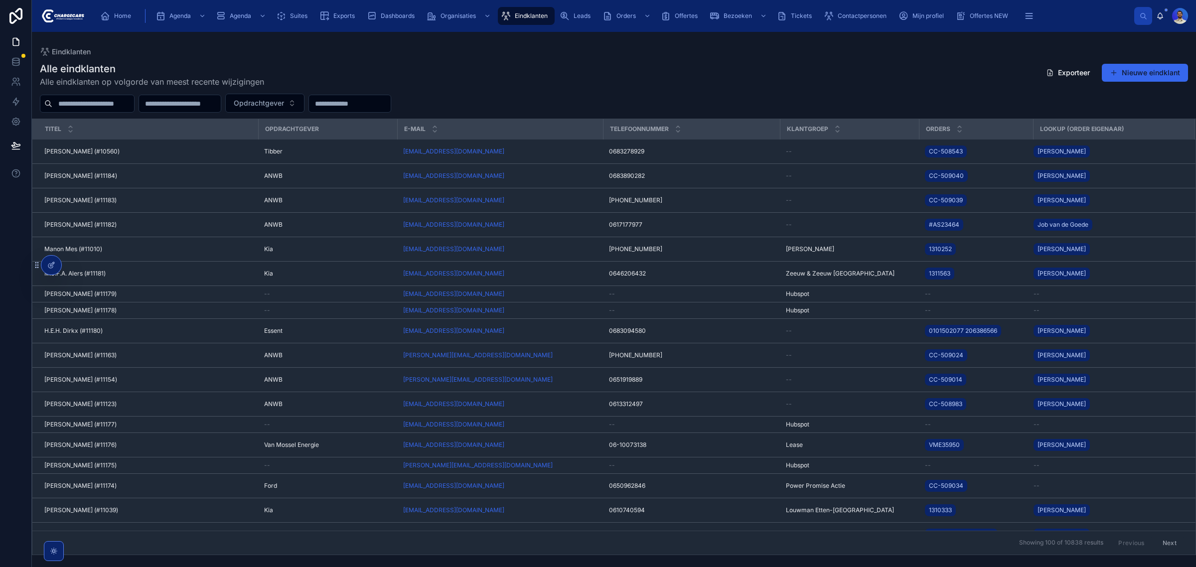
click at [115, 110] on input "text" at bounding box center [93, 104] width 82 height 14
click at [115, 103] on input "text" at bounding box center [93, 104] width 82 height 14
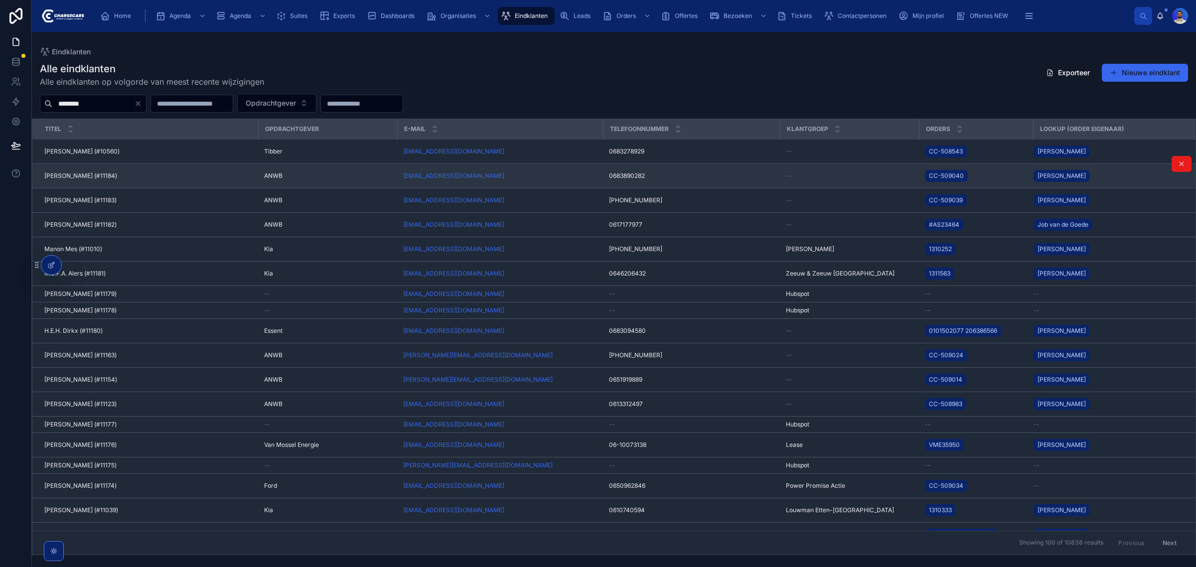
type input "********"
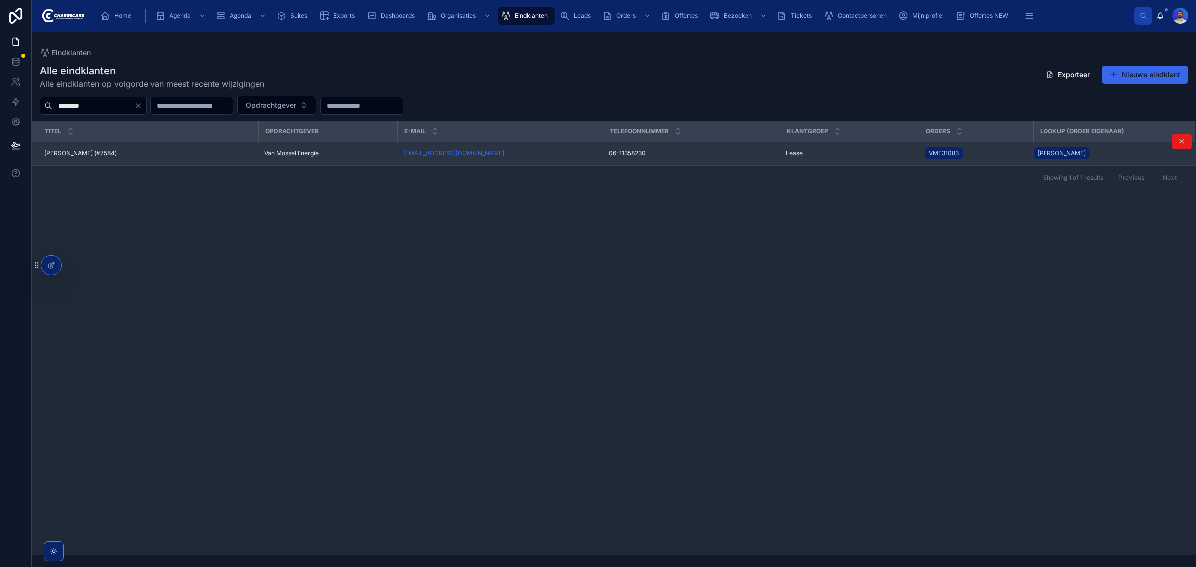
click at [183, 151] on div "Wilco Kraaij (#7584) Wilco Kraaij (#7584)" at bounding box center [148, 154] width 208 height 8
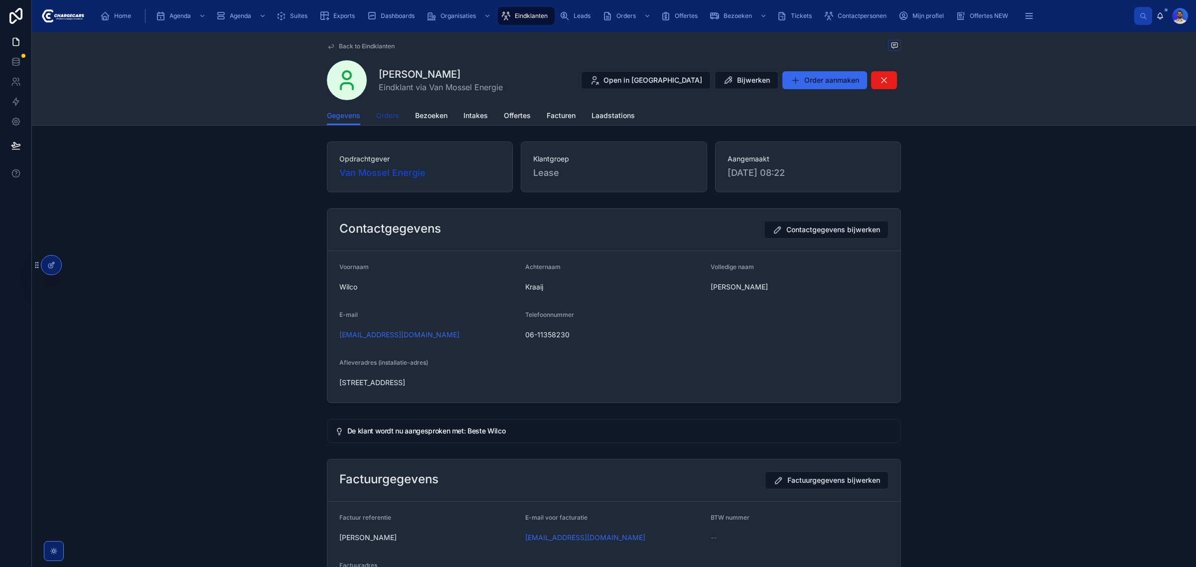
click at [380, 113] on span "Orders" at bounding box center [387, 116] width 23 height 10
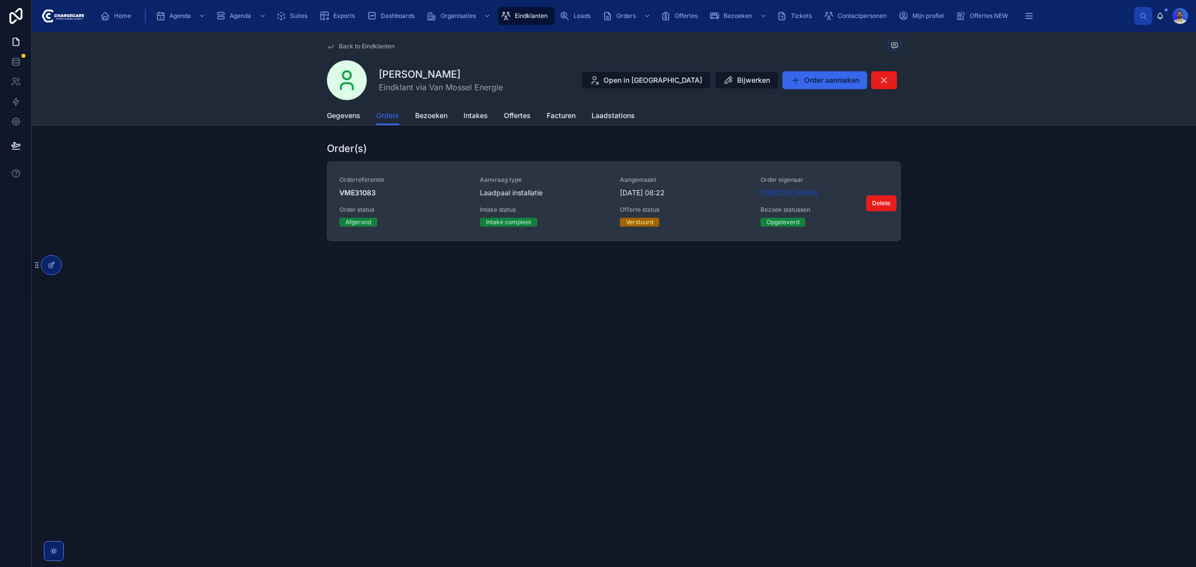
click at [615, 188] on div "Orderreferentie VME31083 Aanvraag type Laadpaal installatie Aangemaakt 6-6-2025…" at bounding box center [613, 201] width 549 height 51
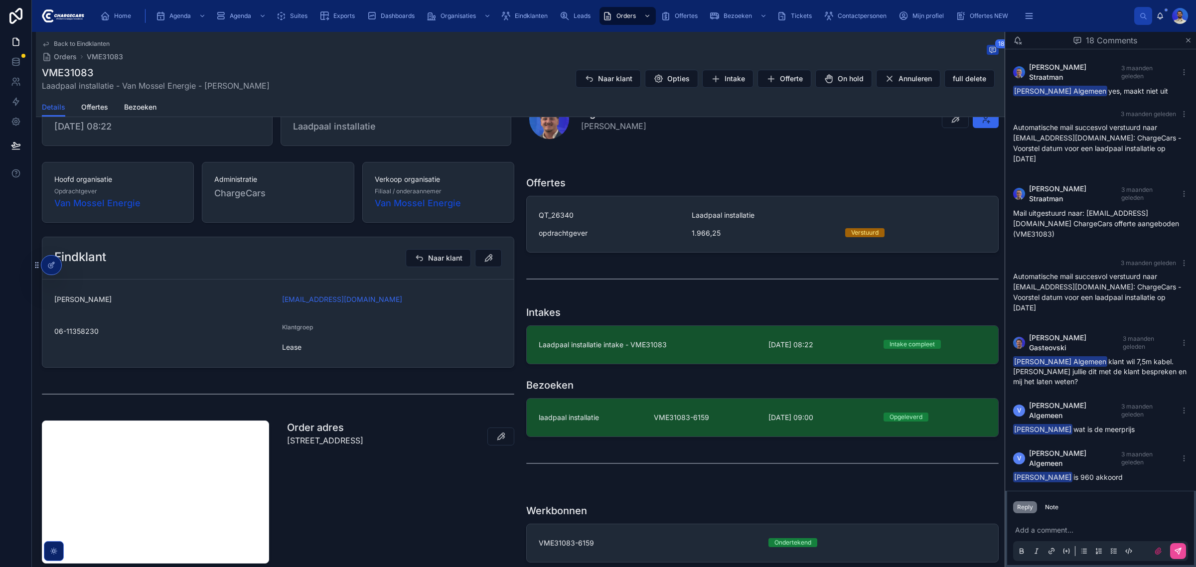
scroll to position [244, 0]
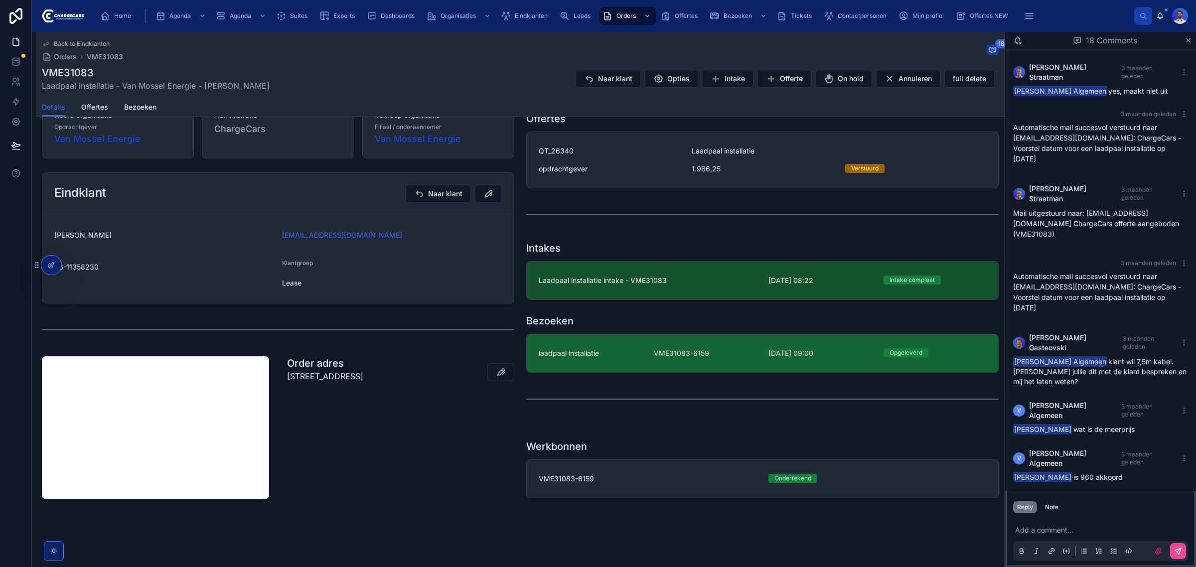
click at [629, 362] on link "laadpaal installatie VME31083-6159 29-8-2025 09:00 Opgeleverd" at bounding box center [763, 353] width 472 height 38
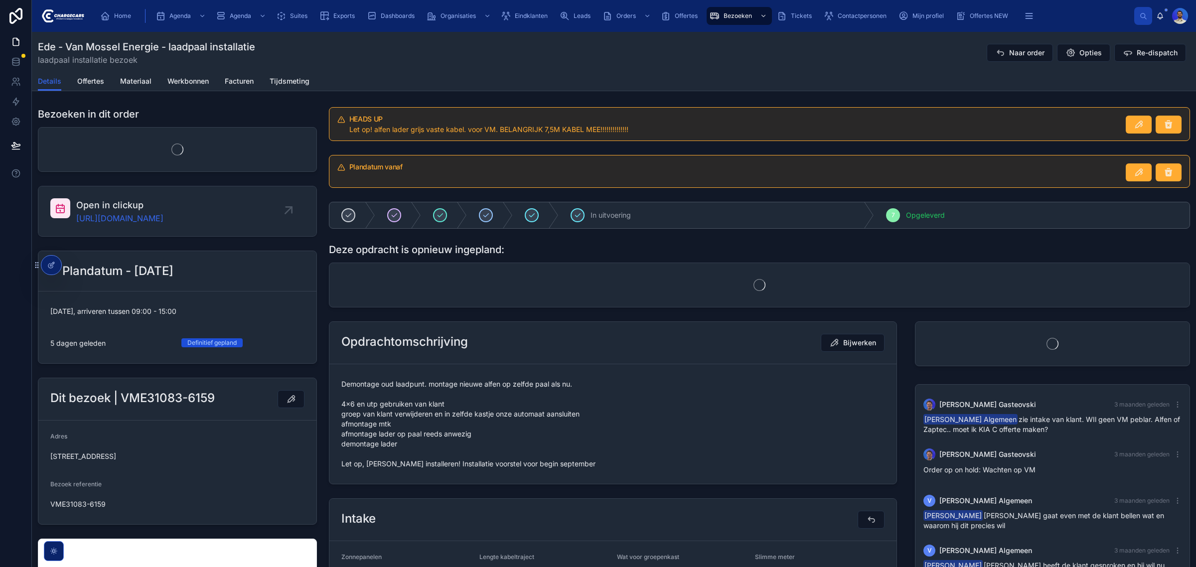
scroll to position [565, 0]
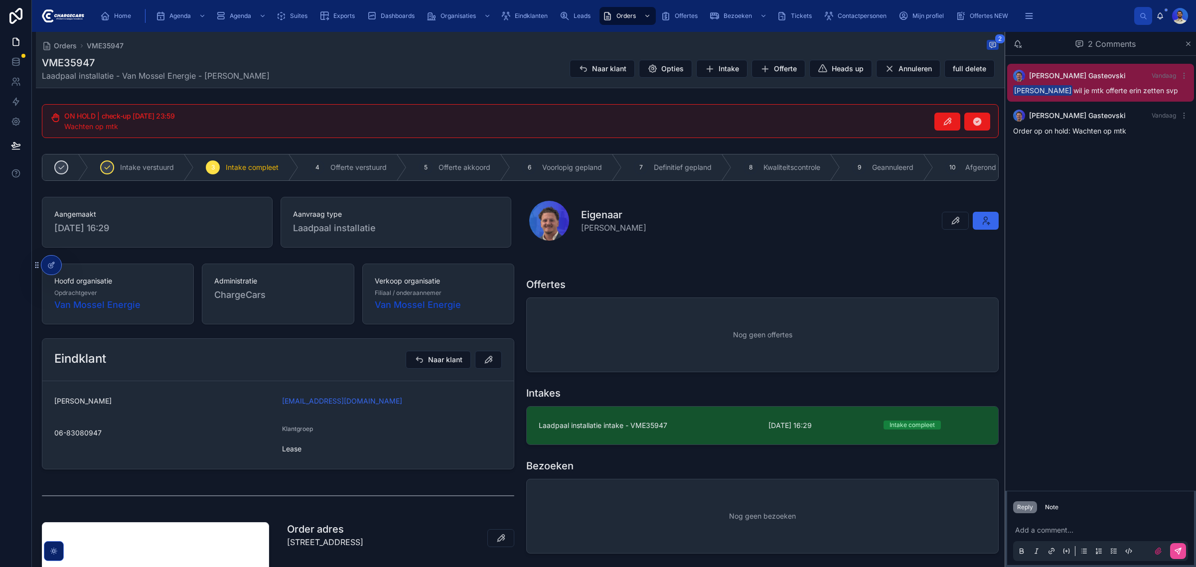
click at [594, 427] on link "Laadpaal installatie intake - VME35947 [DATE] 16:29 Intake compleet del" at bounding box center [763, 426] width 472 height 38
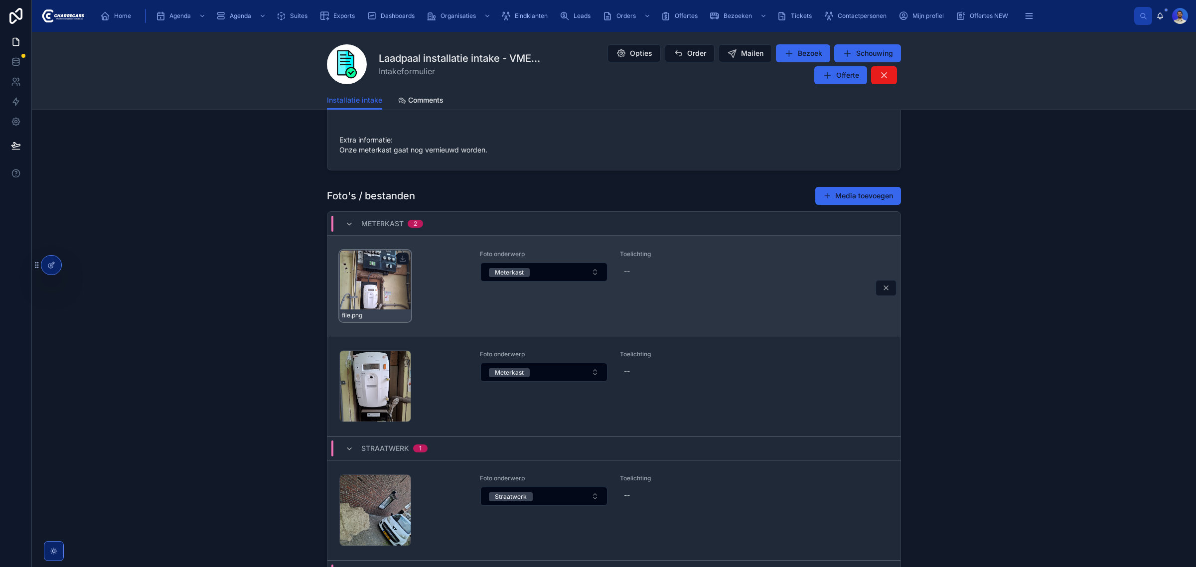
click at [384, 280] on div "file .png" at bounding box center [375, 286] width 72 height 72
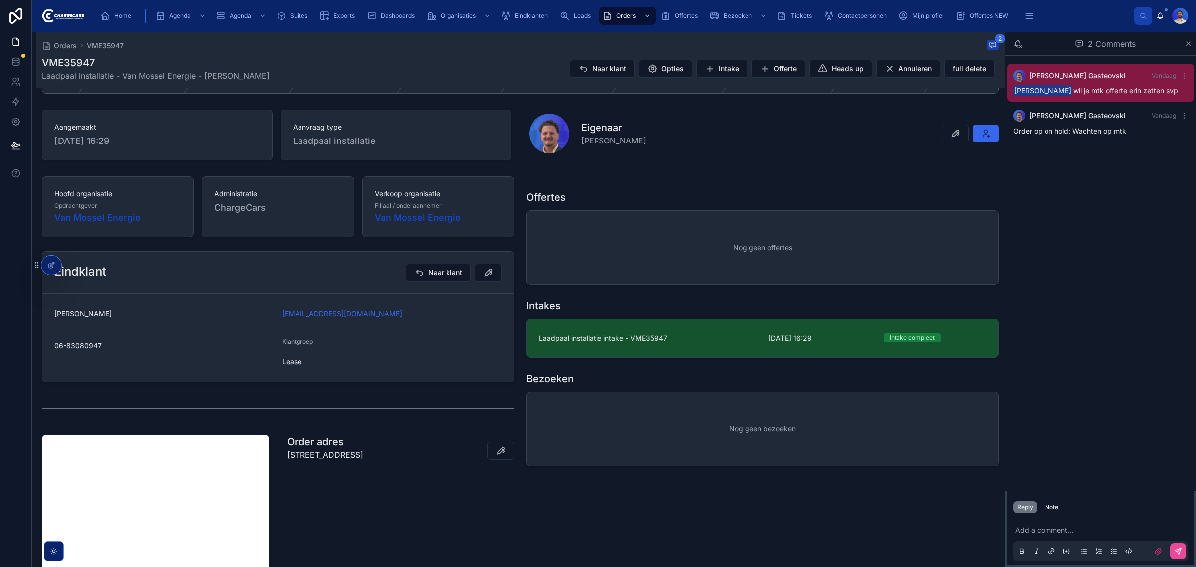
scroll to position [172, 0]
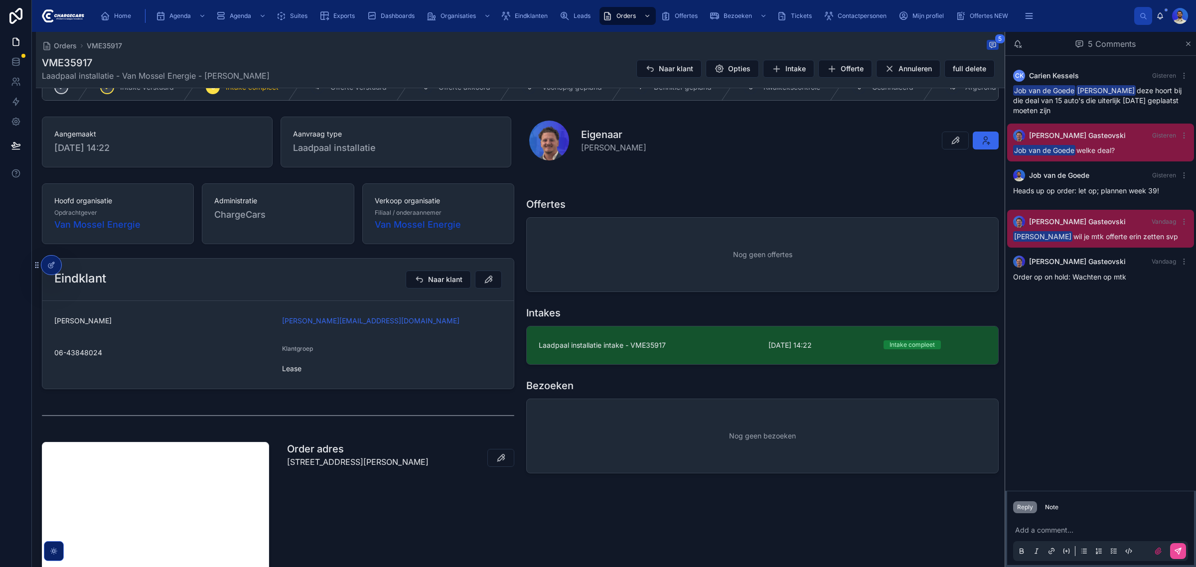
scroll to position [223, 0]
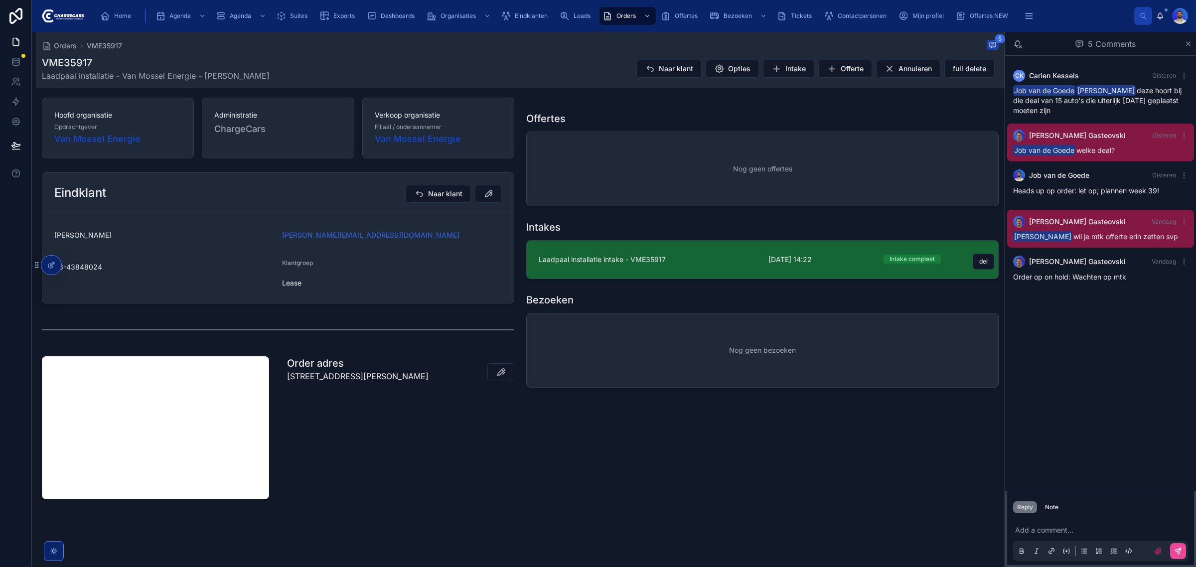
click at [609, 270] on link "Laadpaal installatie intake - VME35917 [DATE] 14:22 Intake compleet del" at bounding box center [763, 260] width 472 height 38
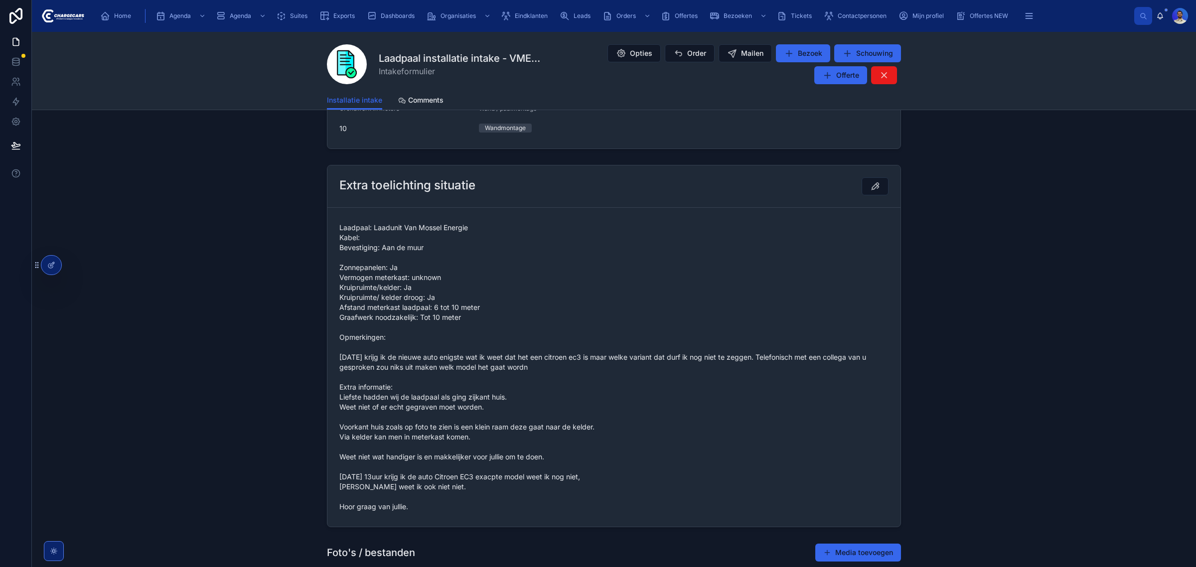
scroll to position [1122, 0]
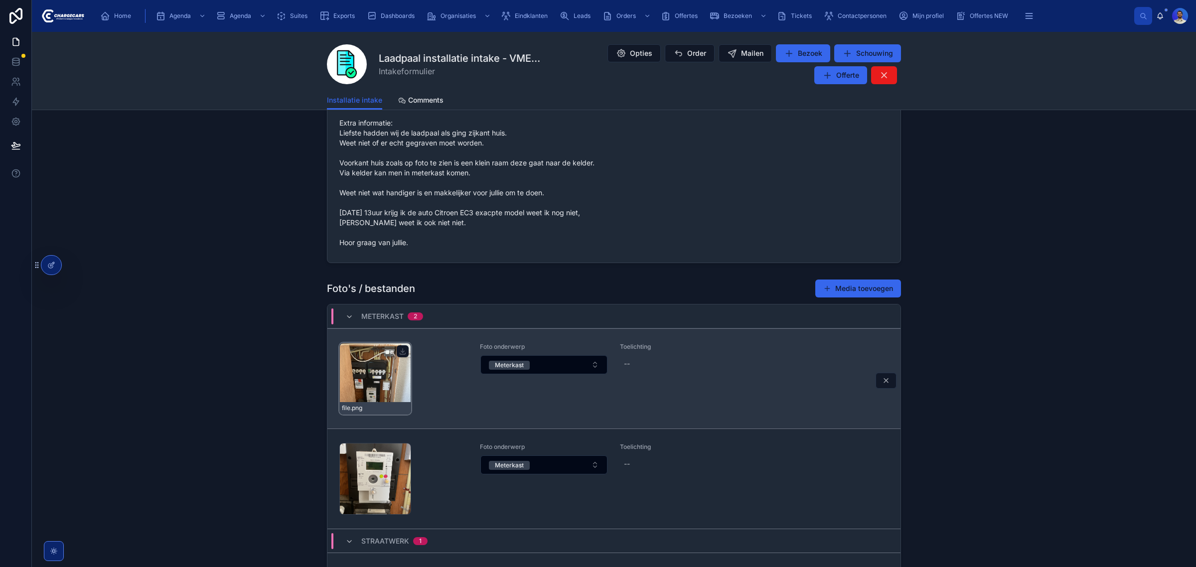
click at [377, 392] on div "file .png" at bounding box center [375, 379] width 72 height 72
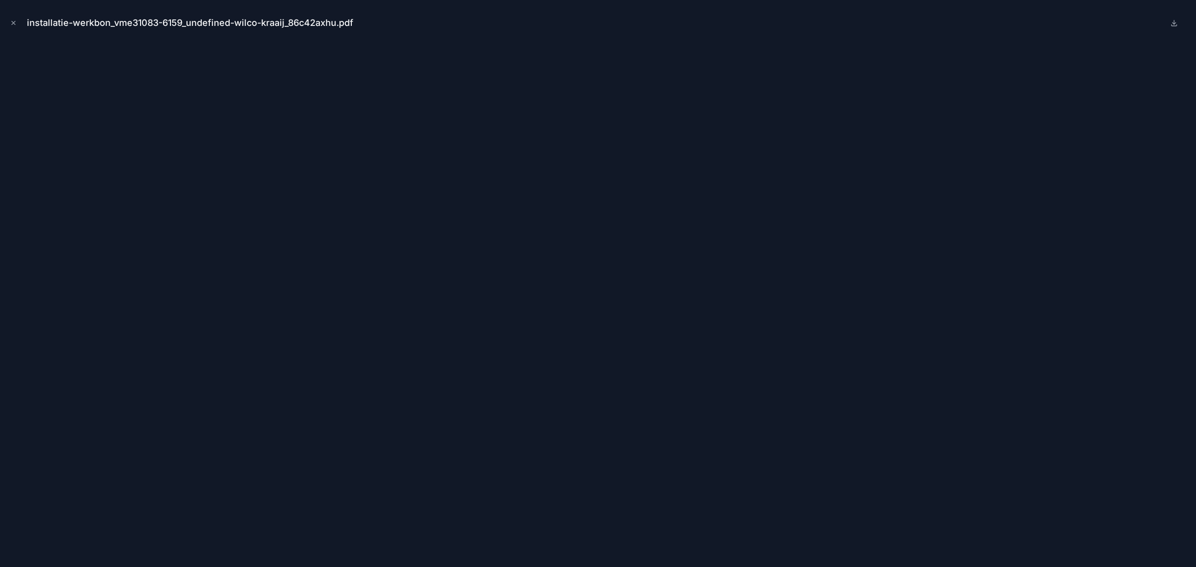
scroll to position [565, 0]
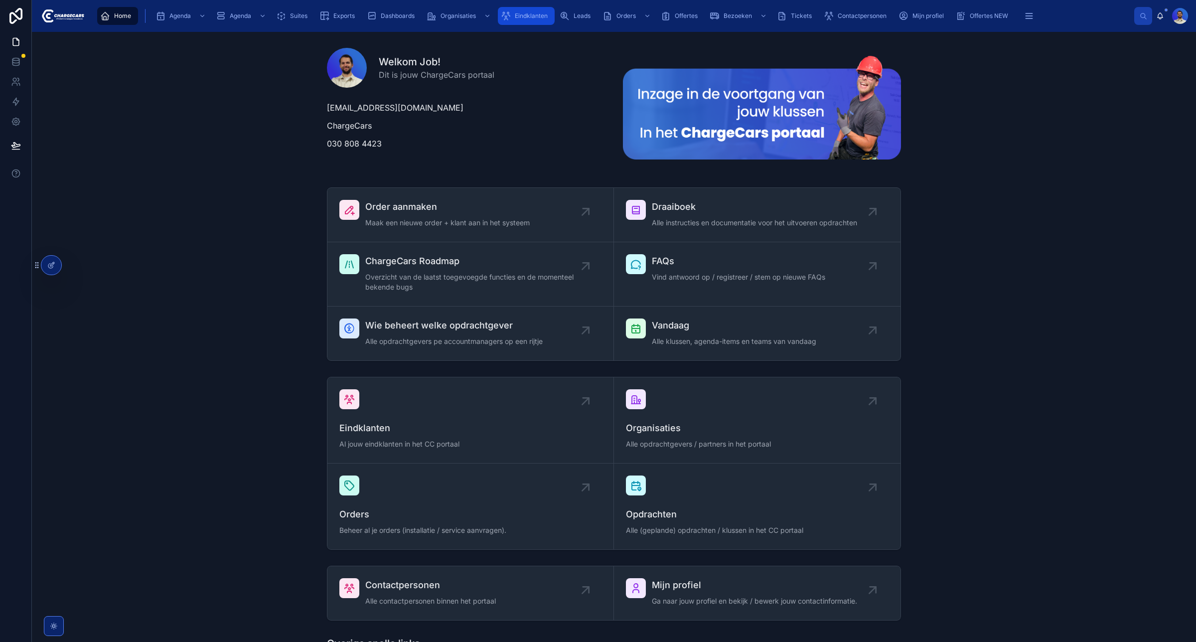
click at [525, 18] on span "Eindklanten" at bounding box center [531, 16] width 33 height 8
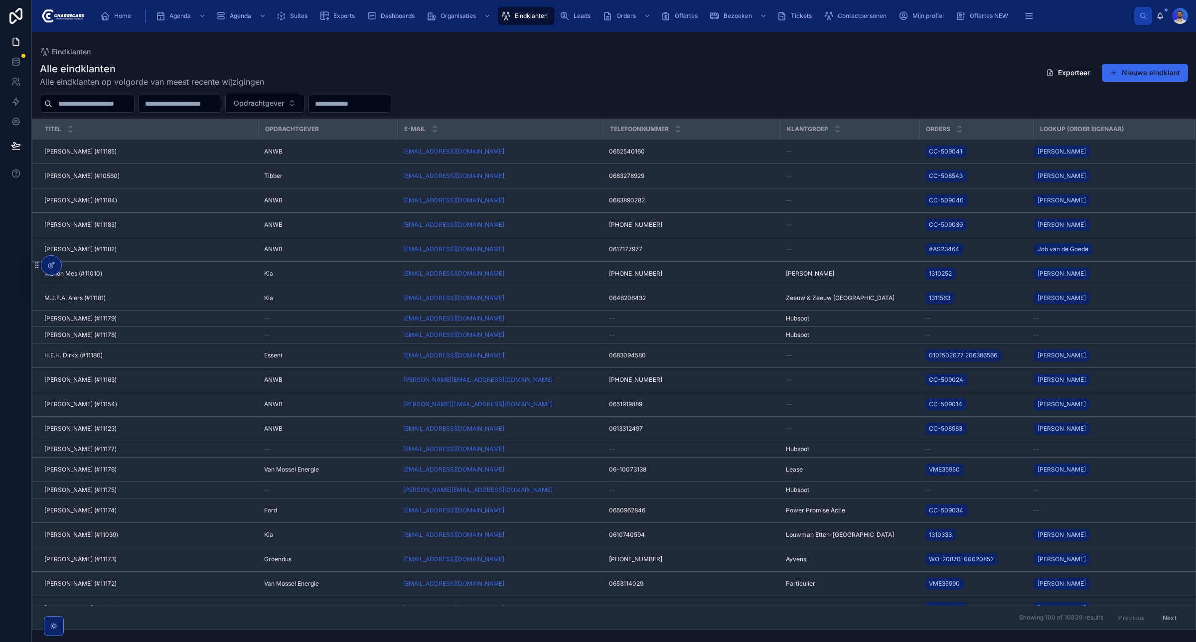
click at [91, 106] on input "text" at bounding box center [93, 104] width 82 height 14
type input "******"
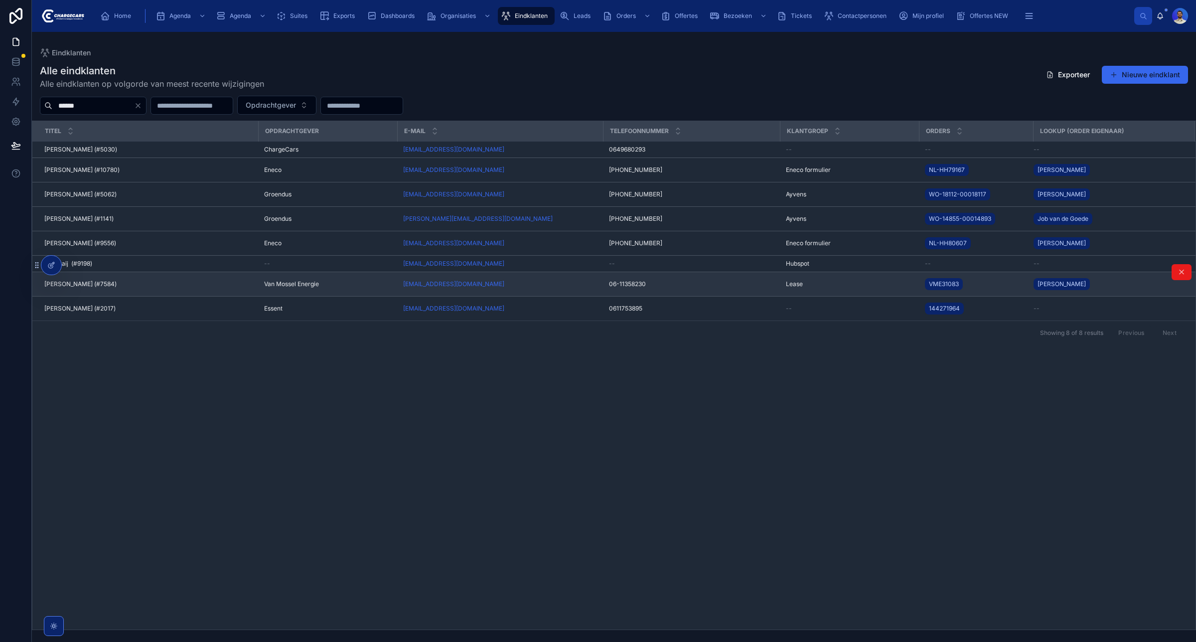
click at [126, 288] on div "[PERSON_NAME] (#7584) [PERSON_NAME] (#7584)" at bounding box center [148, 284] width 208 height 8
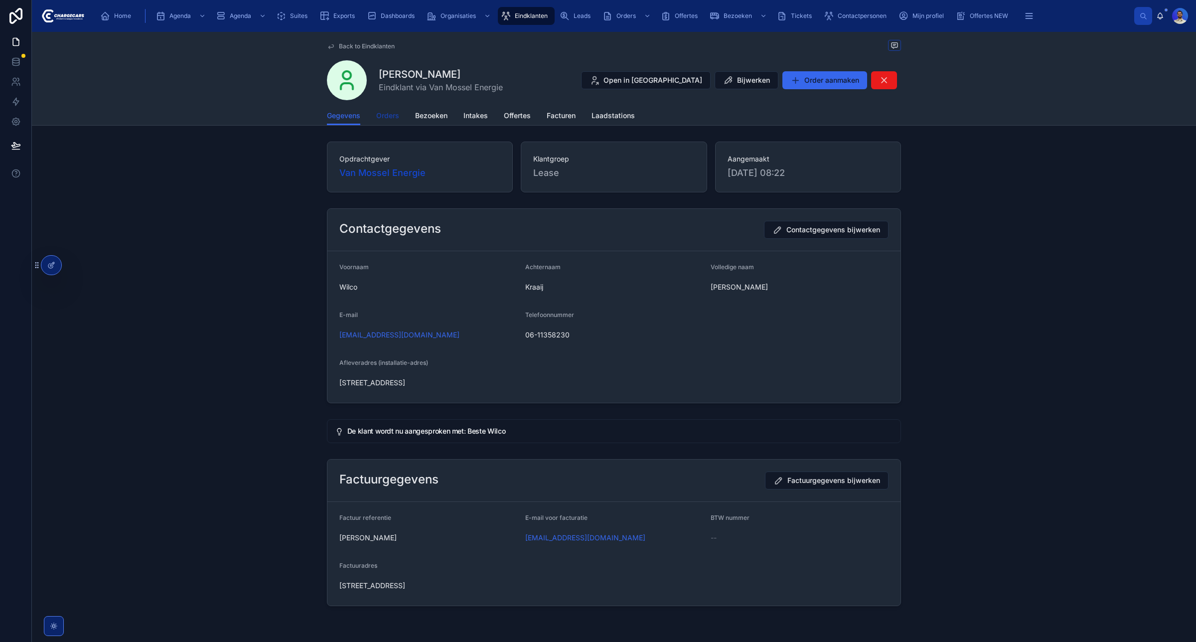
click at [378, 117] on span "Orders" at bounding box center [387, 116] width 23 height 10
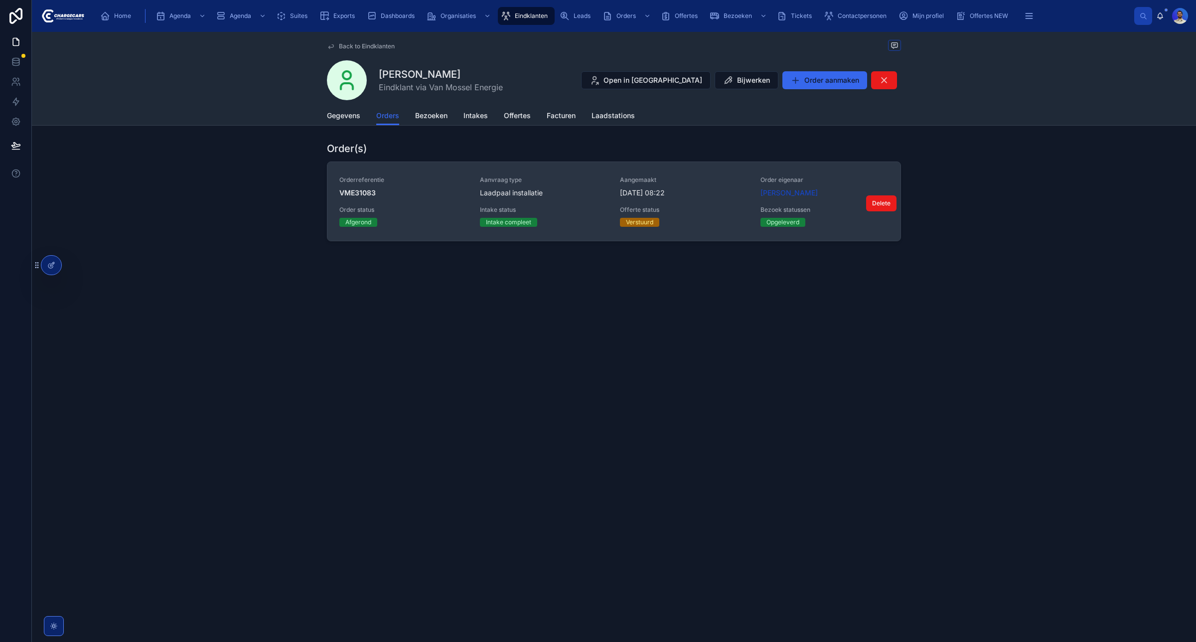
click at [692, 203] on div "Orderreferentie VME31083 Aanvraag type Laadpaal installatie Aangemaakt [DATE] 0…" at bounding box center [613, 201] width 549 height 51
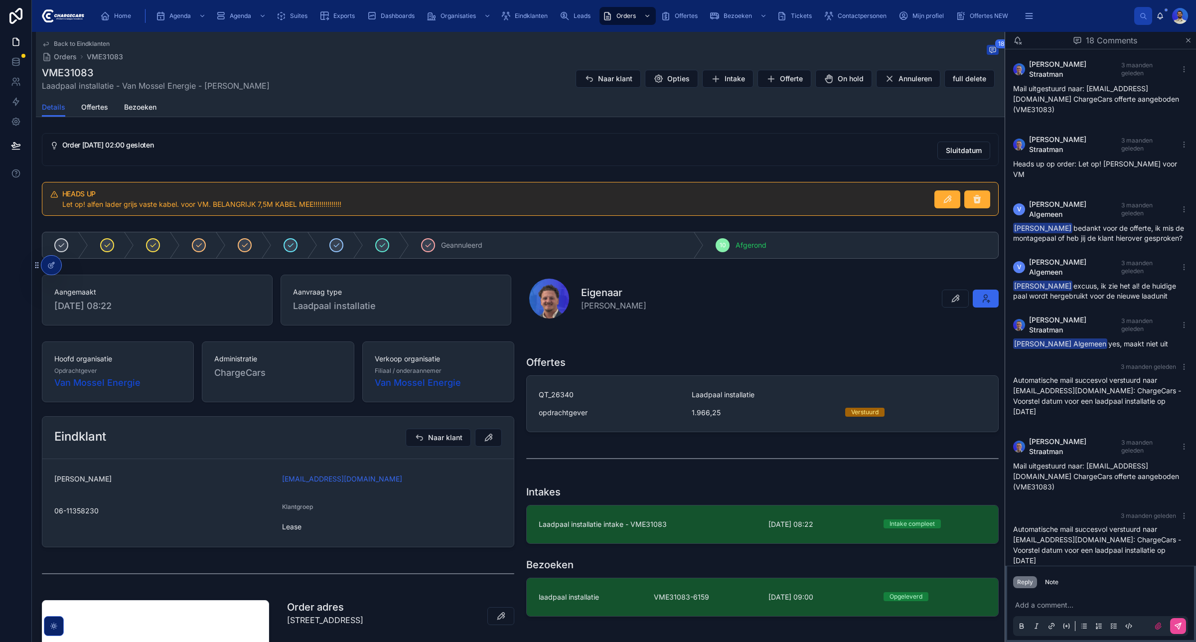
scroll to position [477, 0]
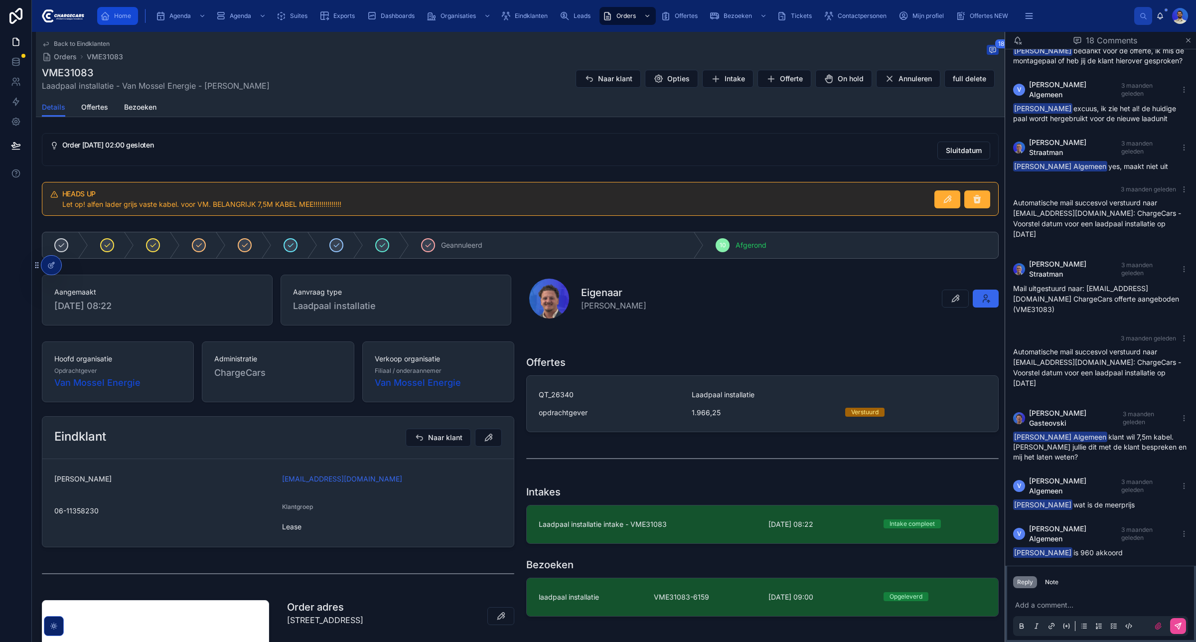
click at [115, 11] on div "Home" at bounding box center [117, 16] width 35 height 16
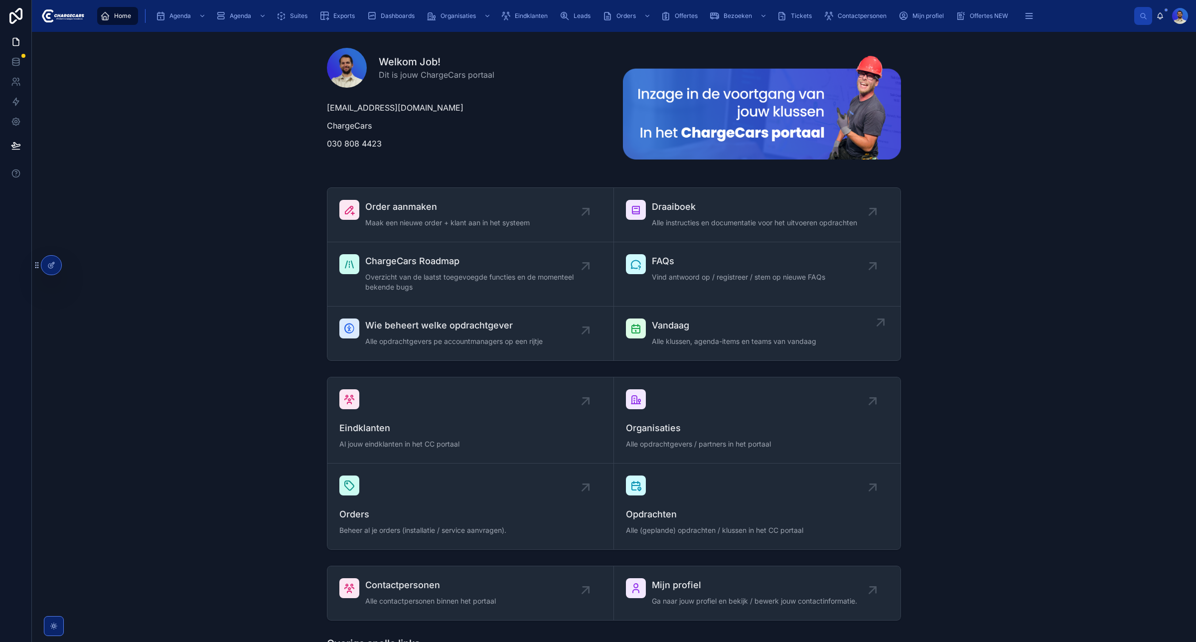
click at [731, 337] on span "Alle klussen, agenda-items en teams van vandaag" at bounding box center [734, 341] width 164 height 10
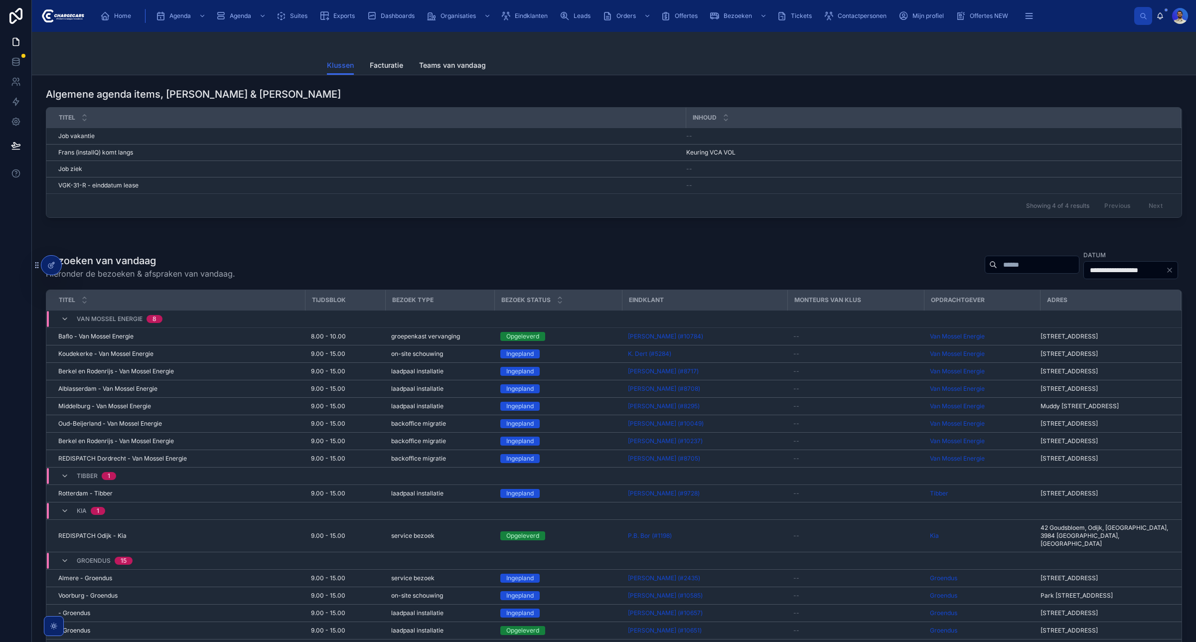
drag, startPoint x: 1077, startPoint y: 207, endPoint x: 1070, endPoint y: 218, distance: 12.6
click at [1077, 207] on span "Showing 4 of 4 results" at bounding box center [1057, 206] width 63 height 8
click at [1084, 273] on input "**********" at bounding box center [1125, 270] width 82 height 14
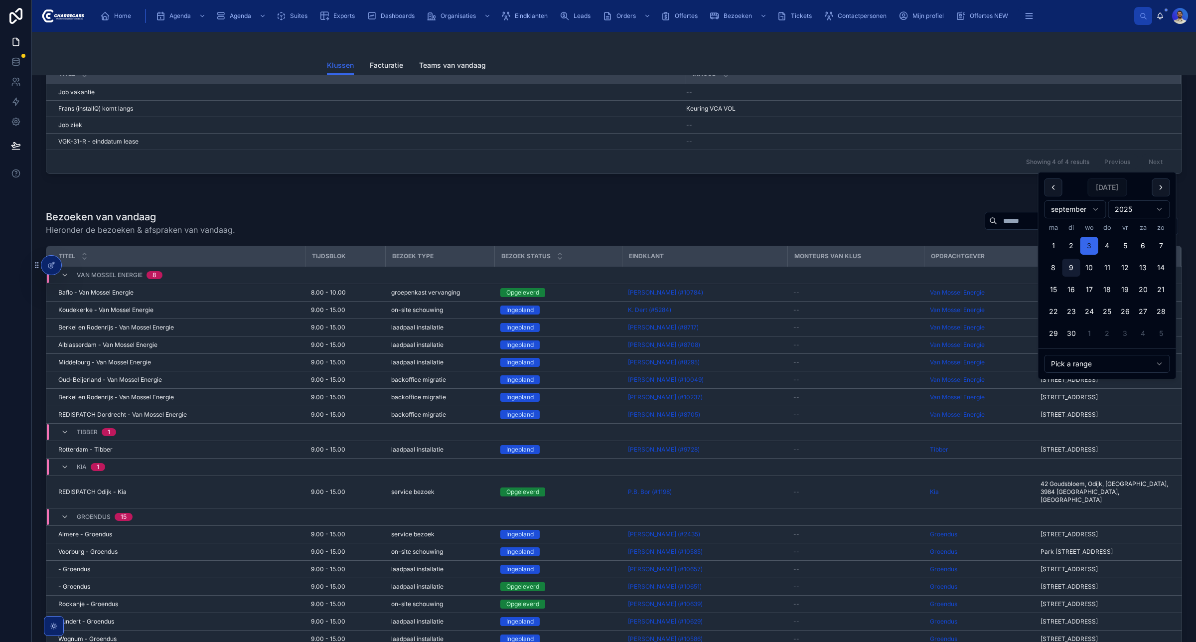
scroll to position [125, 0]
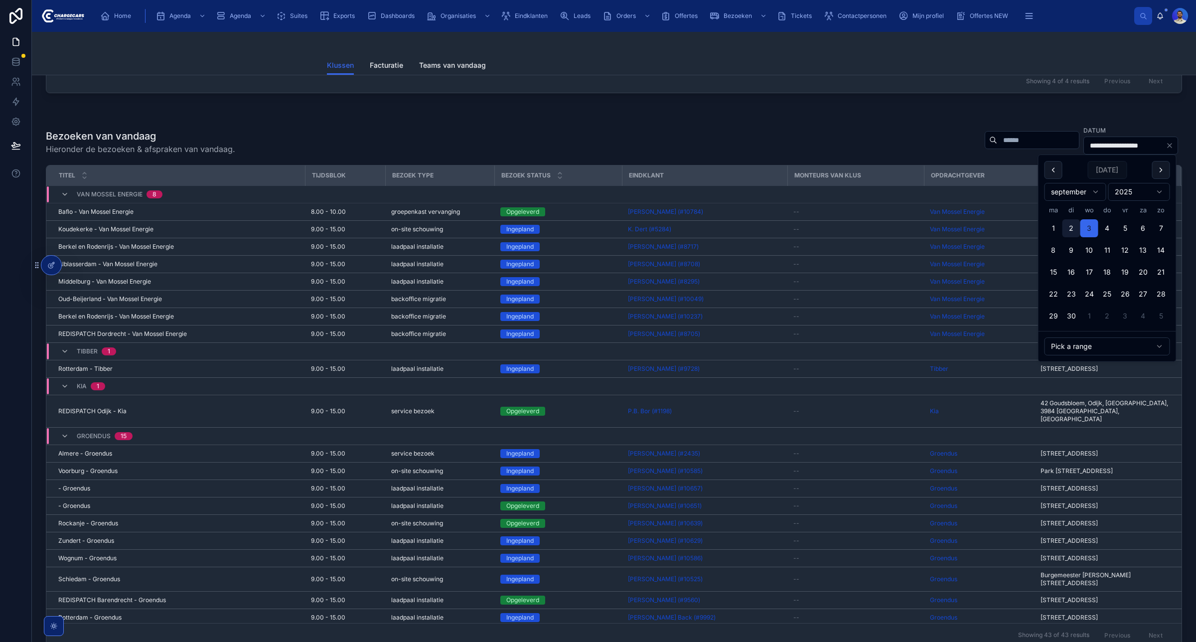
click at [1076, 233] on button "2" at bounding box center [1072, 228] width 18 height 18
type input "**********"
click at [880, 111] on div at bounding box center [614, 109] width 1148 height 8
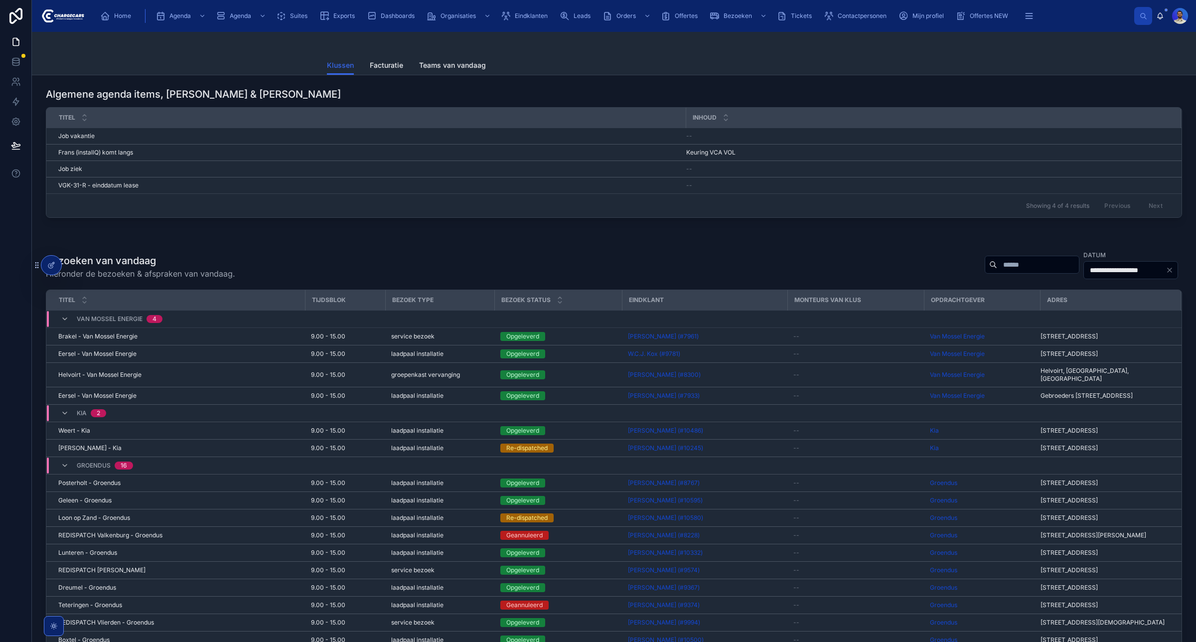
click at [980, 280] on div "**********" at bounding box center [1079, 265] width 205 height 30
click at [997, 272] on input "text" at bounding box center [1038, 265] width 82 height 14
paste input "*********"
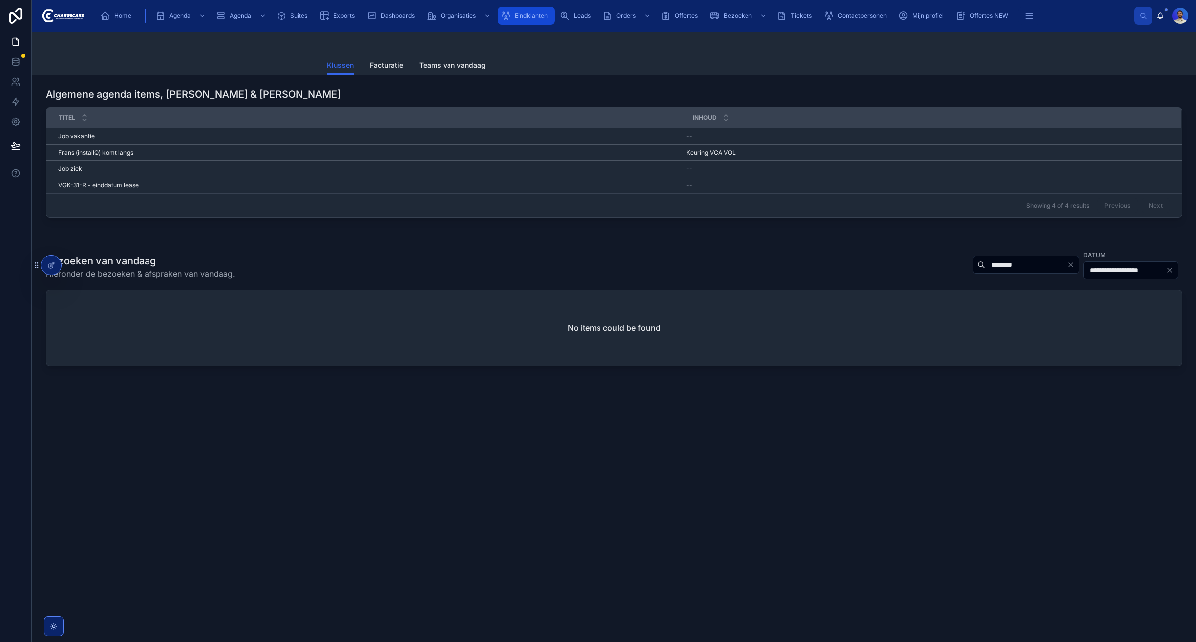
type input "********"
click at [536, 12] on span "Eindklanten" at bounding box center [531, 16] width 33 height 8
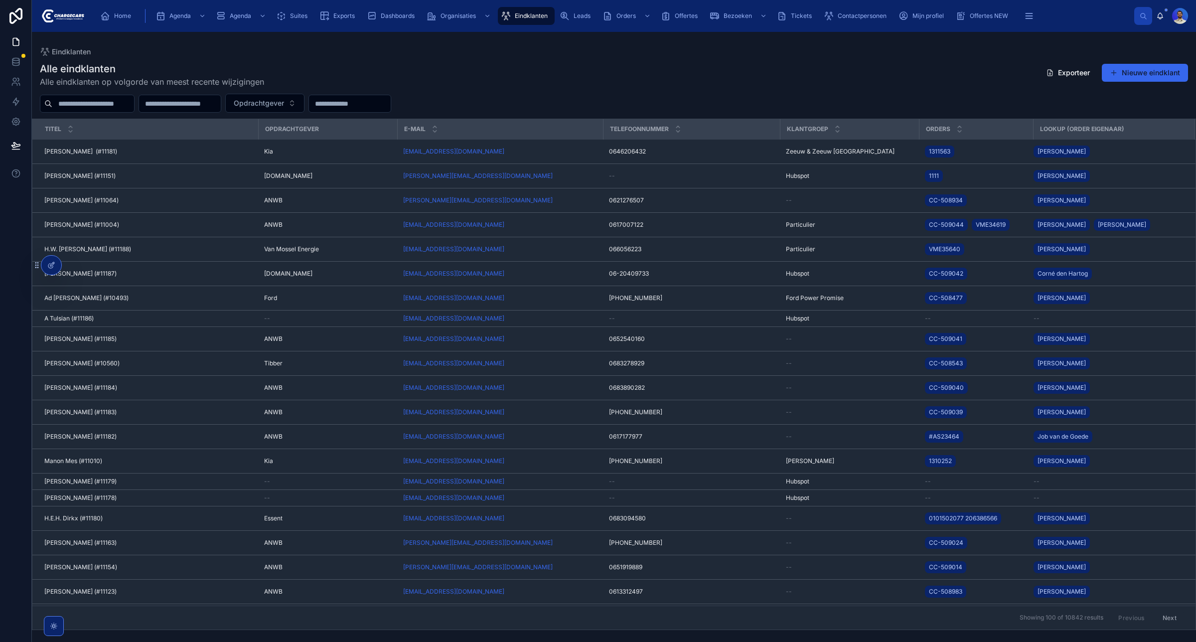
click at [89, 103] on input "text" at bounding box center [93, 104] width 82 height 14
paste input "*********"
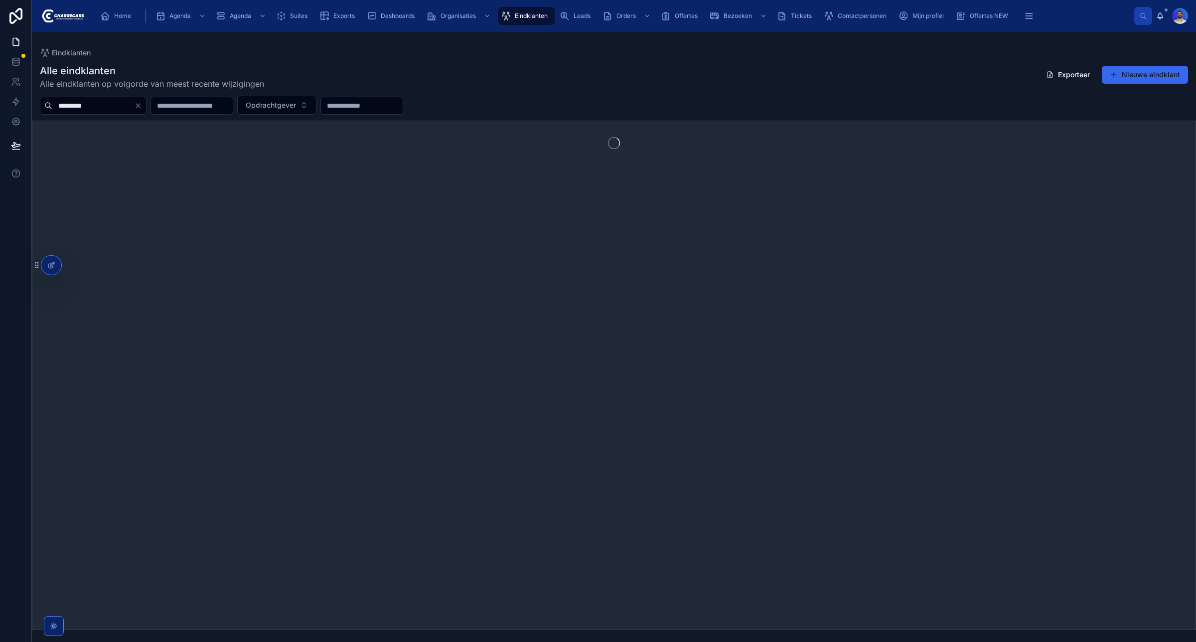
type input "*********"
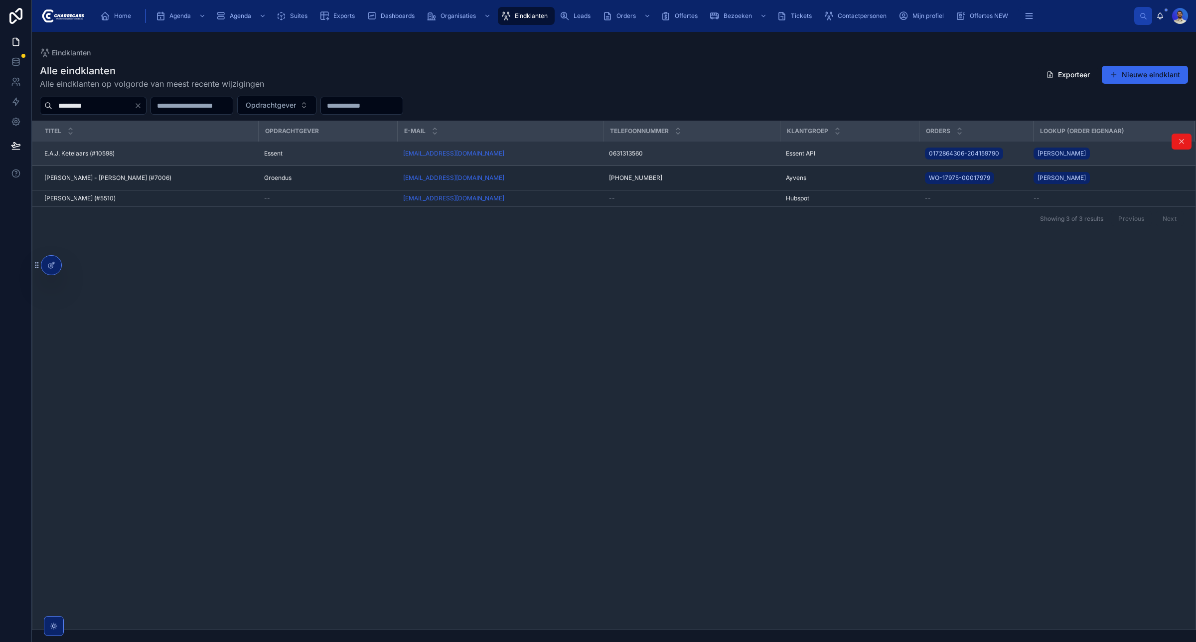
click at [74, 154] on span "E.A.J. Ketelaars (#10598)" at bounding box center [79, 154] width 70 height 8
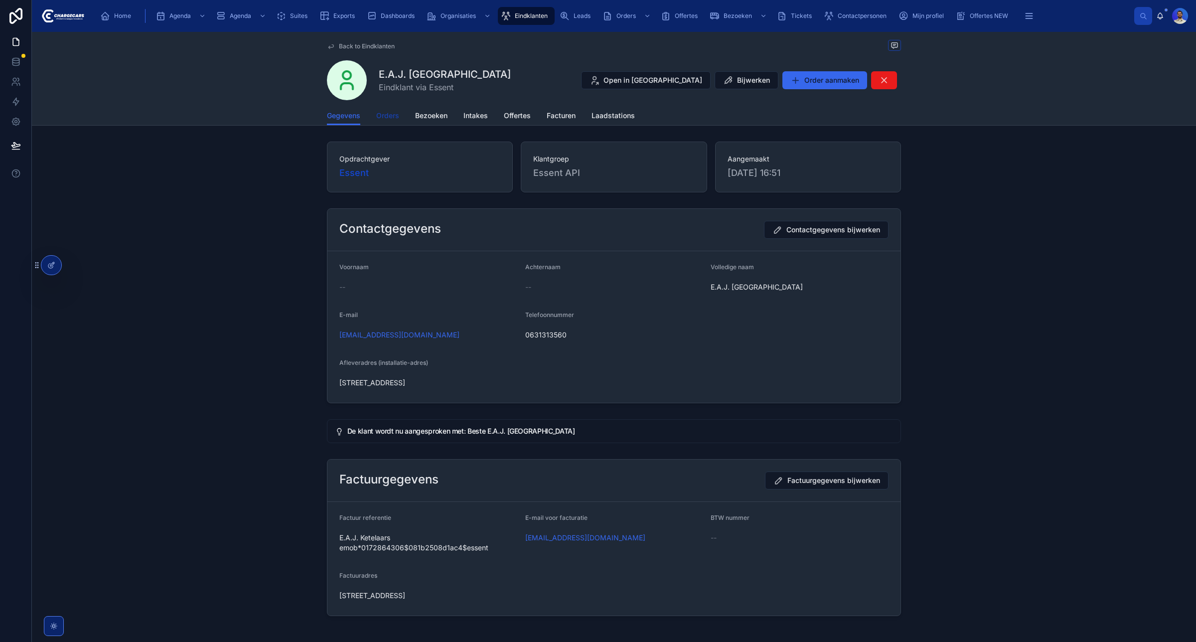
click at [382, 120] on span "Orders" at bounding box center [387, 116] width 23 height 10
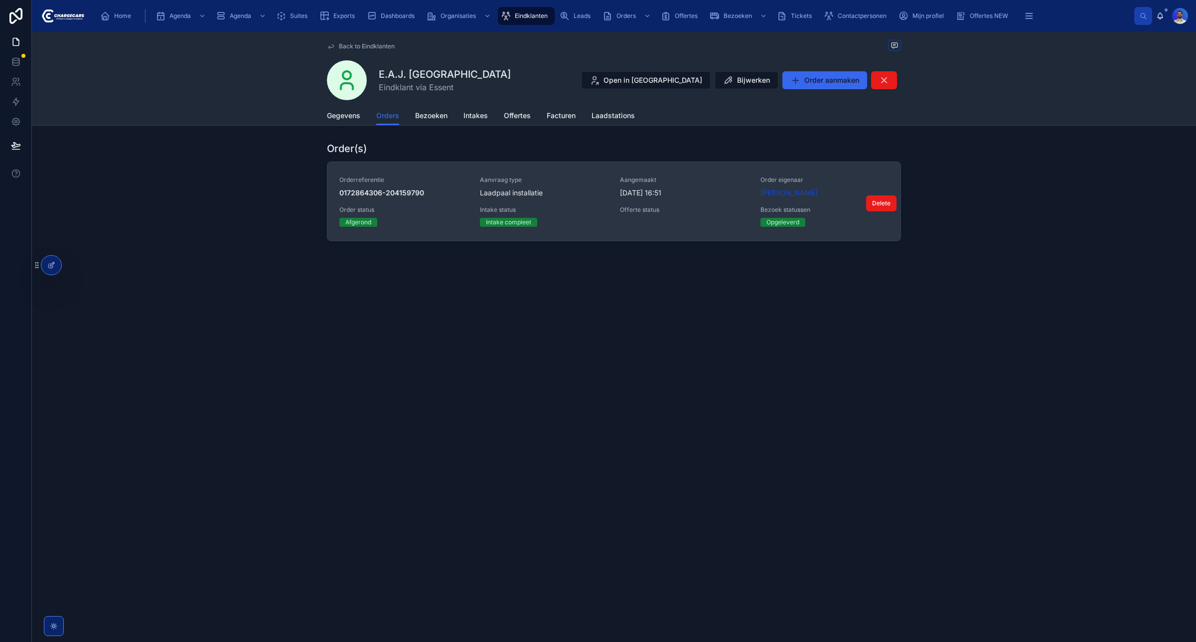
click at [613, 170] on link "Orderreferentie 0172864306-204159790 Aanvraag type Laadpaal installatie Aangema…" at bounding box center [613, 201] width 573 height 79
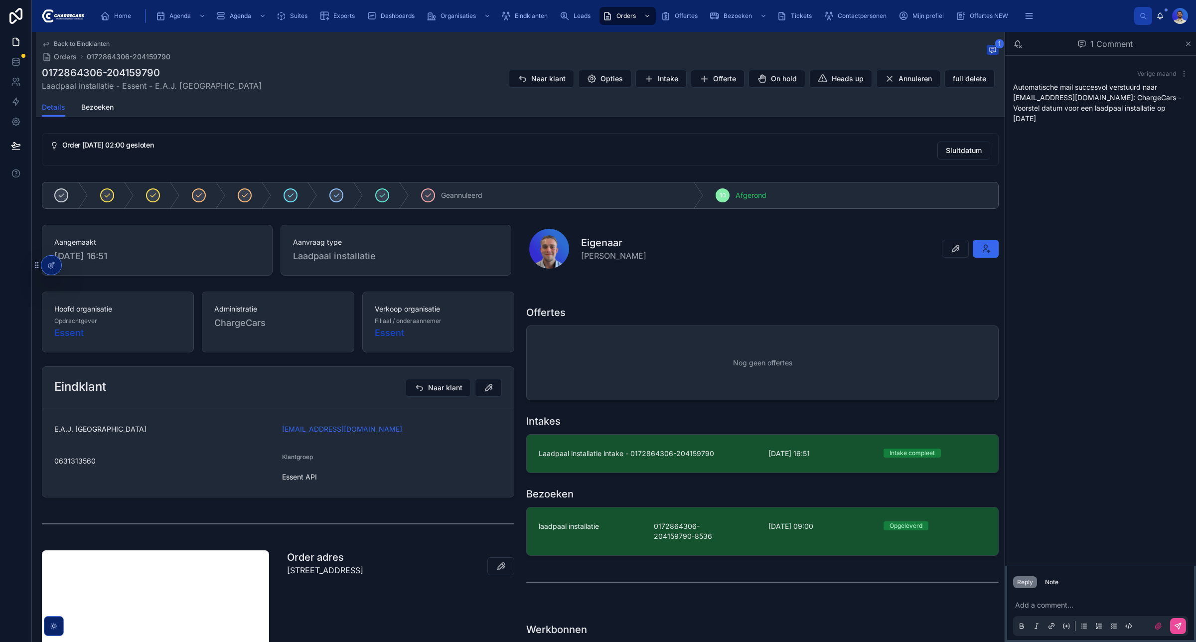
scroll to position [125, 0]
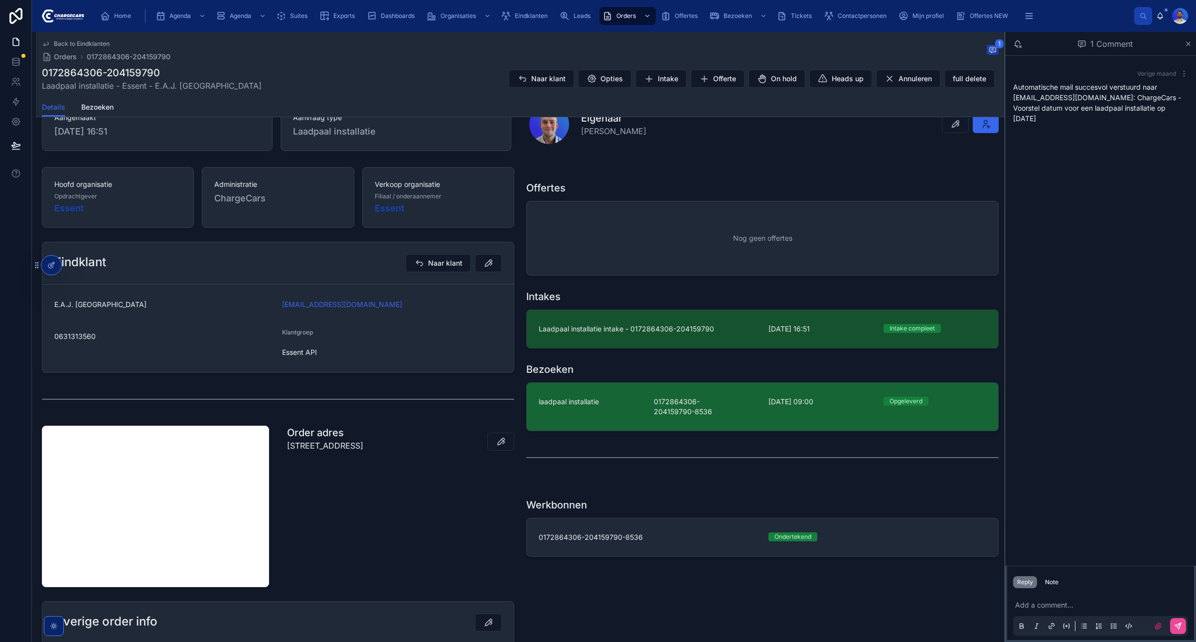
click at [693, 401] on span "0172864306-204159790-8536" at bounding box center [705, 407] width 103 height 20
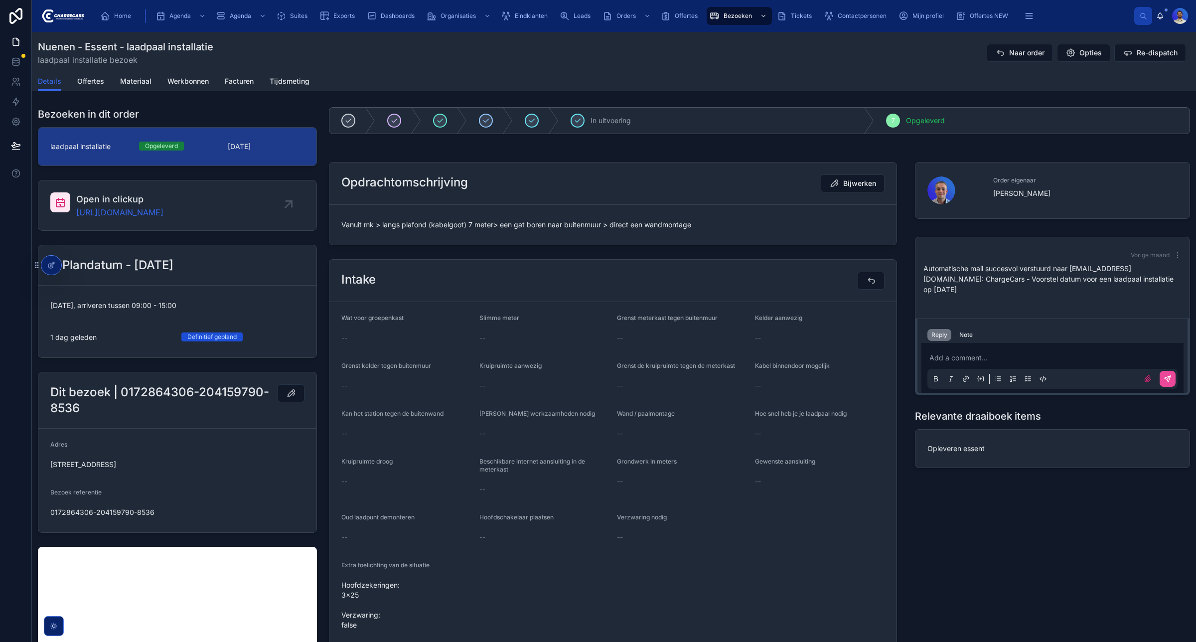
click at [933, 353] on p at bounding box center [1055, 358] width 250 height 10
click at [970, 329] on button "Note" at bounding box center [966, 335] width 21 height 12
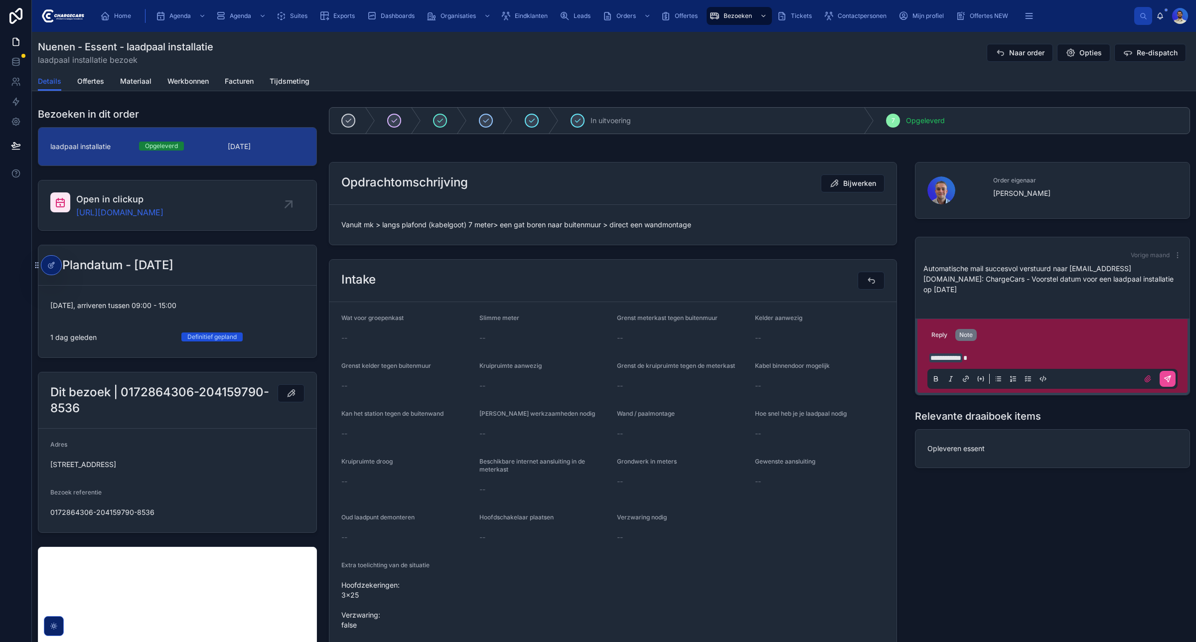
click at [975, 353] on p "**********" at bounding box center [1055, 358] width 250 height 10
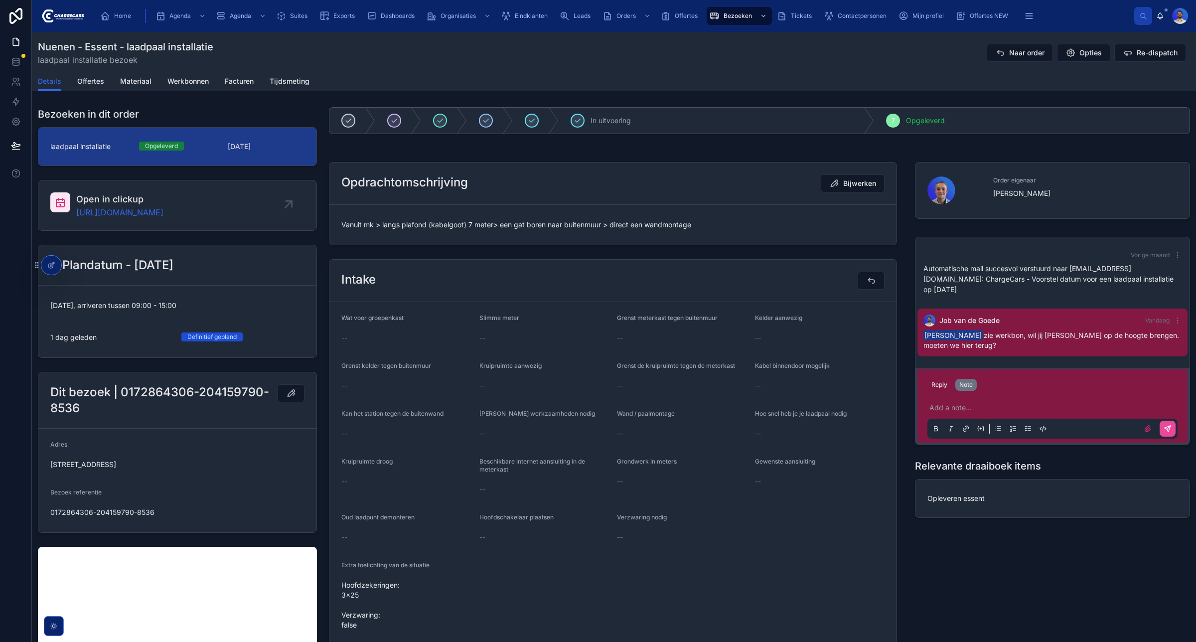
click at [93, 20] on div "Home Agenda Agenda Suites Exports Dashboards Organisaties Eindklanten Leads Ord…" at bounding box center [613, 16] width 1042 height 22
click at [122, 16] on span "Home" at bounding box center [122, 16] width 17 height 8
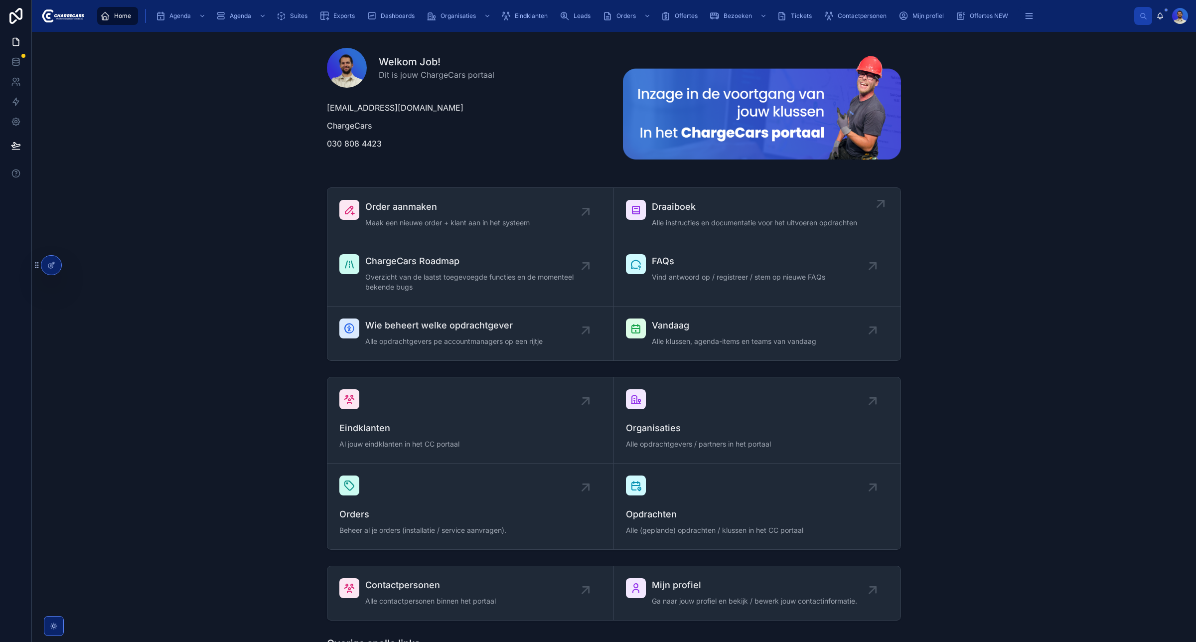
click at [711, 221] on span "Alle instructies en documentatie voor het uitvoeren opdrachten" at bounding box center [754, 223] width 205 height 10
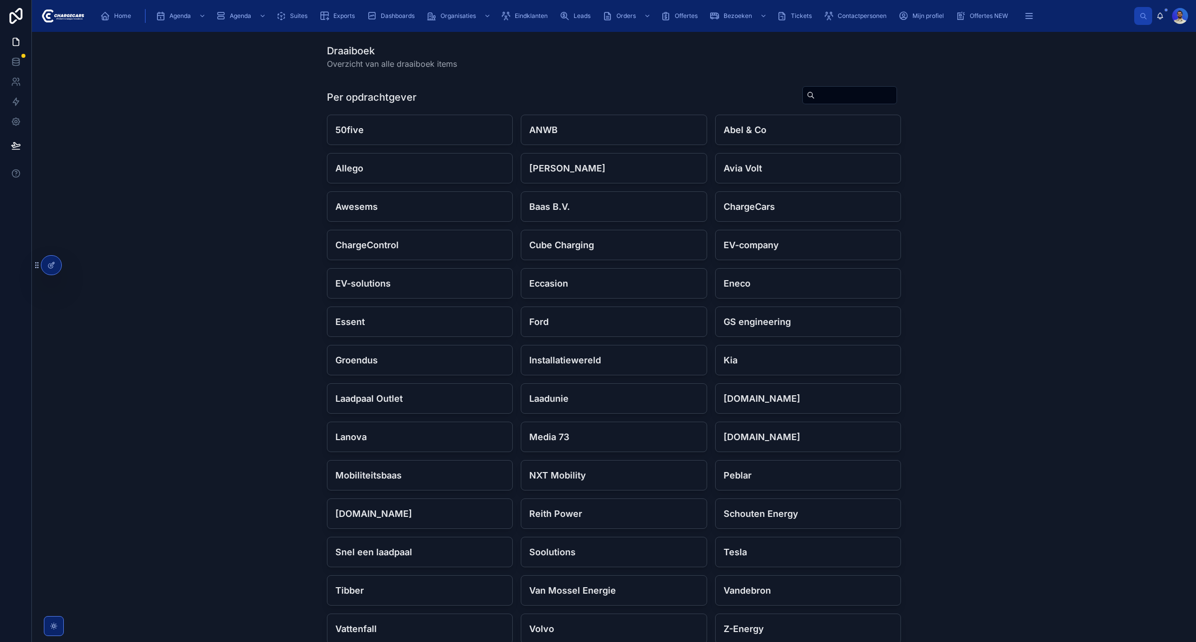
click at [407, 325] on h4 "Essent" at bounding box center [419, 321] width 169 height 13
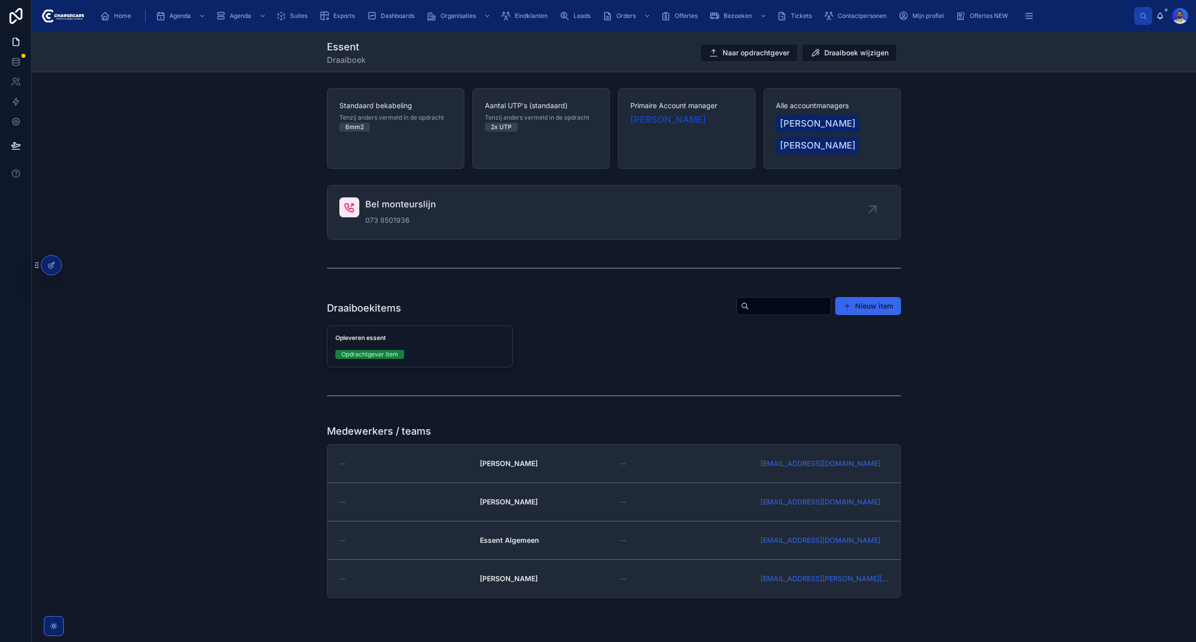
click at [491, 130] on div "2x UTP" at bounding box center [501, 127] width 21 height 9
click at [1010, 143] on div "Standaard bekabeling Tenzij anders vermeld in de opdracht 6mm2 Aantal UTP's (st…" at bounding box center [614, 128] width 1164 height 89
